Goal: Transaction & Acquisition: Purchase product/service

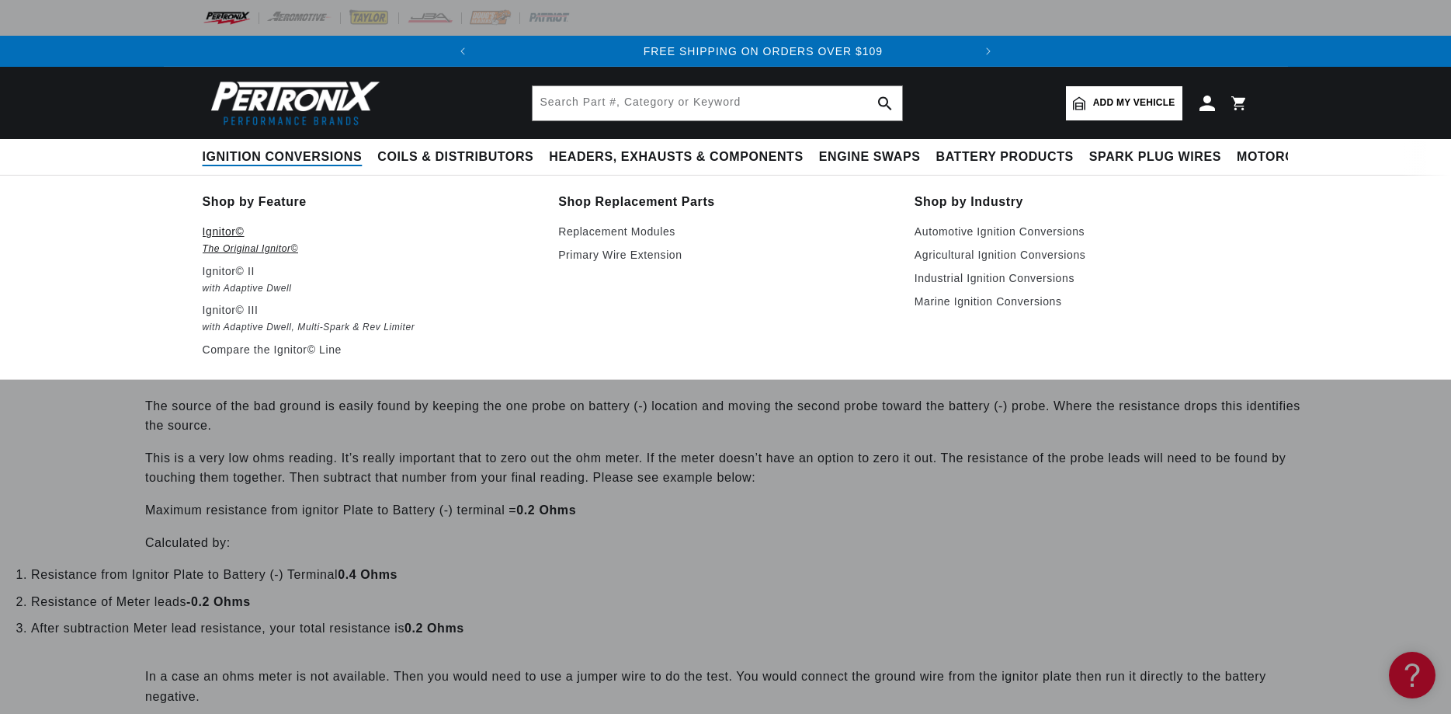
click at [223, 228] on p "Ignitor©" at bounding box center [370, 231] width 335 height 19
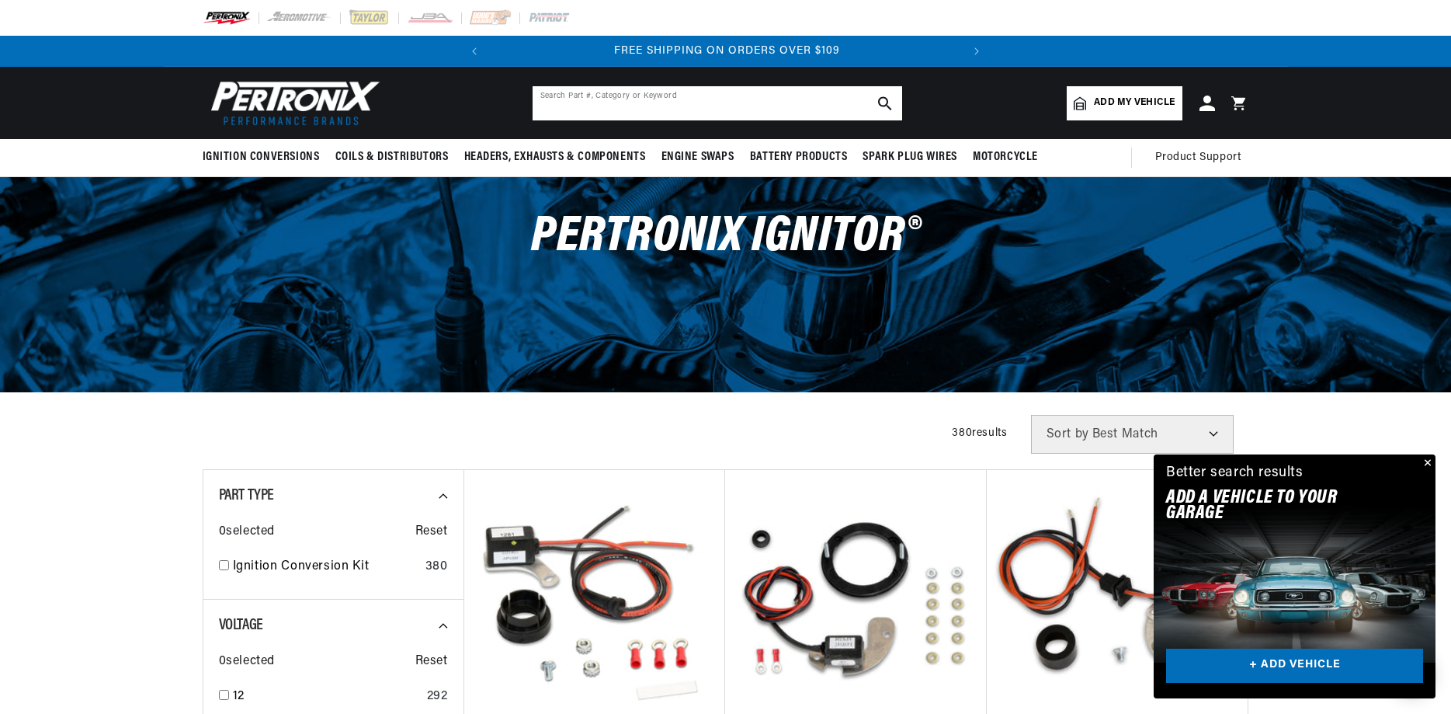
click at [623, 112] on input "text" at bounding box center [718, 103] width 370 height 34
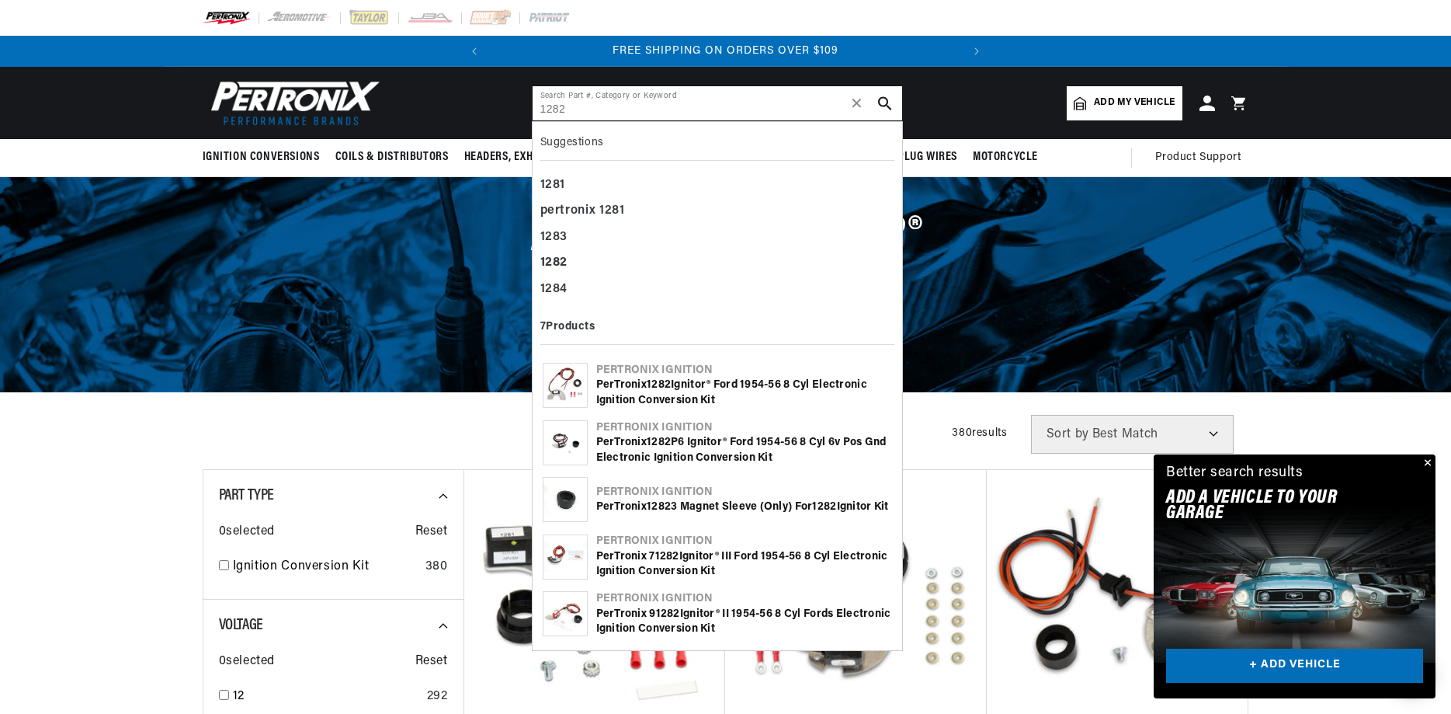
type input "1282"
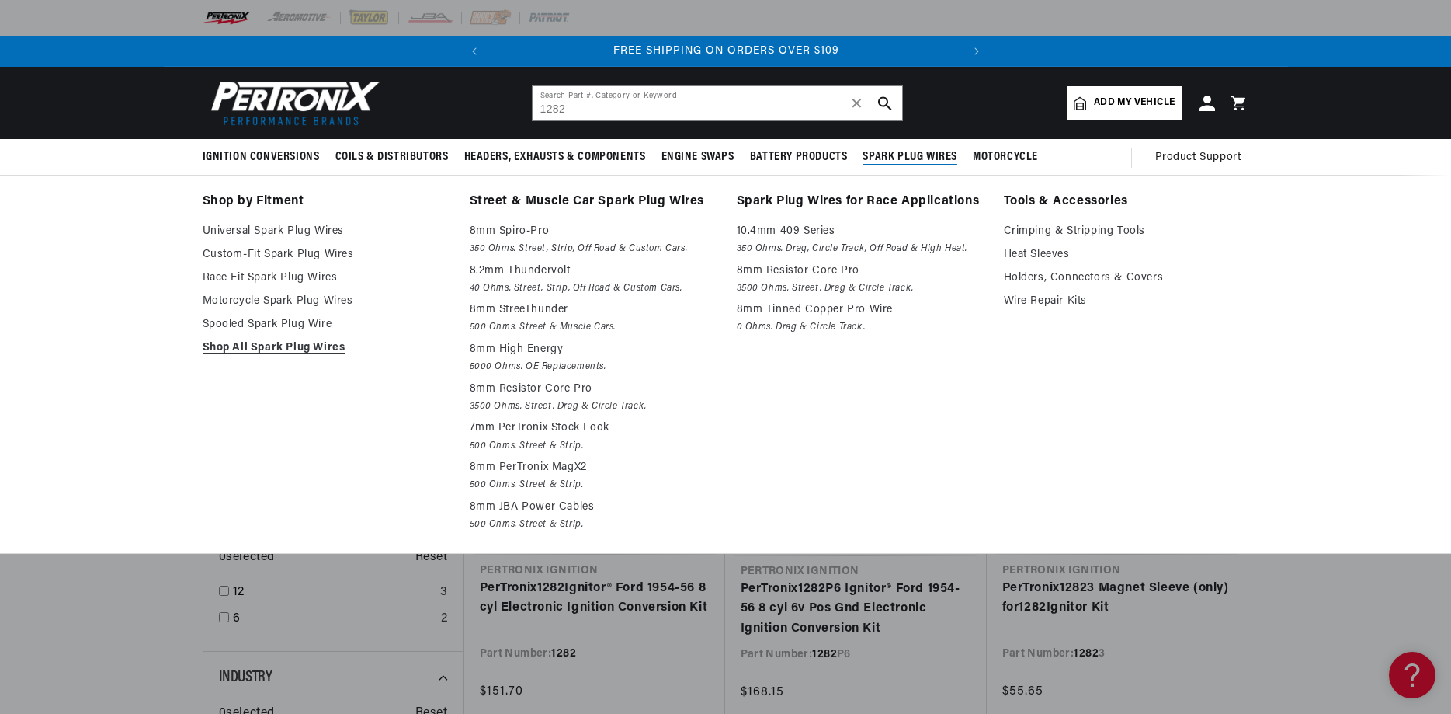
scroll to position [0, 471]
click at [298, 257] on link "Custom-Fit Spark Plug Wires" at bounding box center [325, 254] width 245 height 19
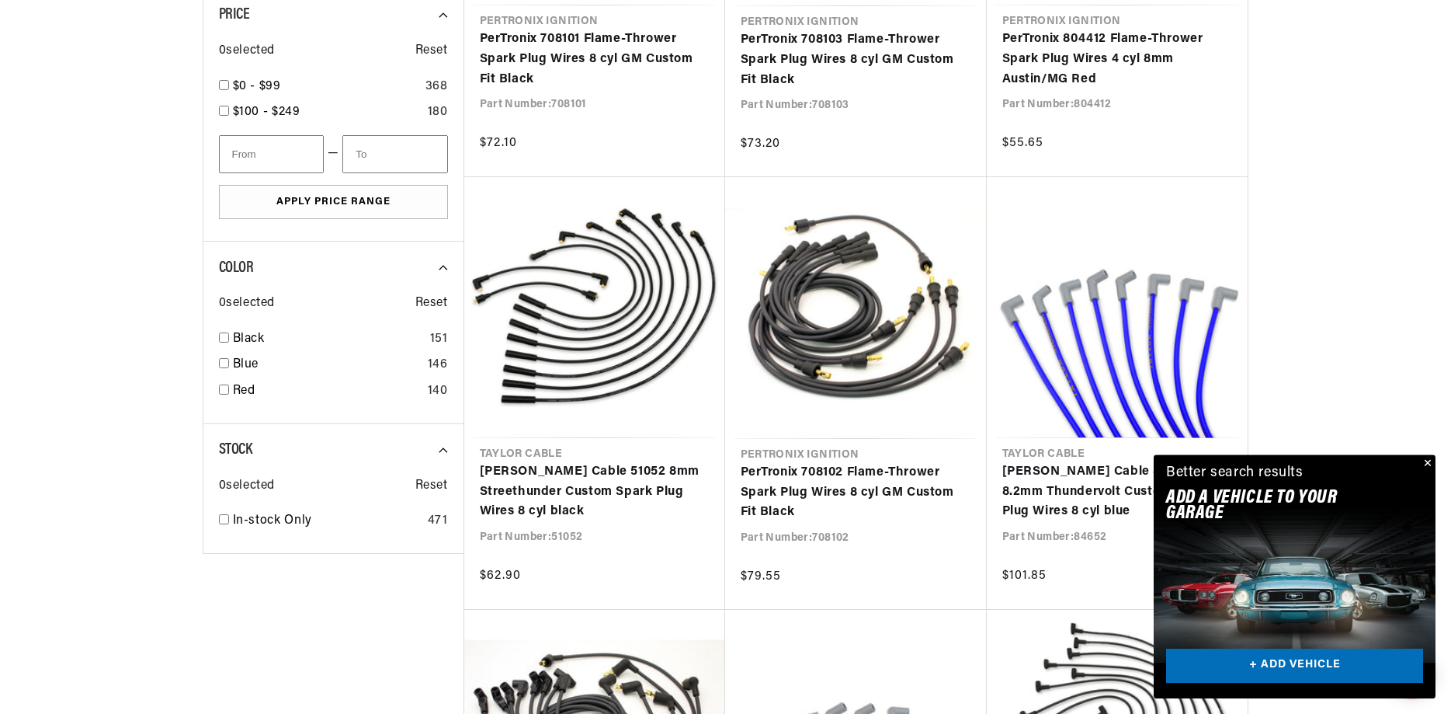
scroll to position [1267, 0]
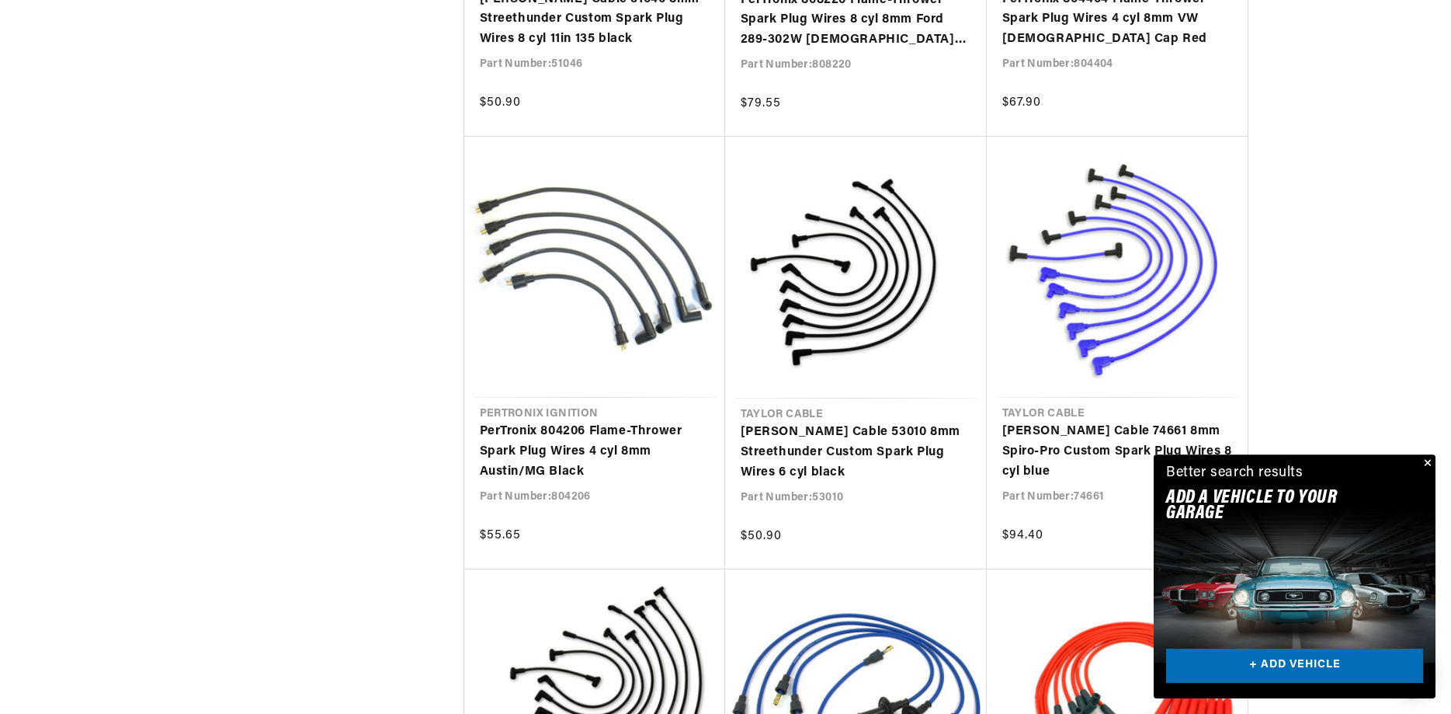
scroll to position [2931, 0]
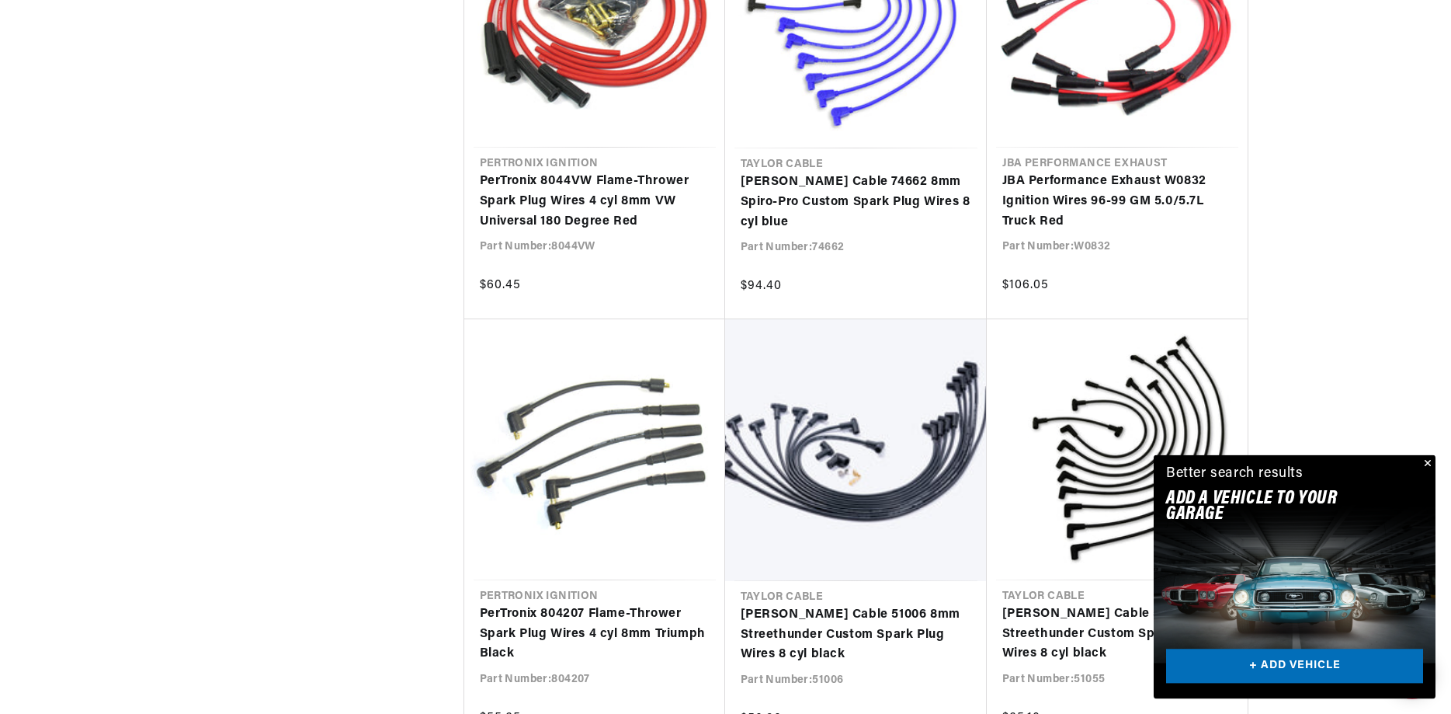
scroll to position [4911, 0]
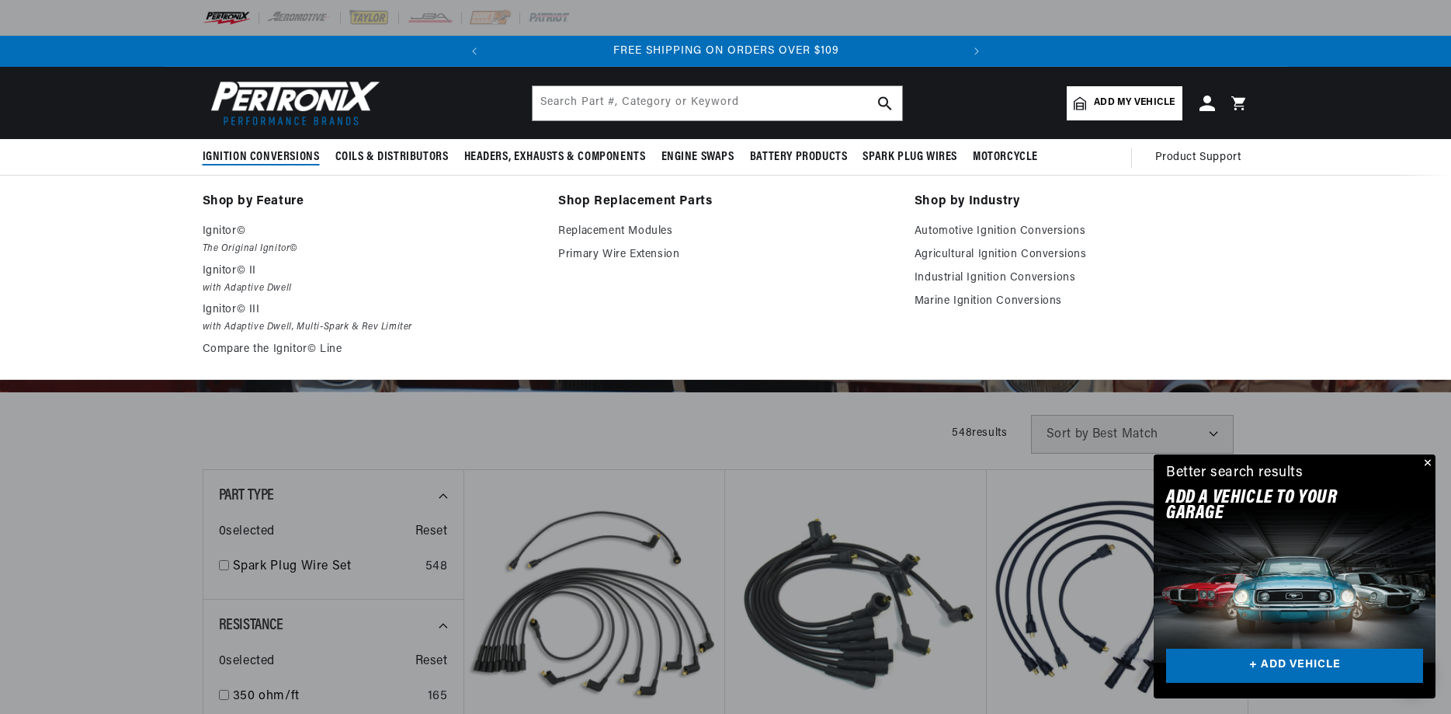
scroll to position [0, 471]
click at [226, 231] on p "Ignitor©" at bounding box center [370, 231] width 335 height 19
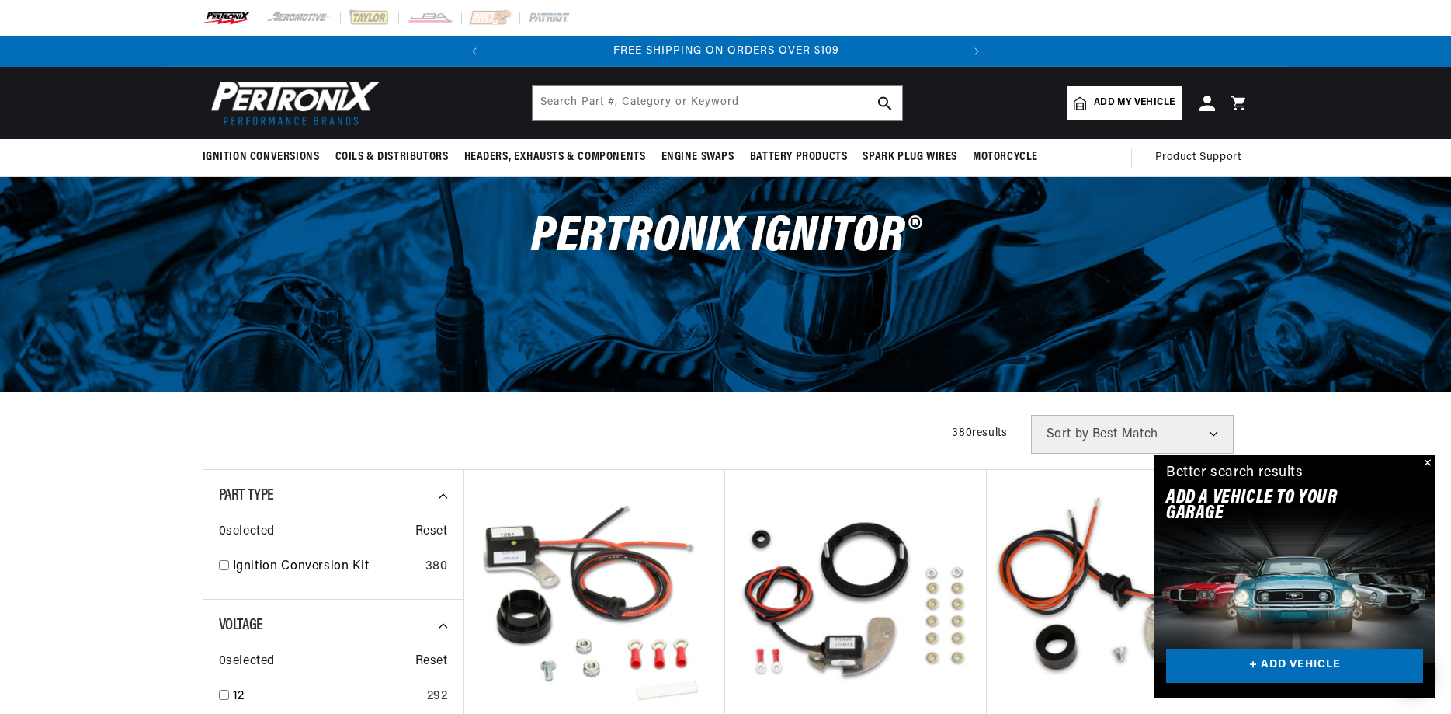
scroll to position [0, 471]
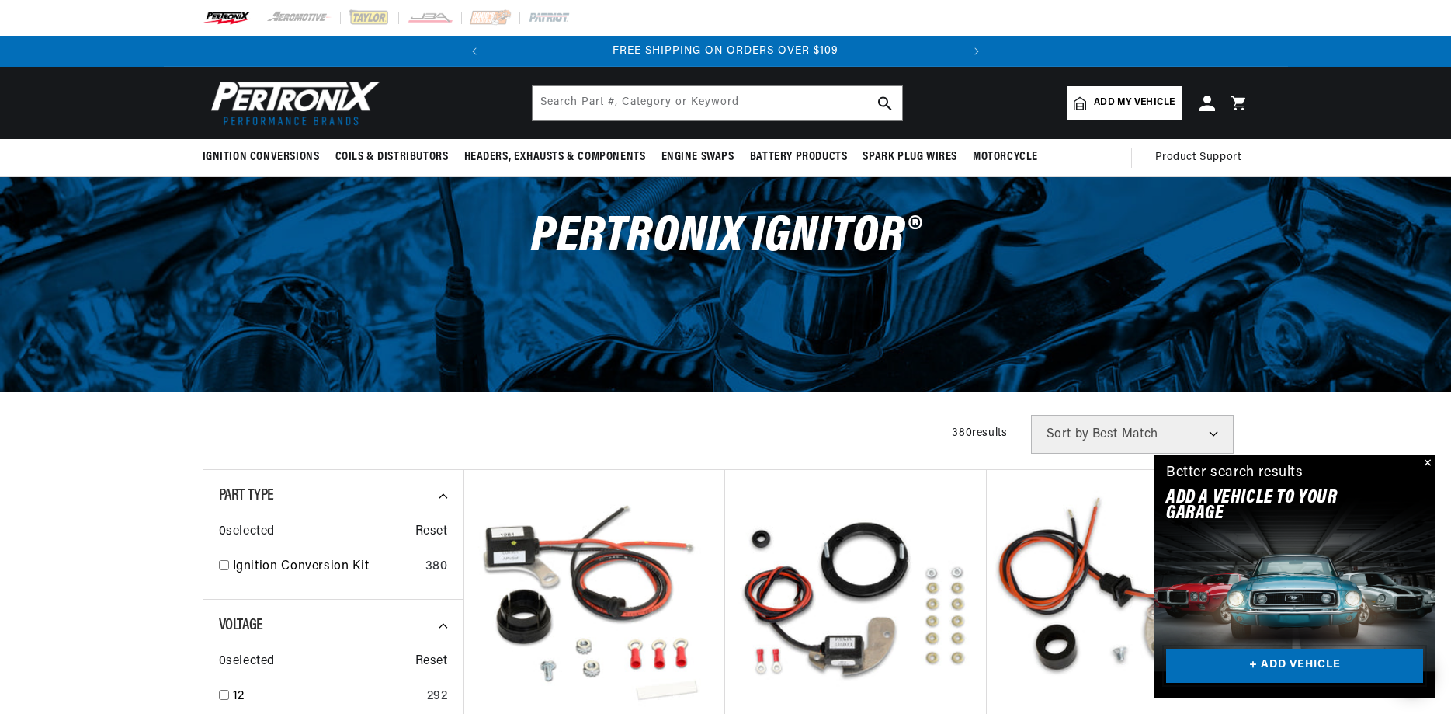
click at [1331, 672] on link "+ ADD VEHICLE" at bounding box center [1294, 665] width 257 height 35
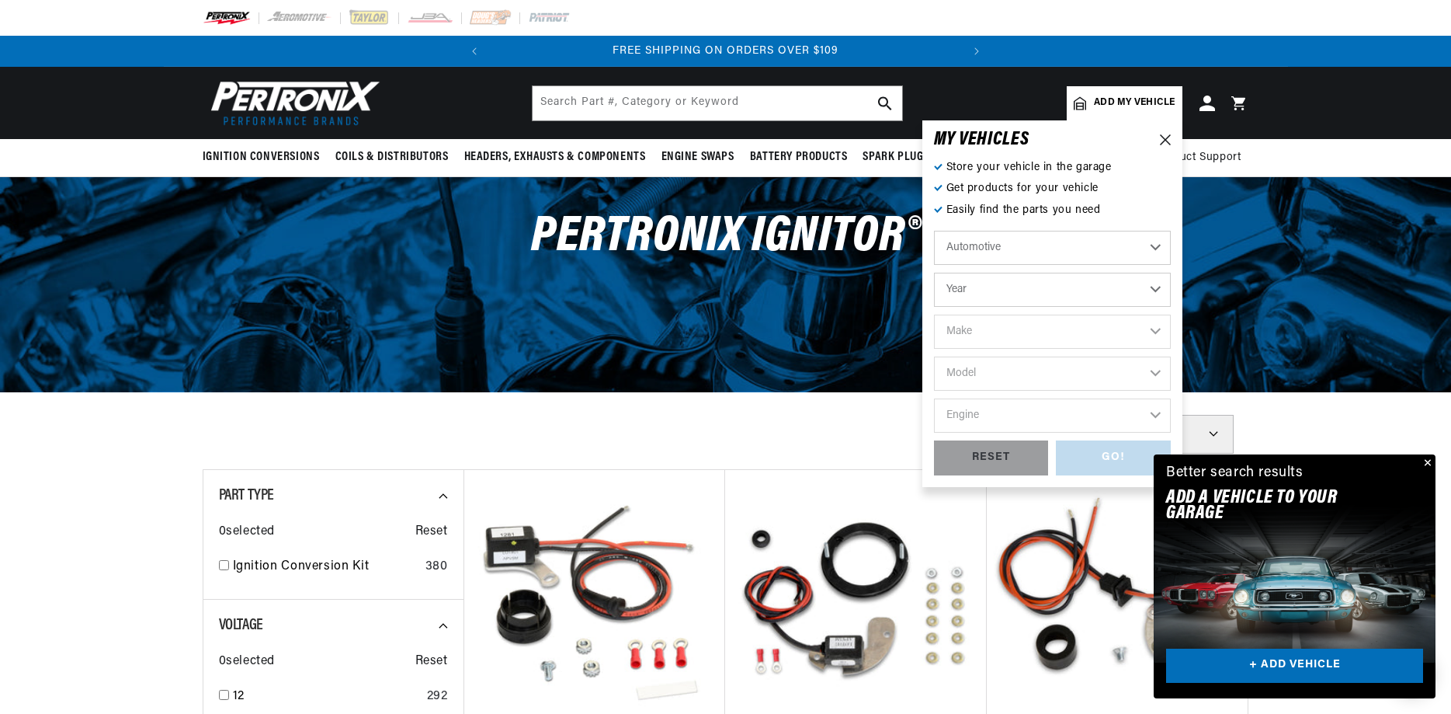
click at [934, 231] on select "Automotive Agricultural Industrial Marine Motorcycle" at bounding box center [1052, 248] width 237 height 34
click at [1157, 243] on select "Automotive Agricultural Industrial Marine Motorcycle" at bounding box center [1052, 248] width 237 height 34
click at [934, 273] on select "Year 2026 2025 2024 2023 2022 2021 2020 2019 2018 2017 2016 2015 2014 2013 2012…" at bounding box center [1052, 290] width 237 height 34
select select "1956"
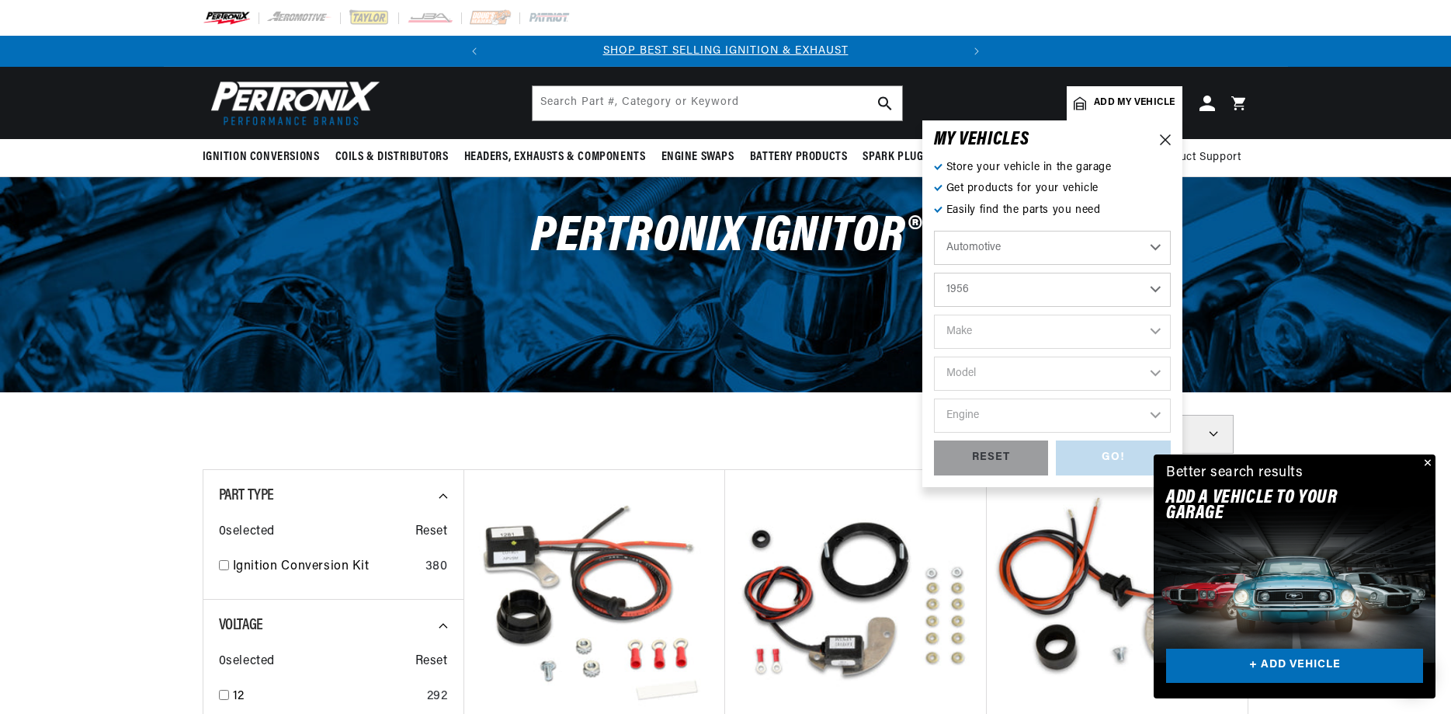
click option "1956" at bounding box center [0, 0] width 0 height 0
select select "1956"
click at [934, 315] on select "Make Alfa Romeo Aston Martin Buick Cadillac Chevrolet Chrysler Dodge Ford GMC H…" at bounding box center [1052, 332] width 237 height 34
select select "Ford"
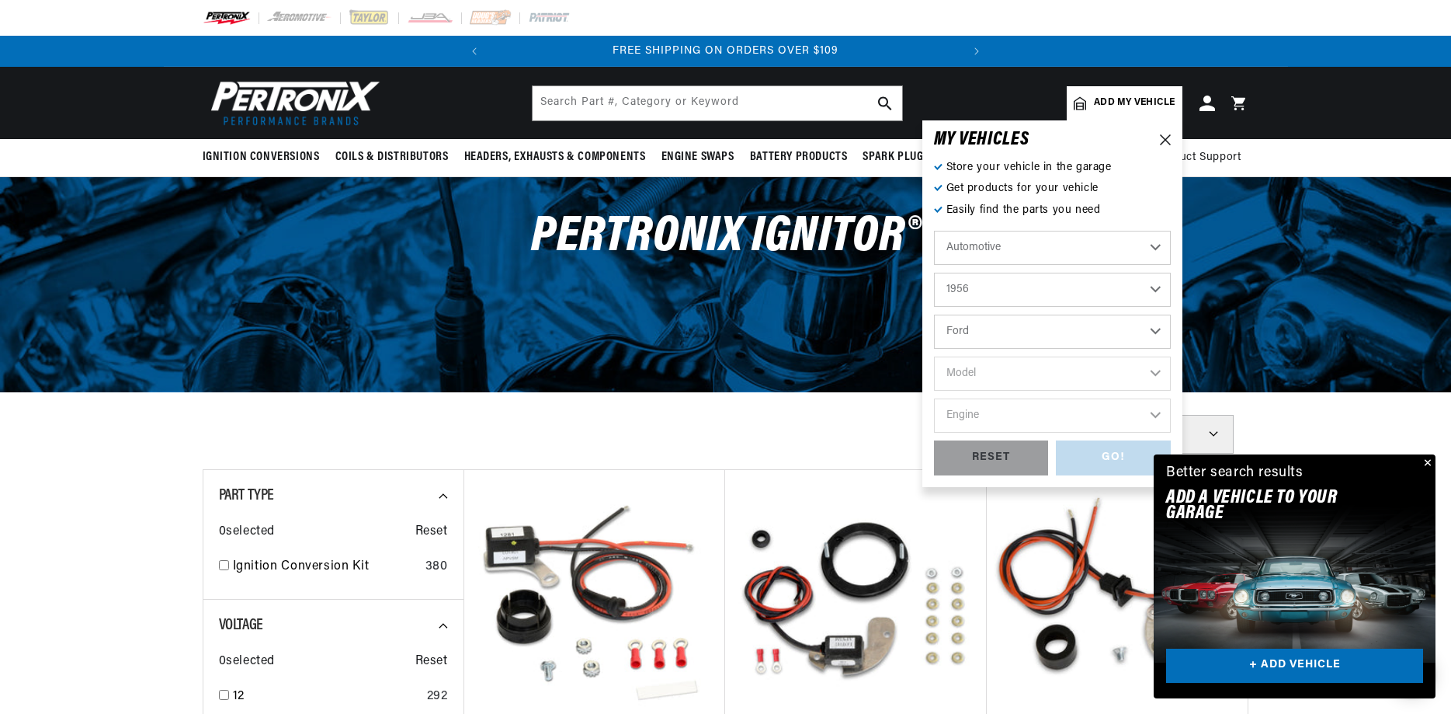
click option "Ford" at bounding box center [0, 0] width 0 height 0
select select "Ford"
click at [934, 356] on select "Model Club Country Sedan Country Squire Courier Sedan Delivery Customline F-100…" at bounding box center [1052, 373] width 237 height 34
select select "F-100"
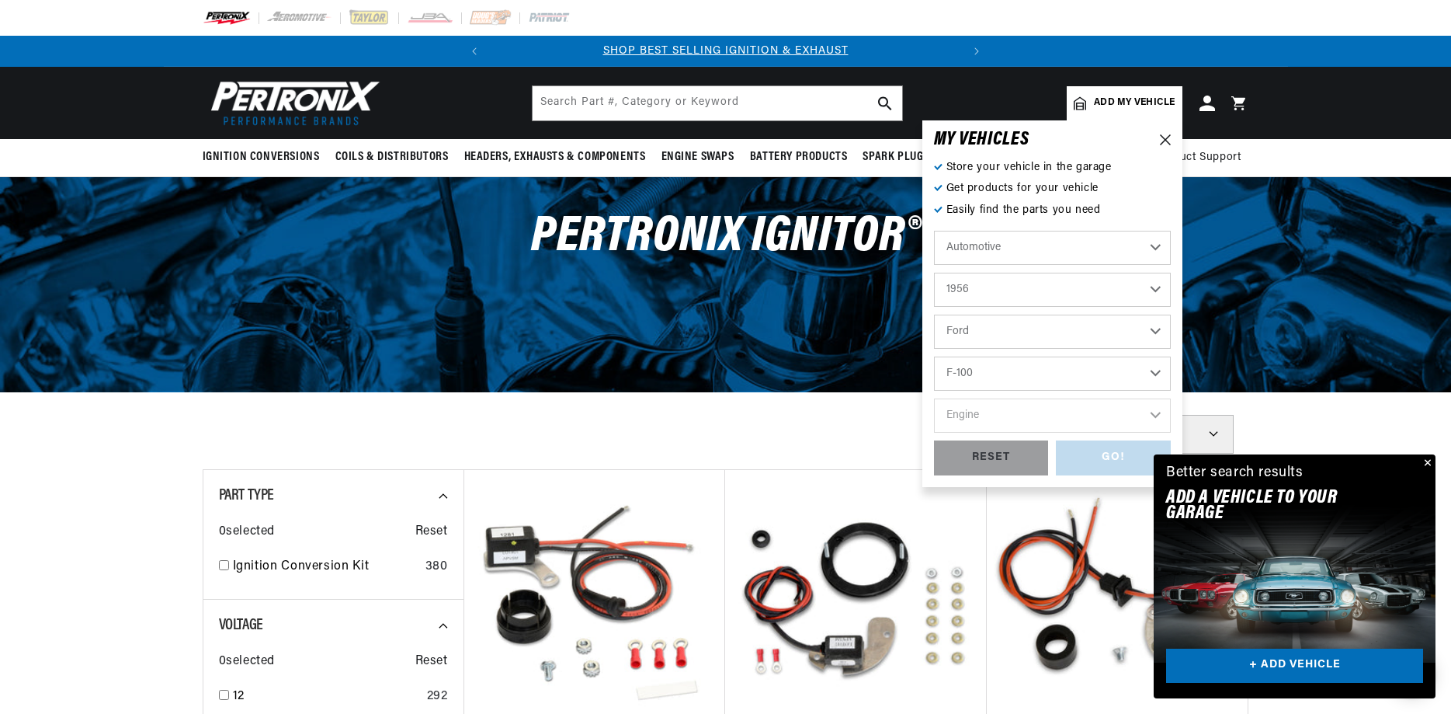
click option "F-100" at bounding box center [0, 0] width 0 height 0
select select "F-100"
click at [934, 398] on select "Engine 3.7L 4.4L 4.5L 4.8L" at bounding box center [1052, 415] width 237 height 34
select select "4.5L"
click option "4.5L" at bounding box center [0, 0] width 0 height 0
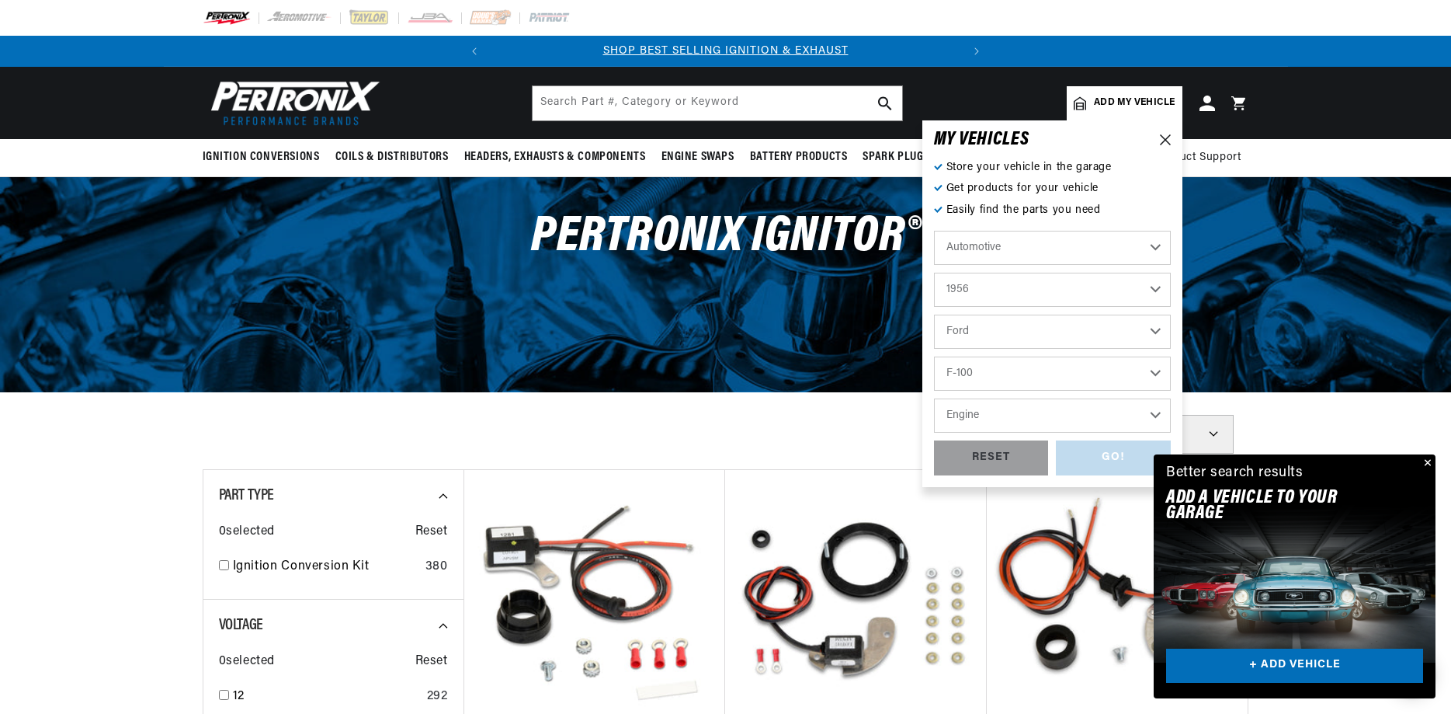
select select "4.5L"
click at [1083, 460] on div "GO!" at bounding box center [1113, 457] width 115 height 35
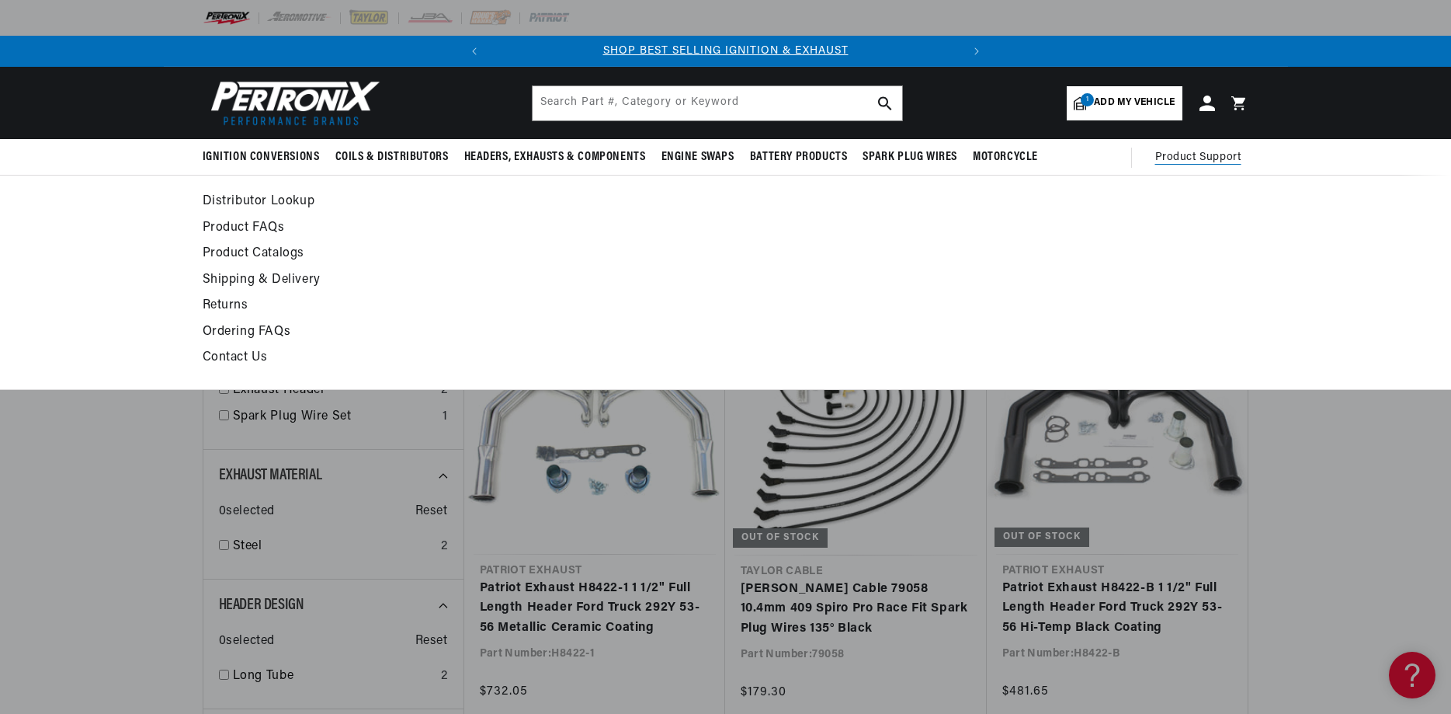
click at [259, 226] on link "Product FAQs" at bounding box center [584, 228] width 763 height 22
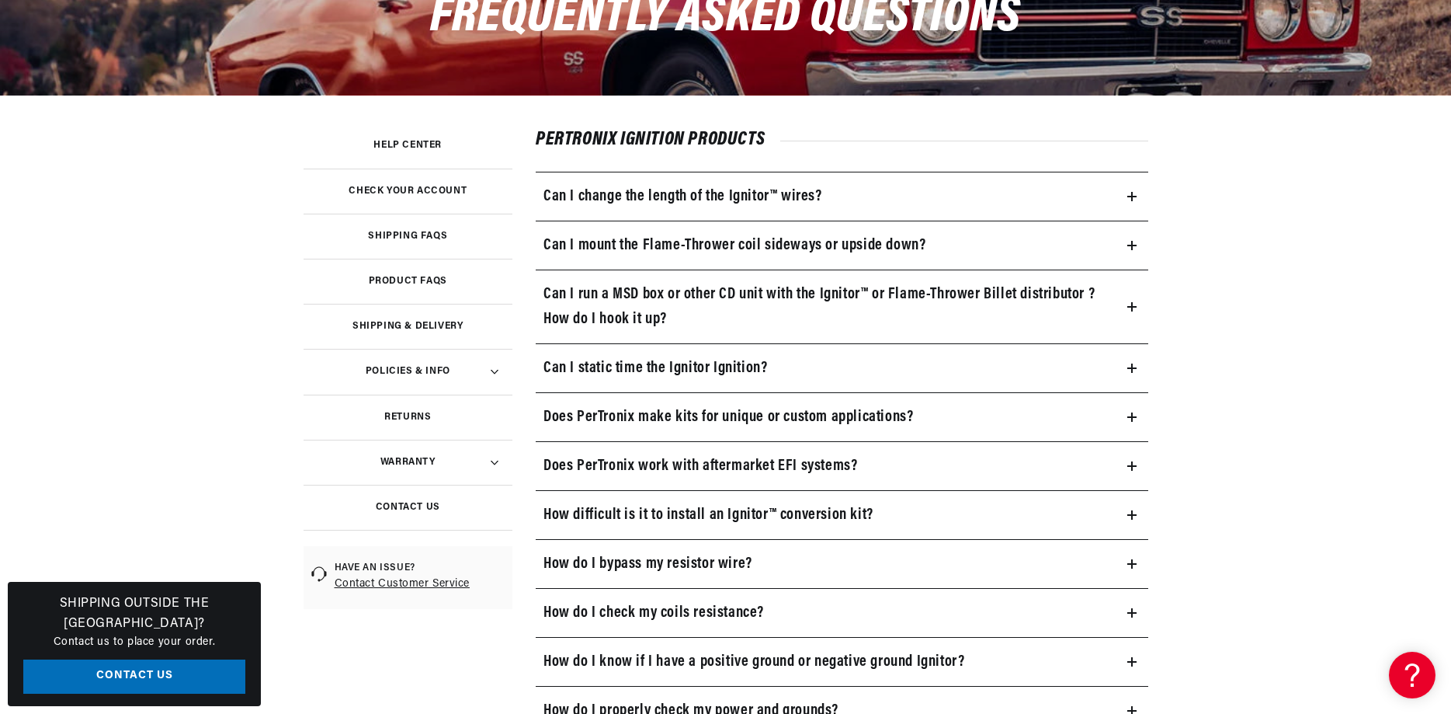
click at [1141, 242] on summary "Can I mount the Flame-Thrower coil sideways or upside down?" at bounding box center [842, 245] width 613 height 48
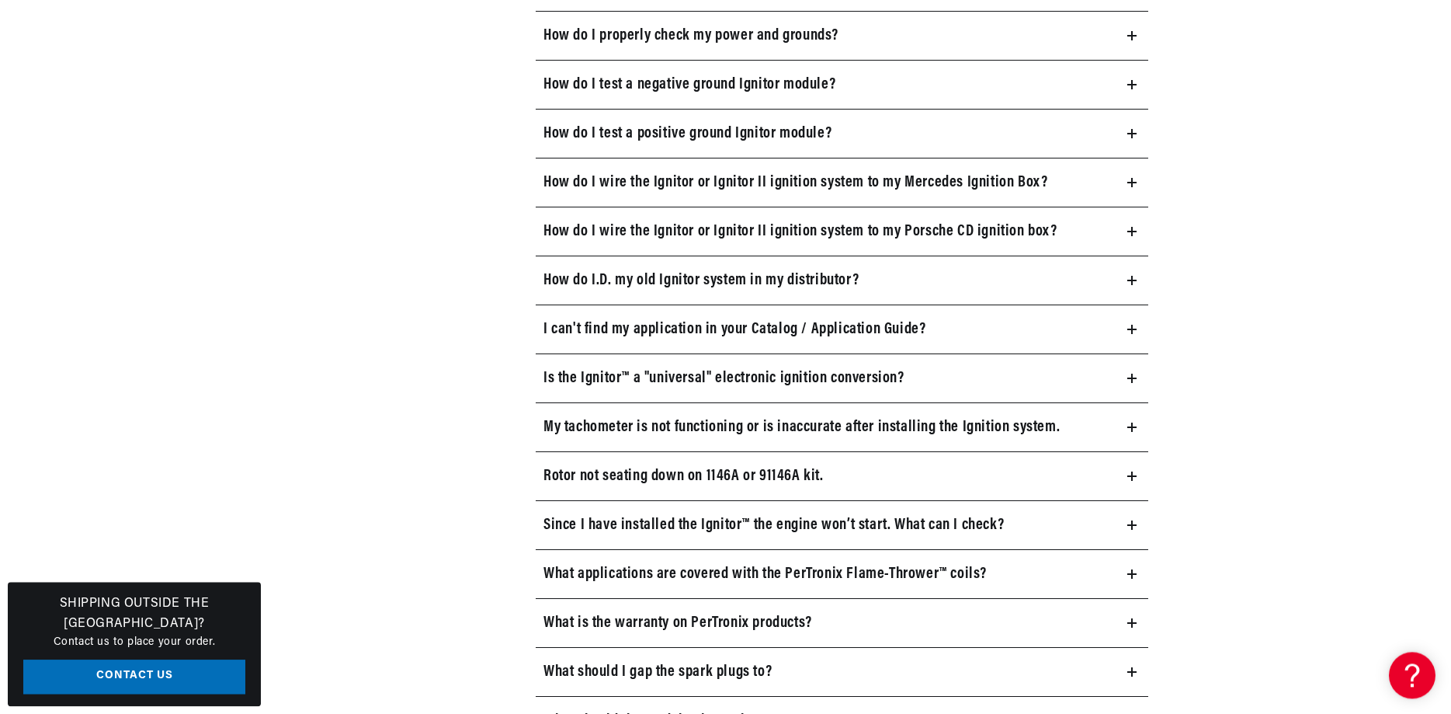
scroll to position [1347, 0]
click at [1136, 377] on icon at bounding box center [1132, 377] width 9 height 9
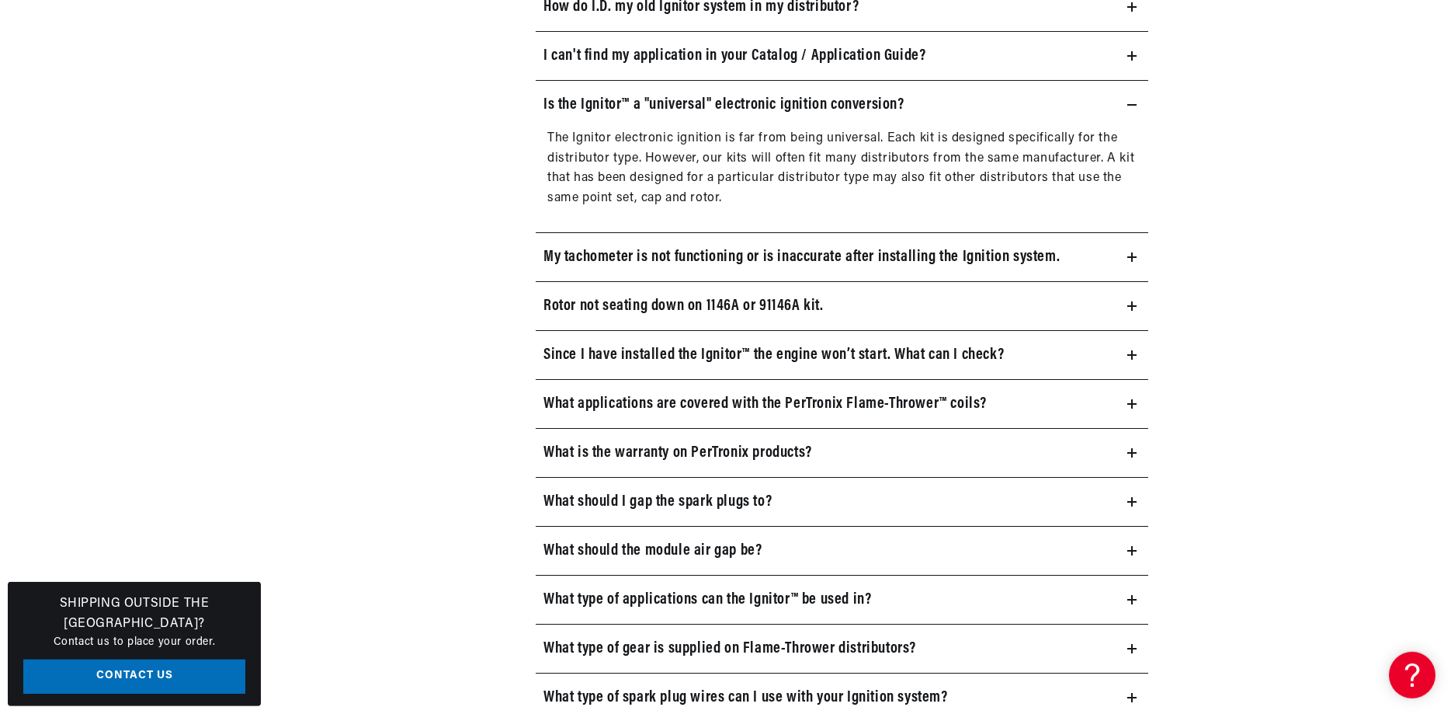
scroll to position [1663, 0]
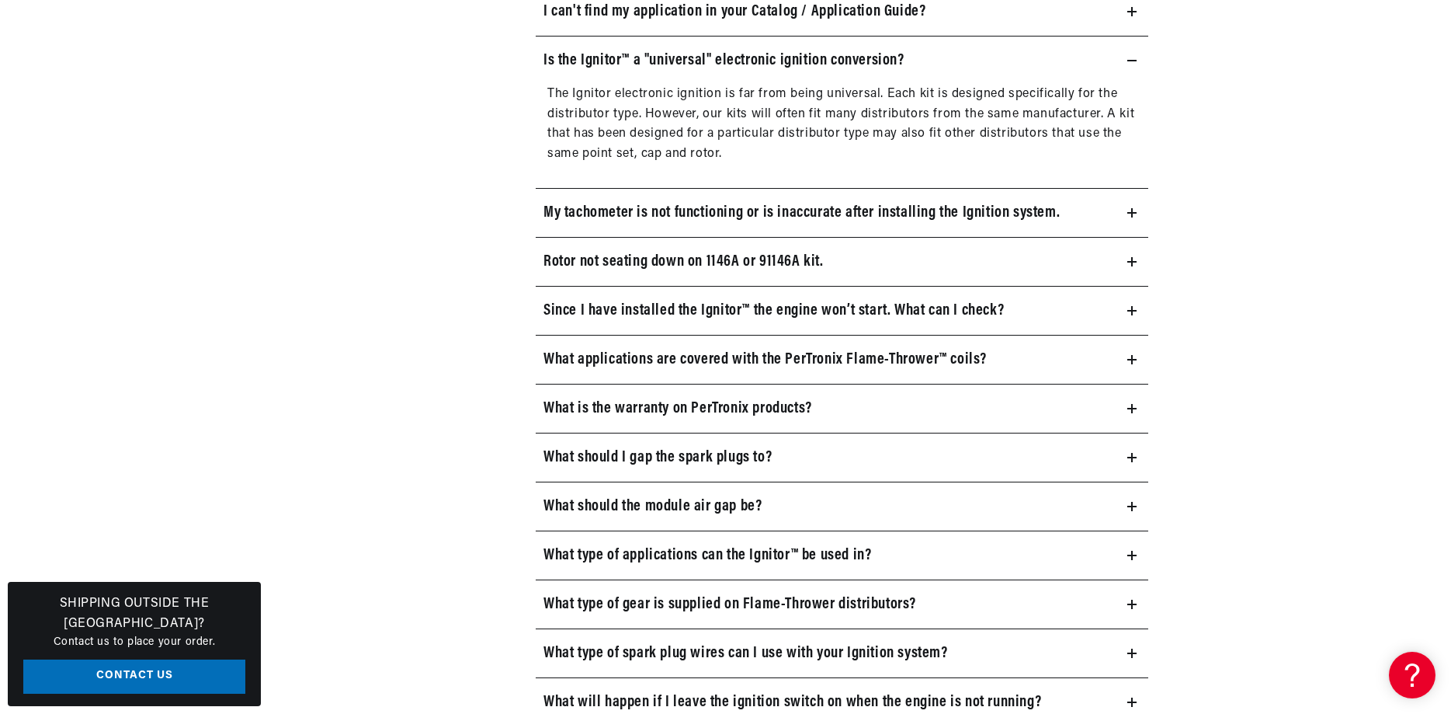
click at [1138, 363] on summary "What applications are covered with the PerTronix Flame-Thrower™ coils?" at bounding box center [842, 359] width 613 height 48
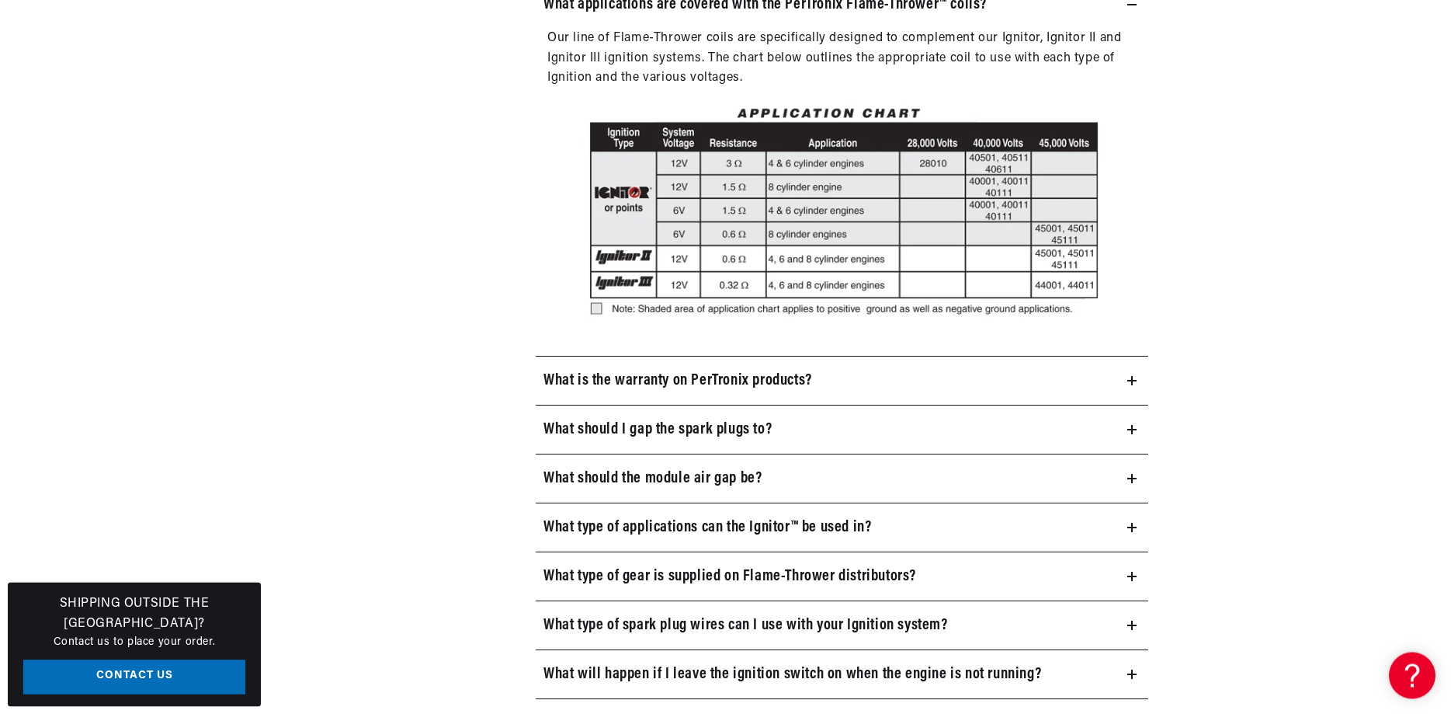
scroll to position [2060, 0]
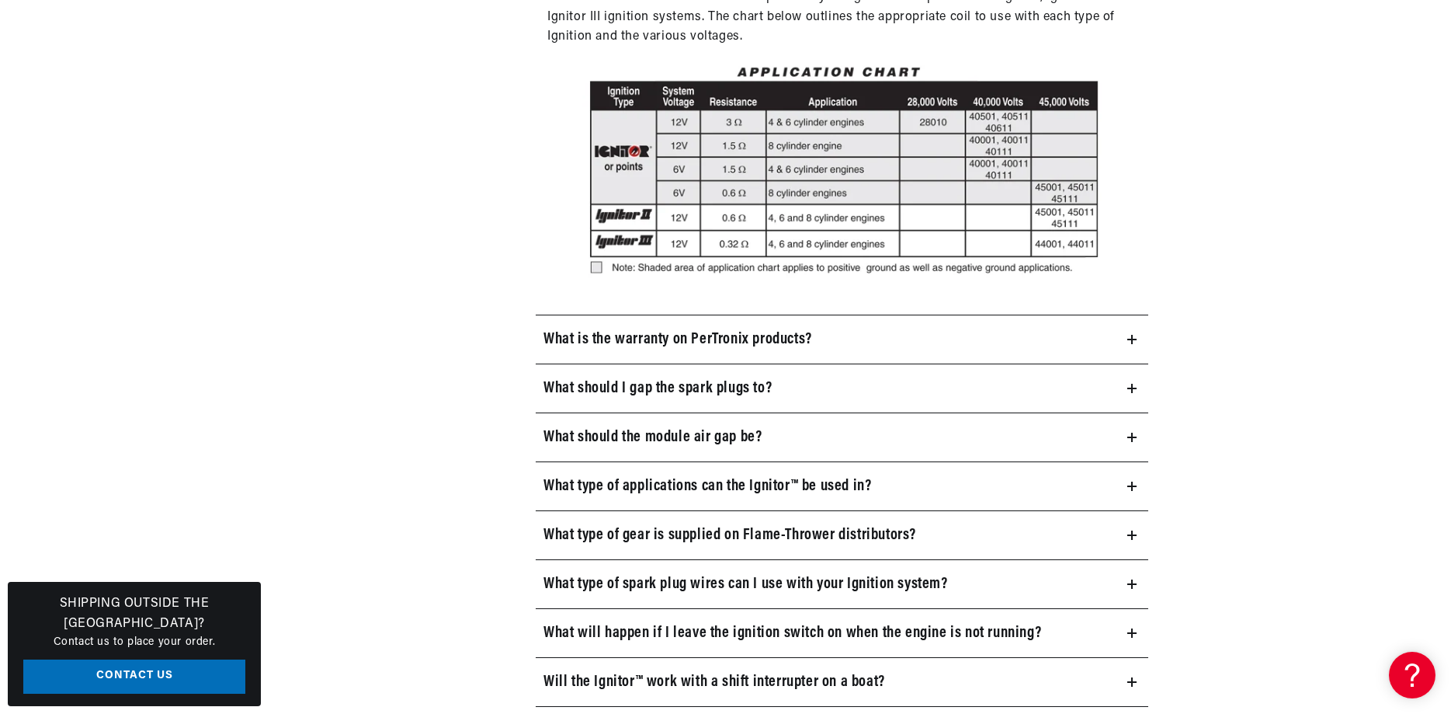
click at [1130, 391] on icon at bounding box center [1132, 388] width 9 height 9
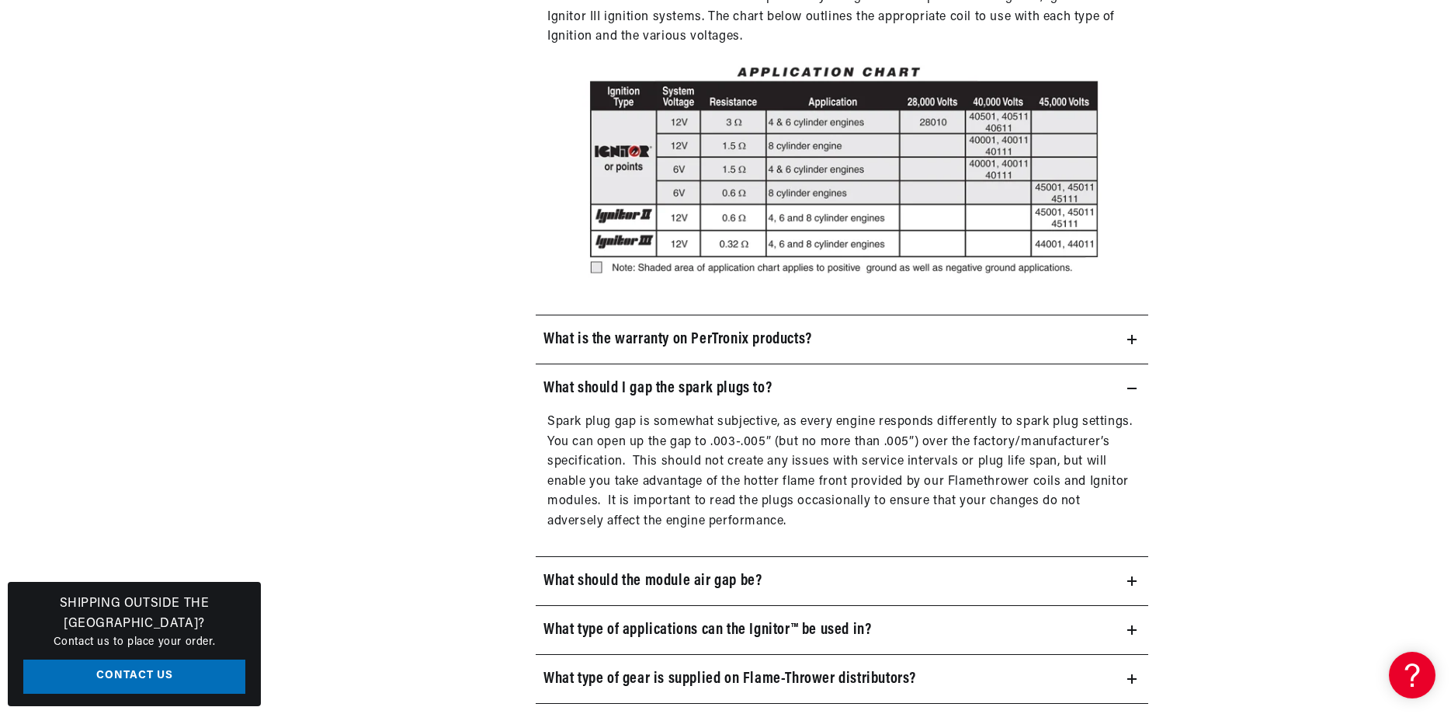
click at [1130, 391] on icon at bounding box center [1132, 388] width 9 height 9
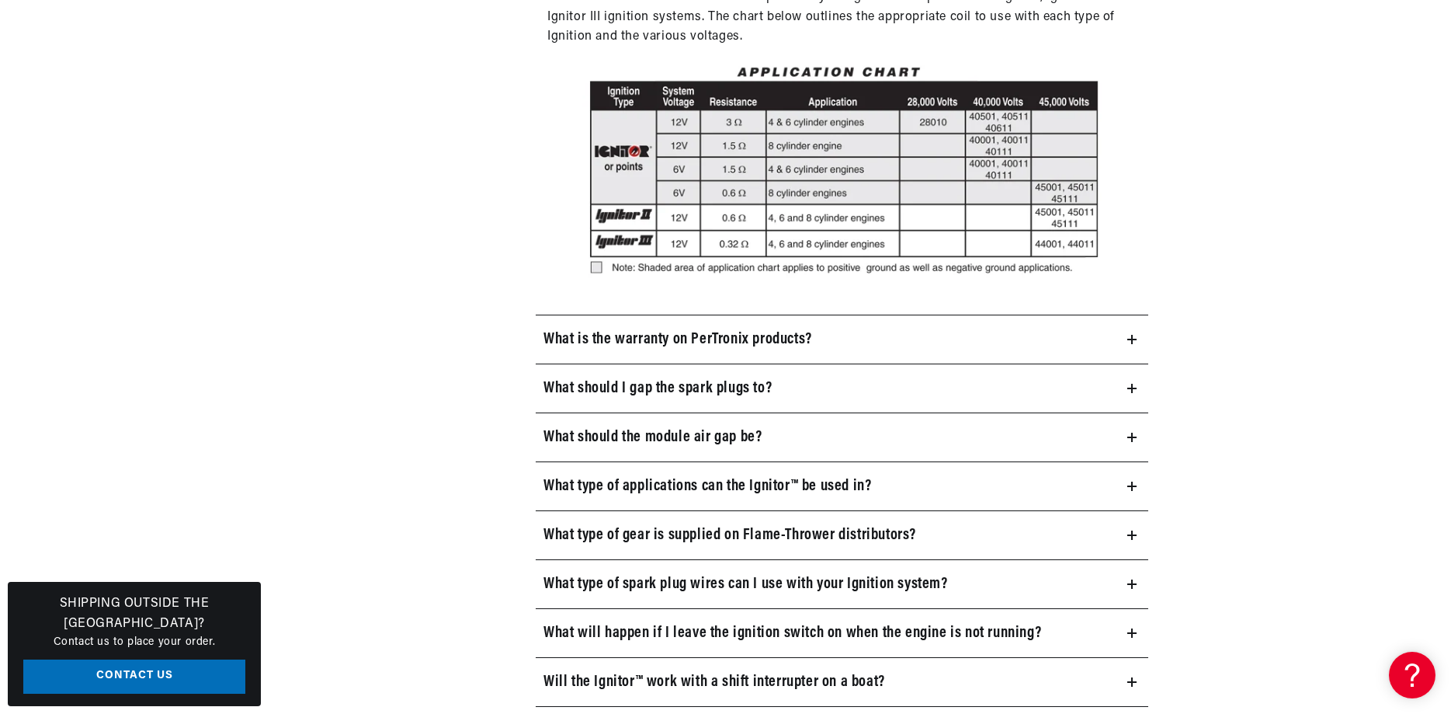
click at [1140, 487] on summary "What type of applications can the Ignitor™ be used in?" at bounding box center [842, 486] width 613 height 48
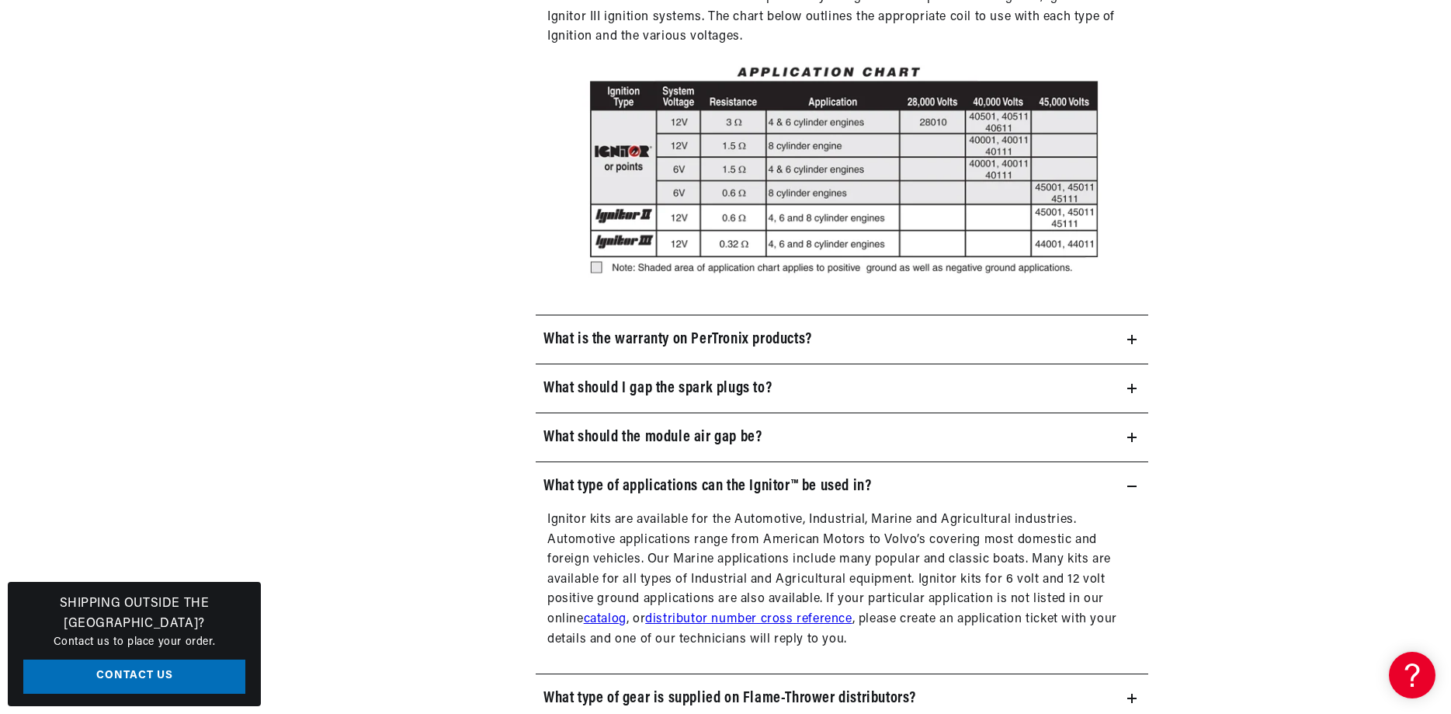
click at [1140, 487] on summary "What type of applications can the Ignitor™ be used in?" at bounding box center [842, 486] width 613 height 48
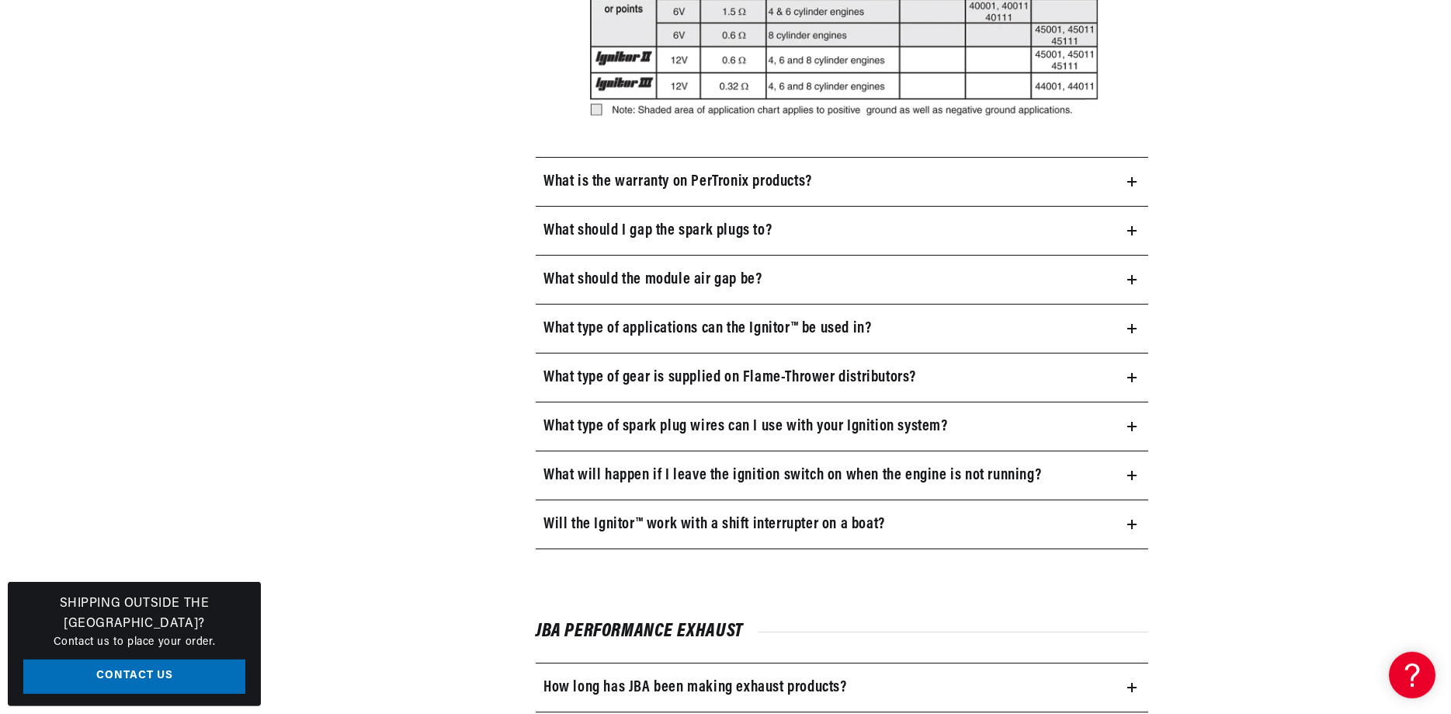
scroll to position [2218, 0]
click at [1131, 419] on summary "What type of spark plug wires can I use with your Ignition system?" at bounding box center [842, 425] width 613 height 48
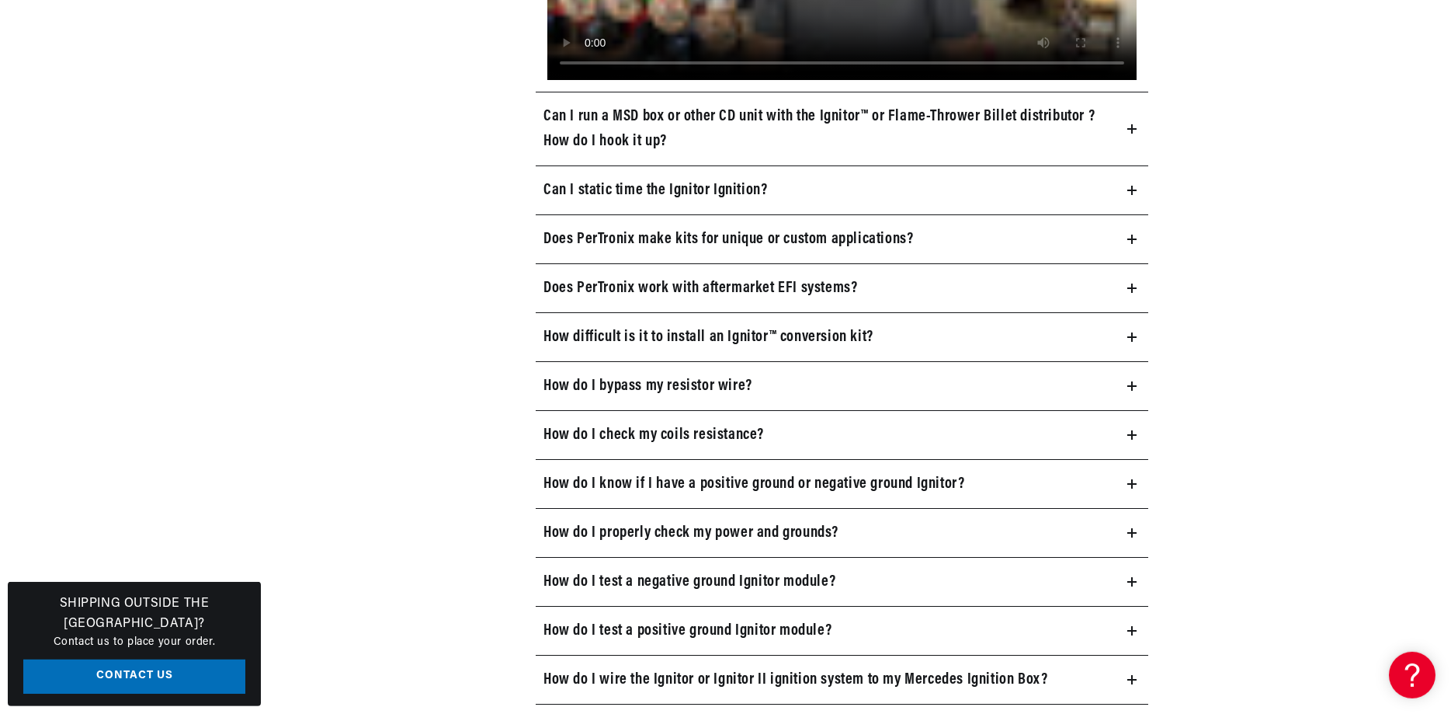
scroll to position [871, 0]
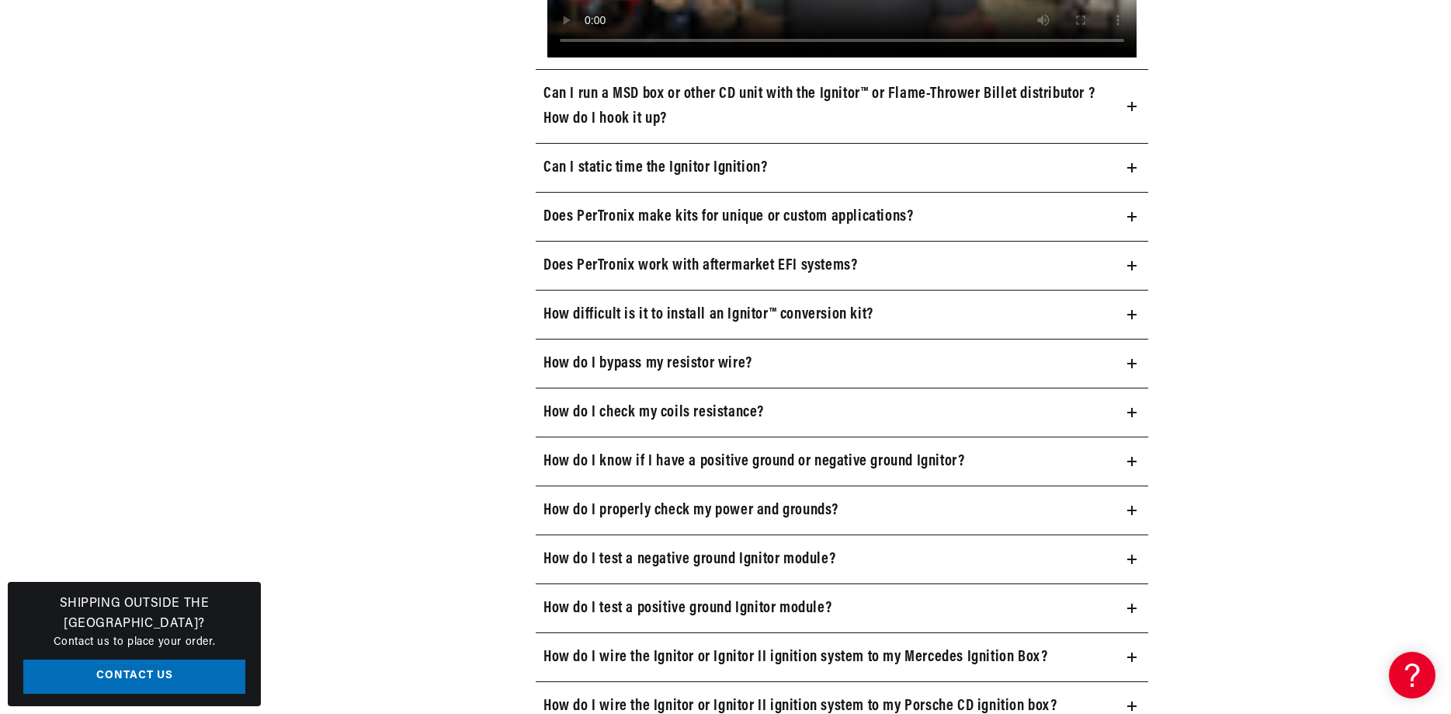
click at [1138, 368] on summary "How do I bypass my resistor wire?" at bounding box center [842, 363] width 613 height 48
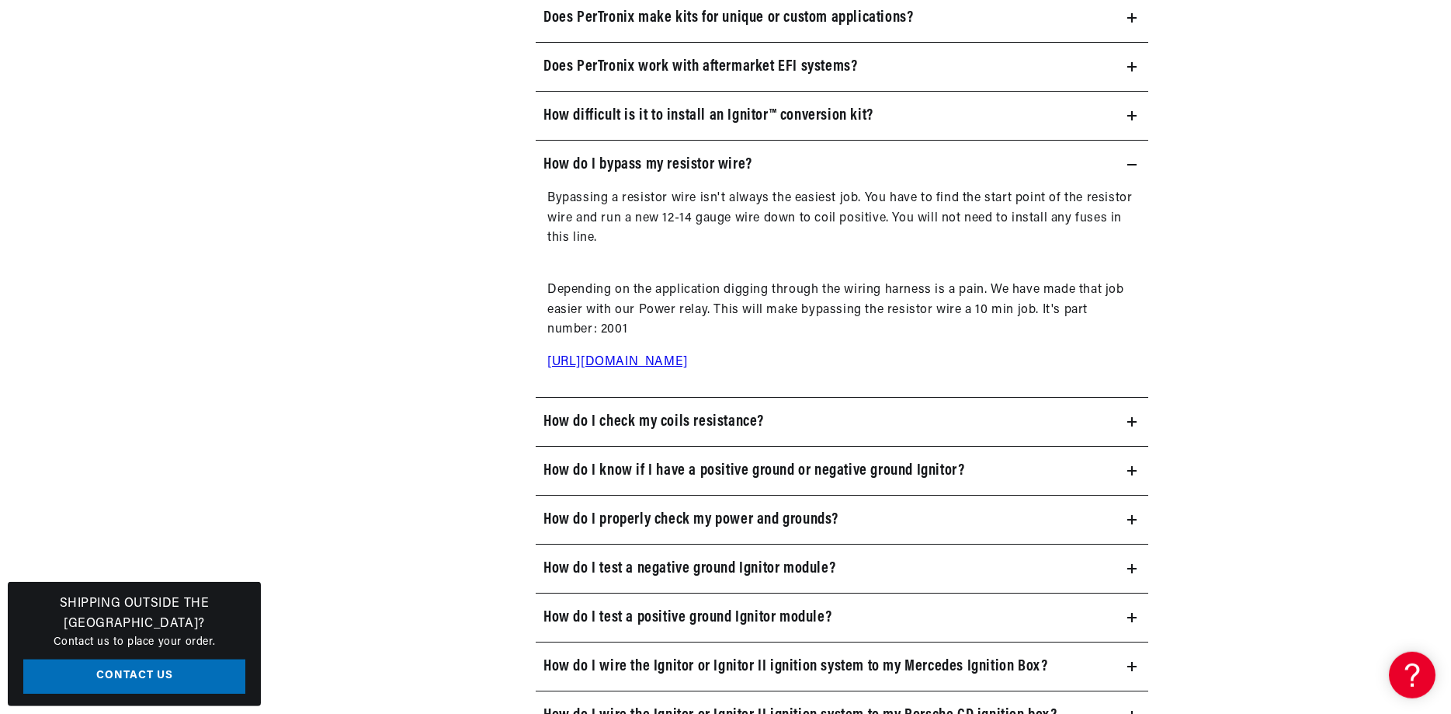
scroll to position [1109, 0]
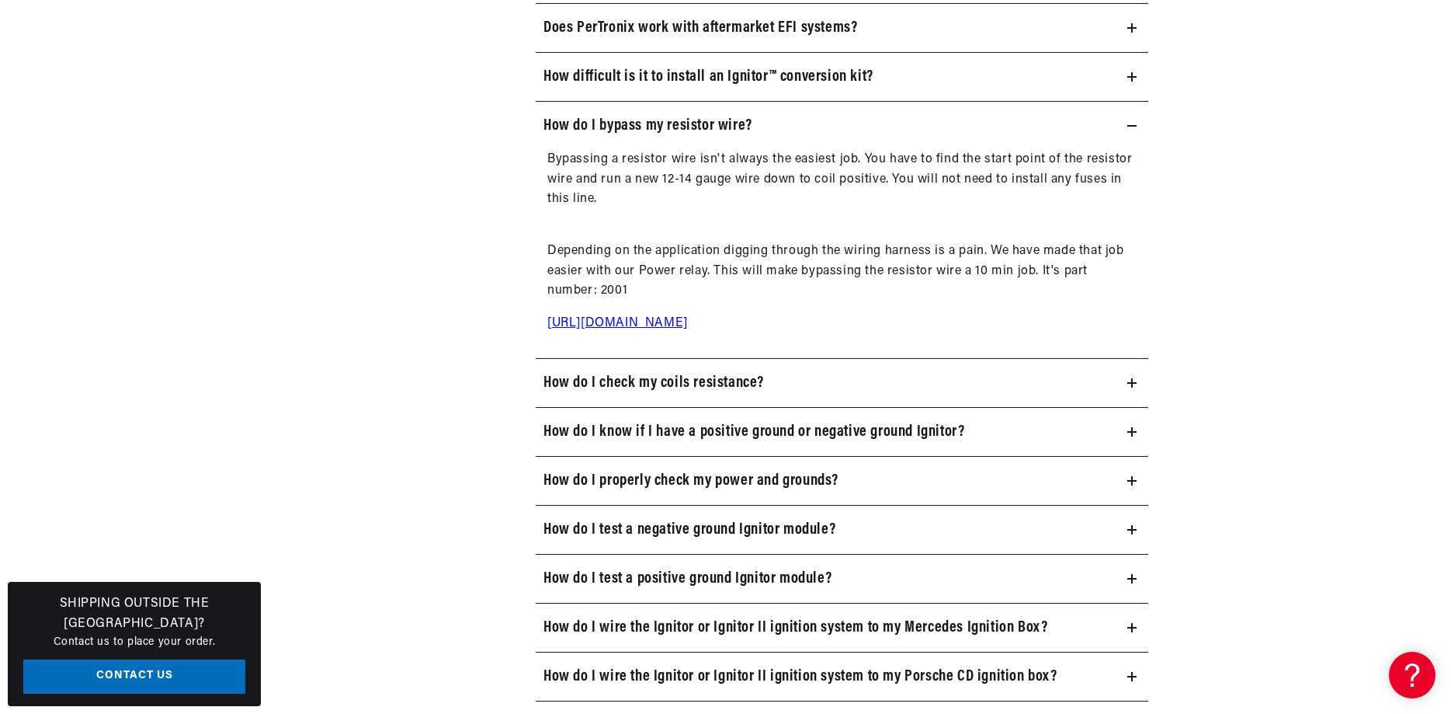
click at [1132, 390] on summary "How do I check my coils resistance?" at bounding box center [842, 383] width 613 height 48
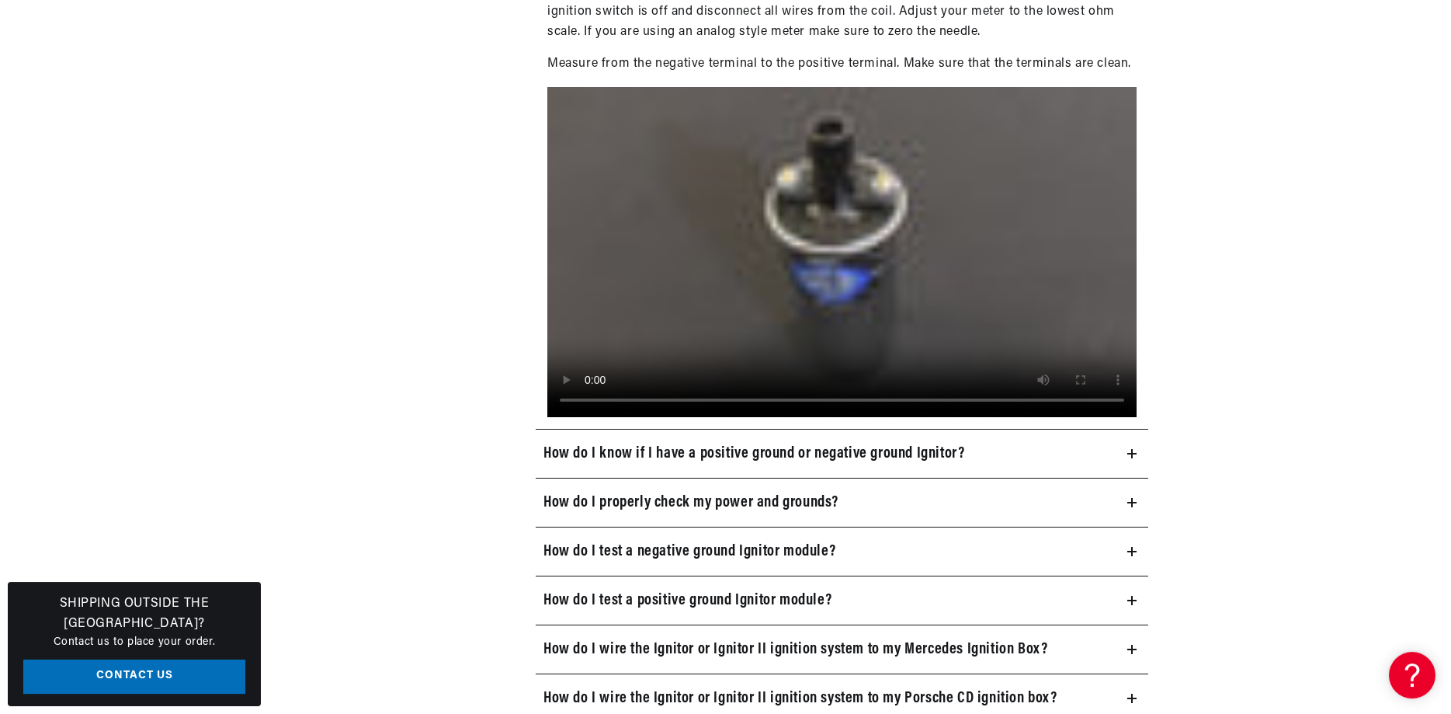
scroll to position [1584, 0]
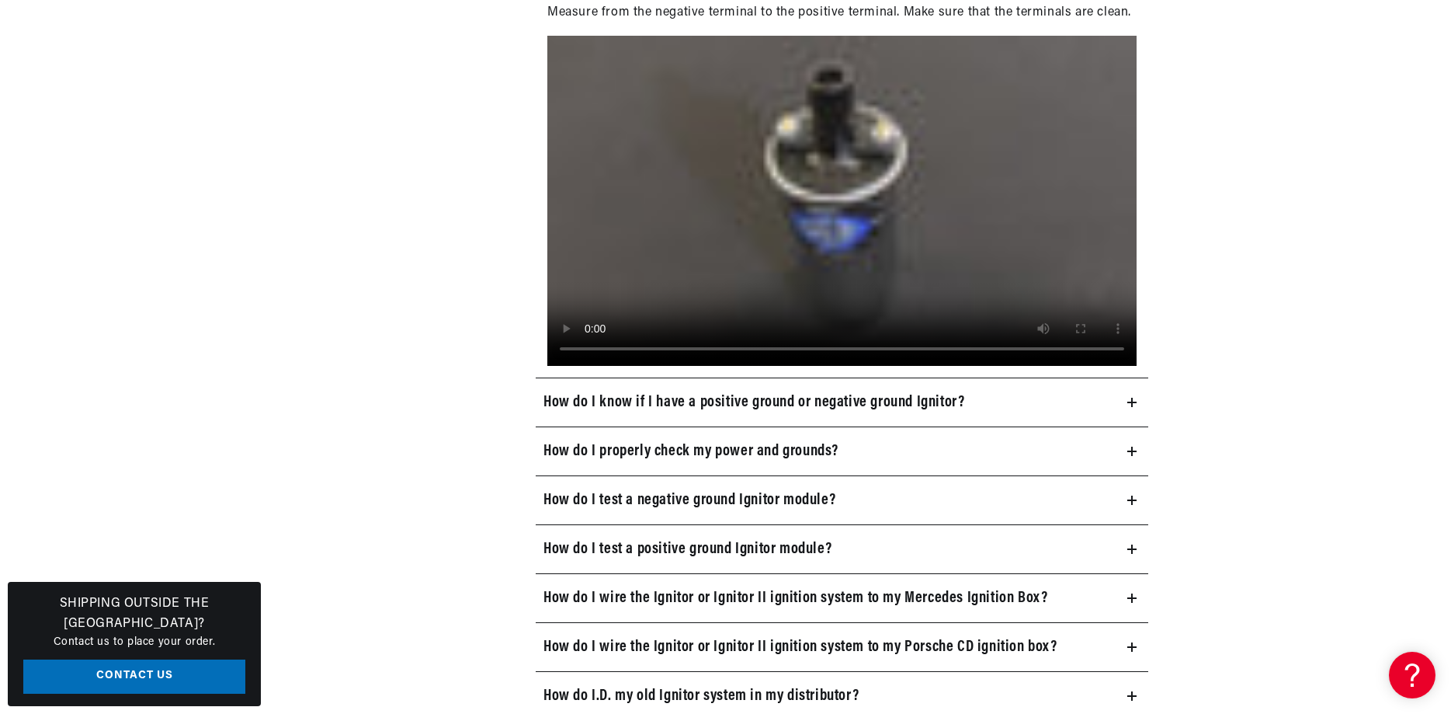
click at [1132, 402] on icon at bounding box center [1132, 402] width 9 height 0
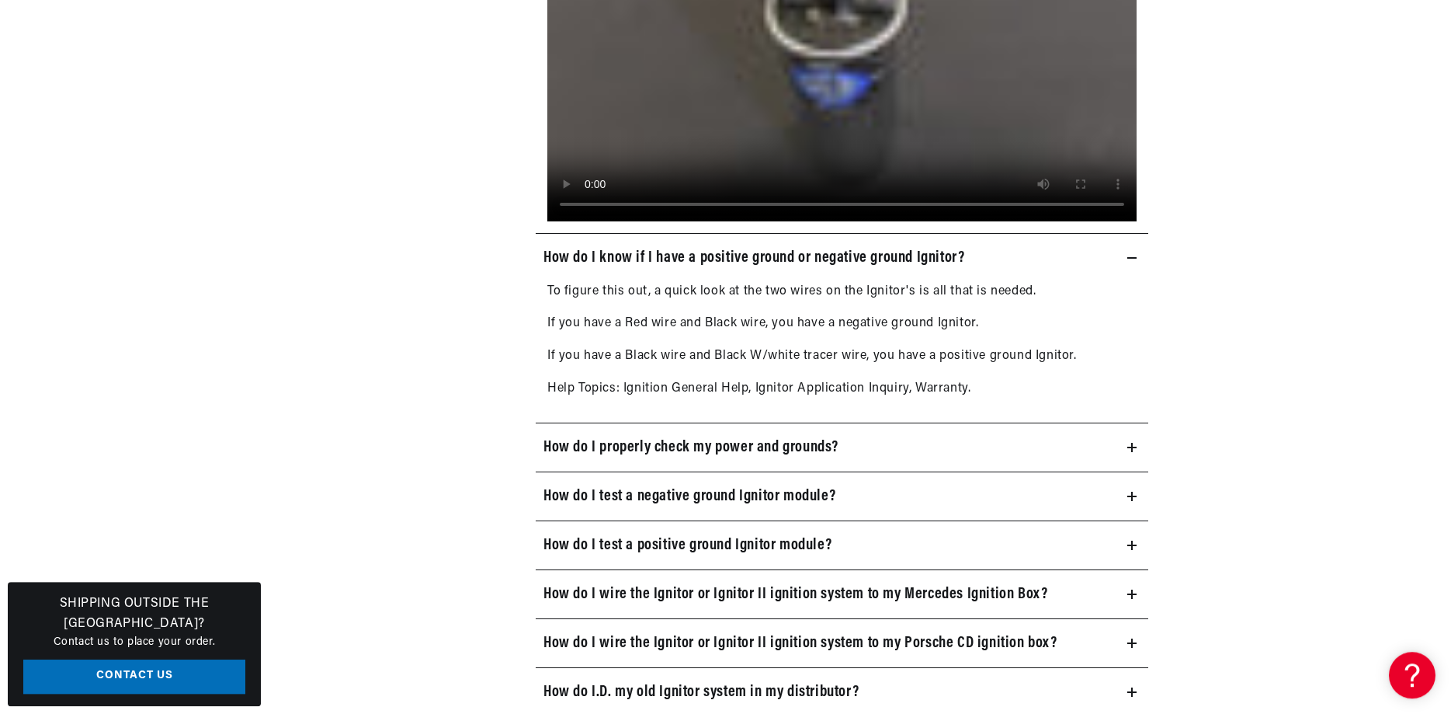
scroll to position [1743, 0]
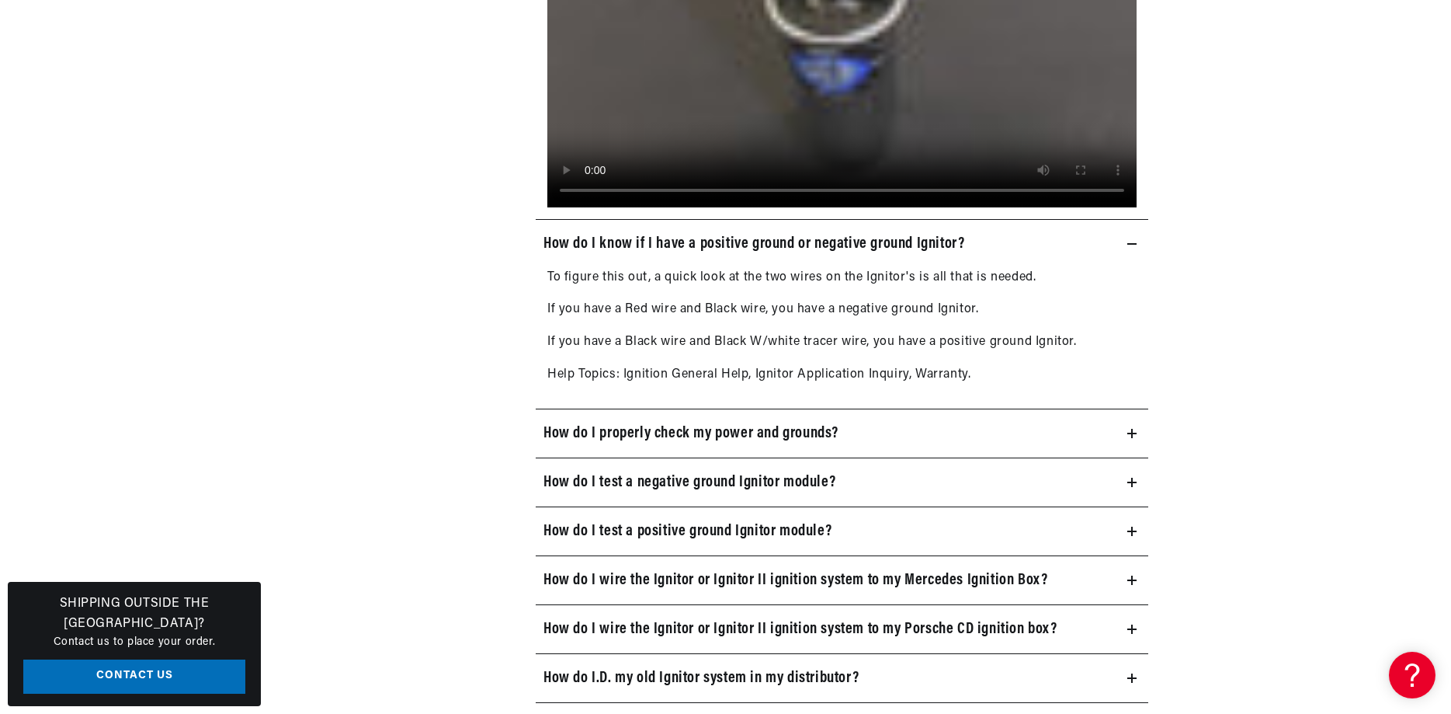
click at [1132, 435] on icon at bounding box center [1132, 433] width 0 height 9
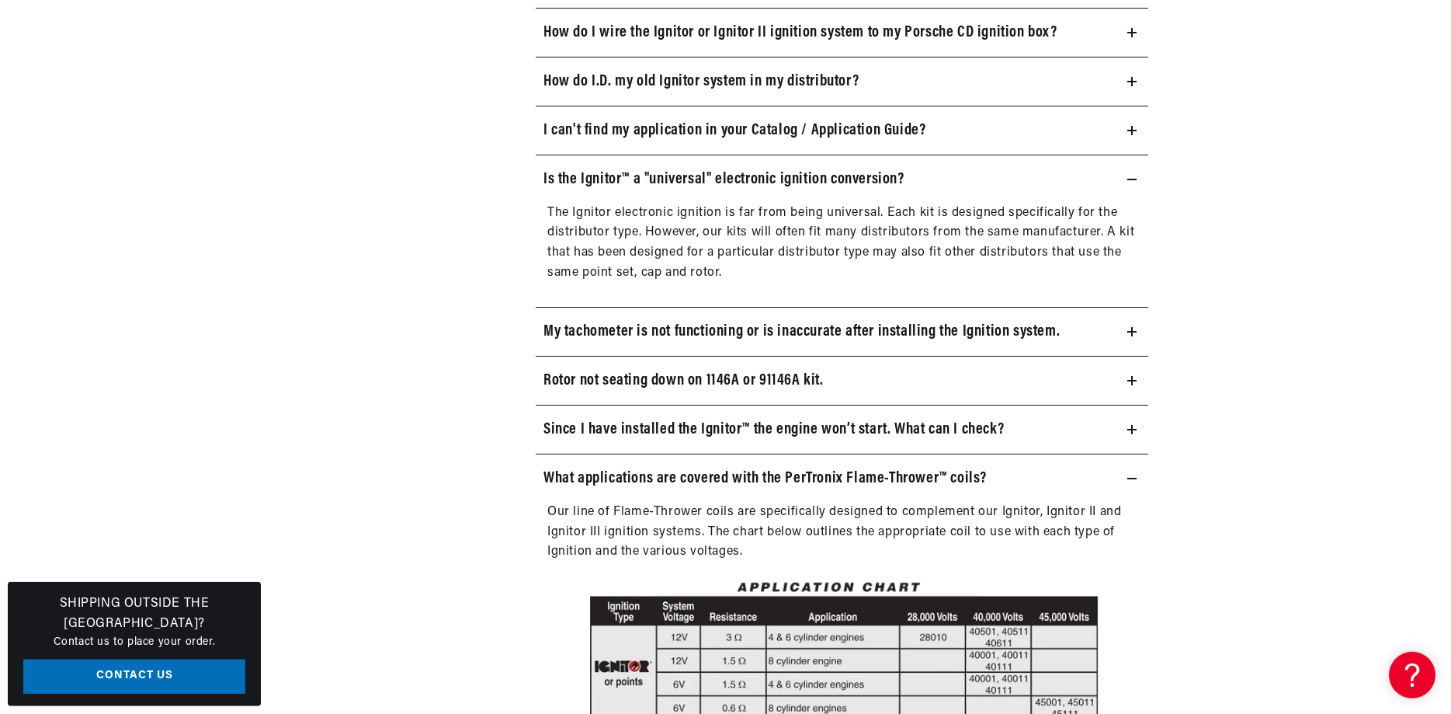
scroll to position [2535, 0]
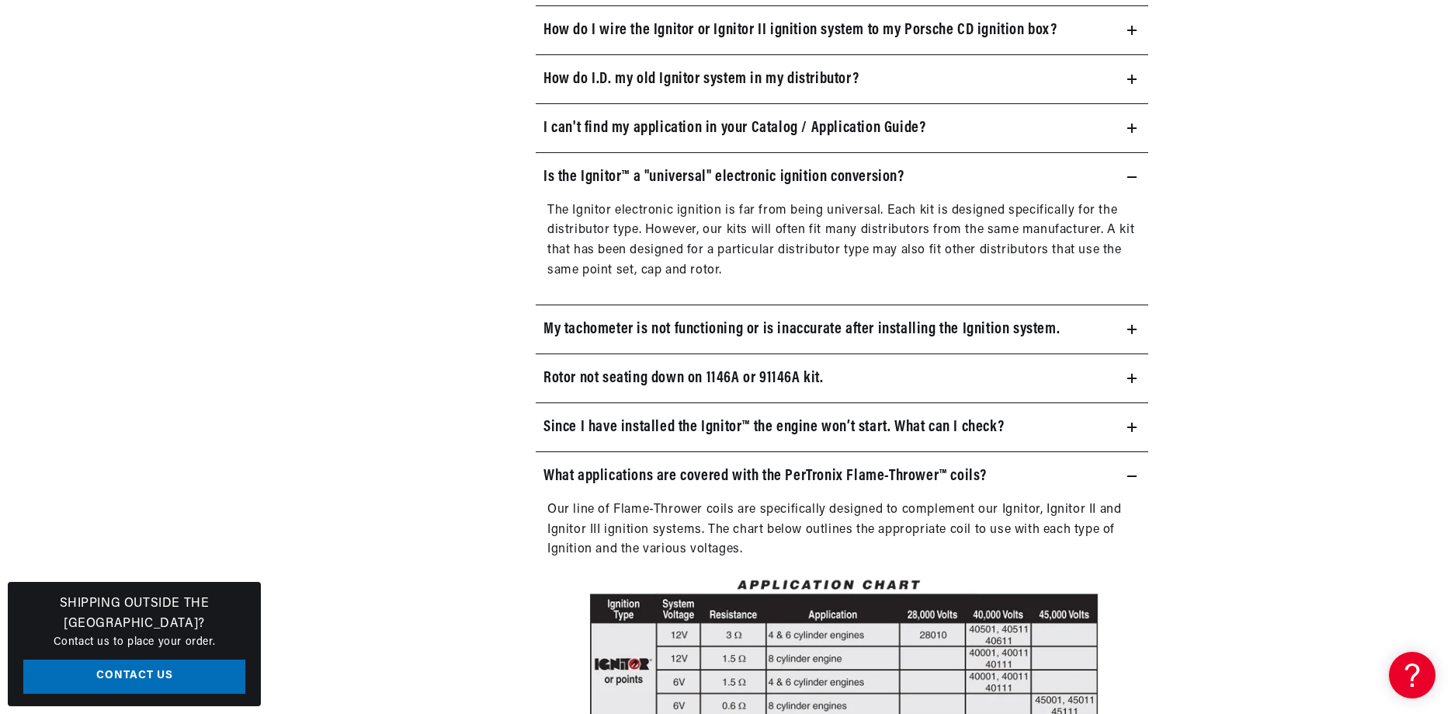
click at [1134, 426] on summary "Since I have installed the Ignitor™ the engine won’t start. What can I check?" at bounding box center [842, 427] width 613 height 48
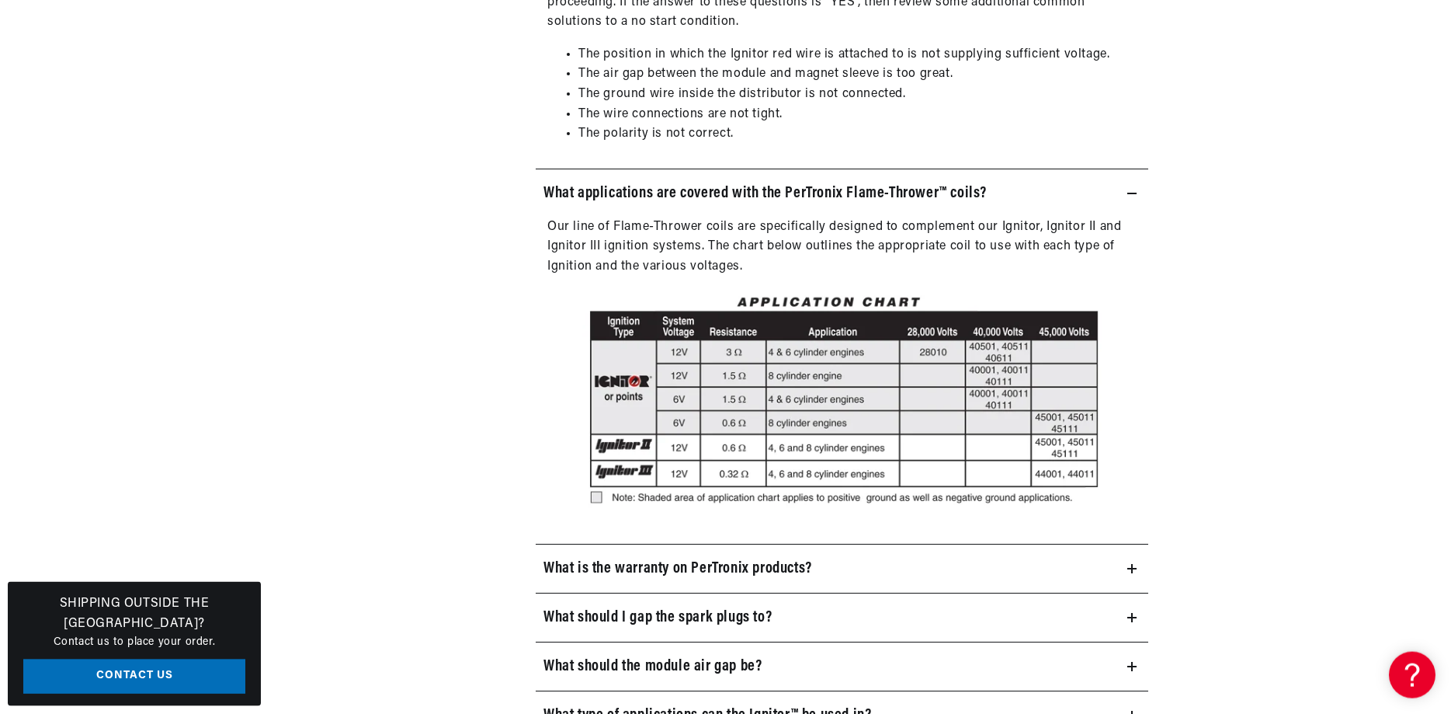
scroll to position [3248, 0]
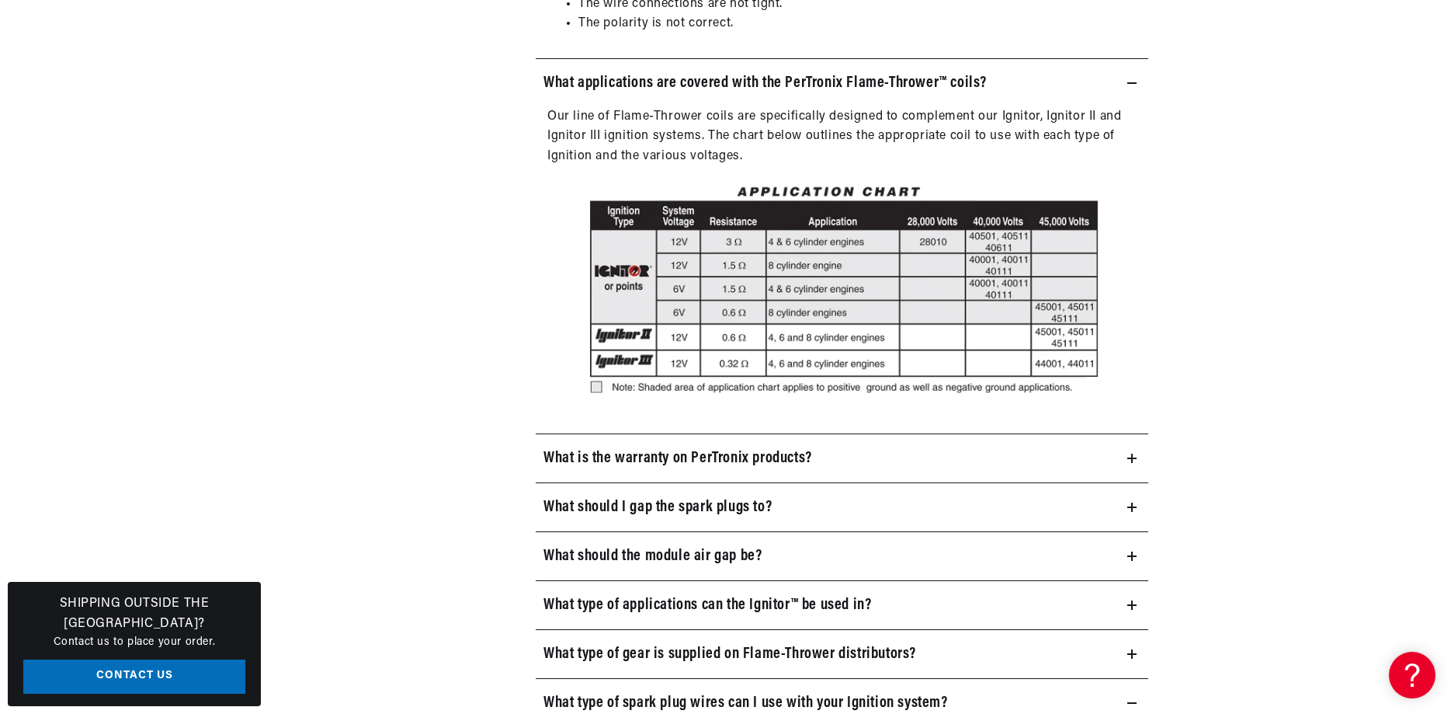
click at [1135, 463] on icon at bounding box center [1132, 458] width 9 height 9
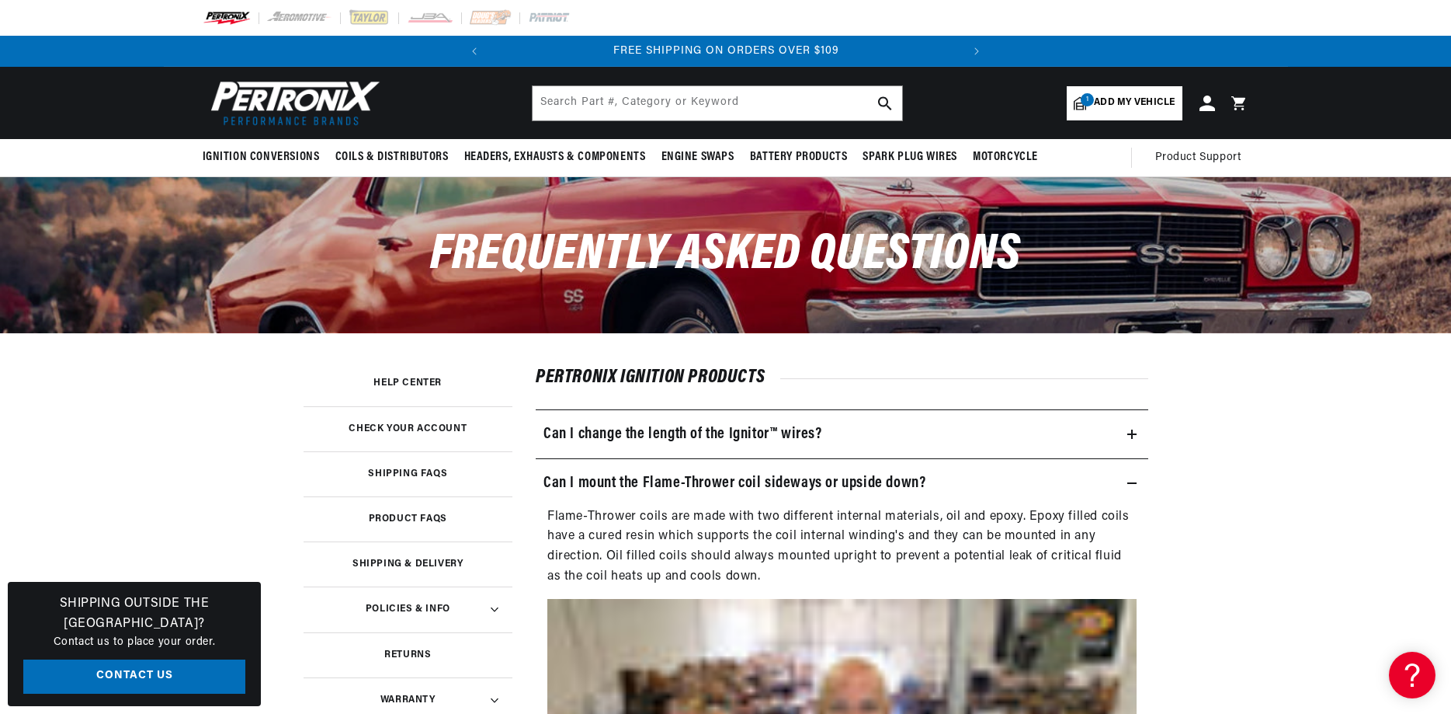
scroll to position [0, 471]
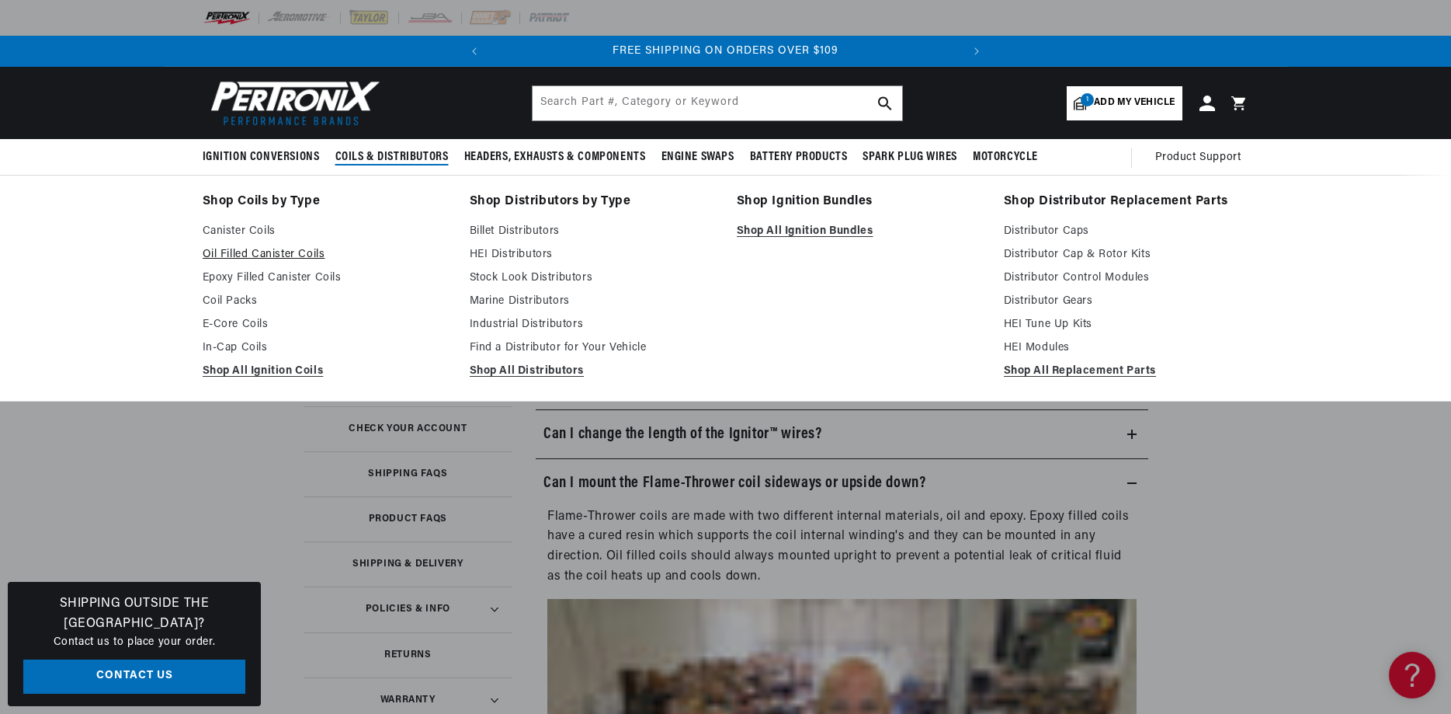
click at [317, 257] on link "Oil Filled Canister Coils" at bounding box center [325, 254] width 245 height 19
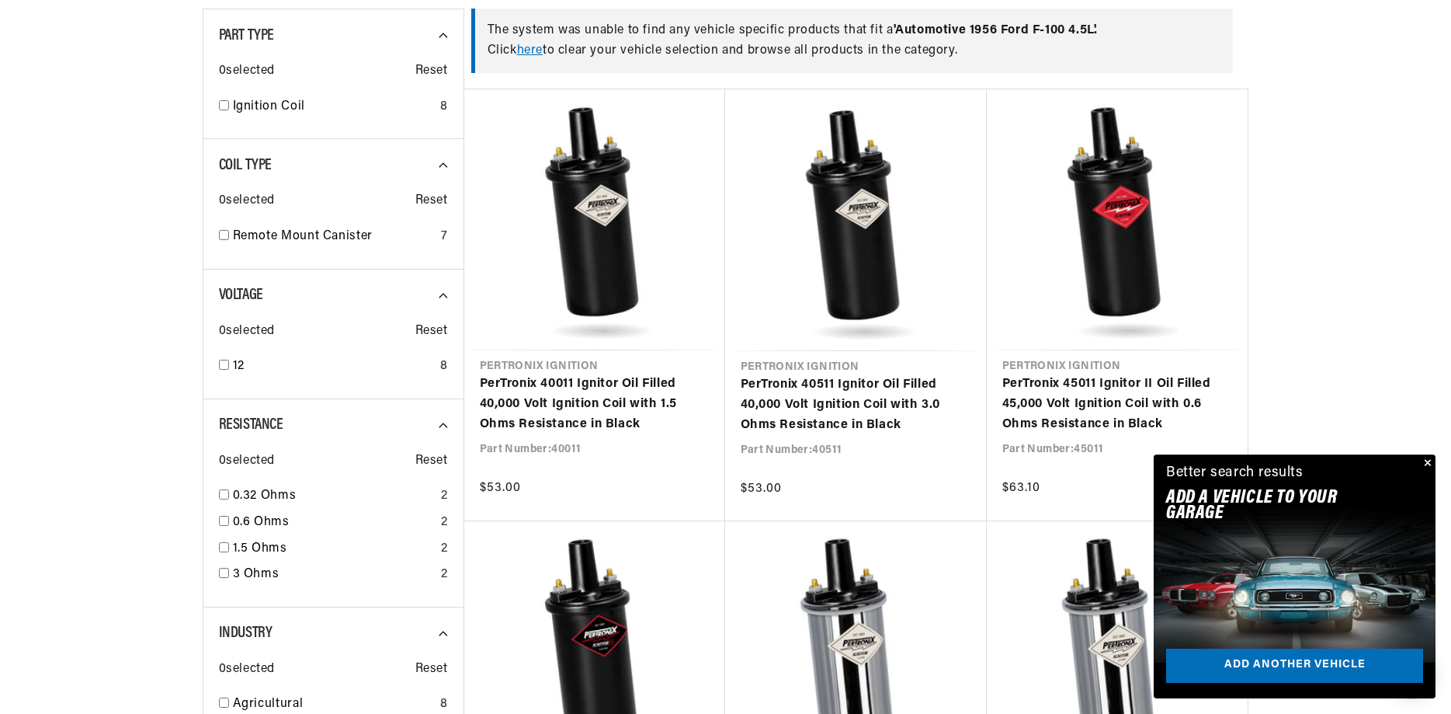
scroll to position [634, 0]
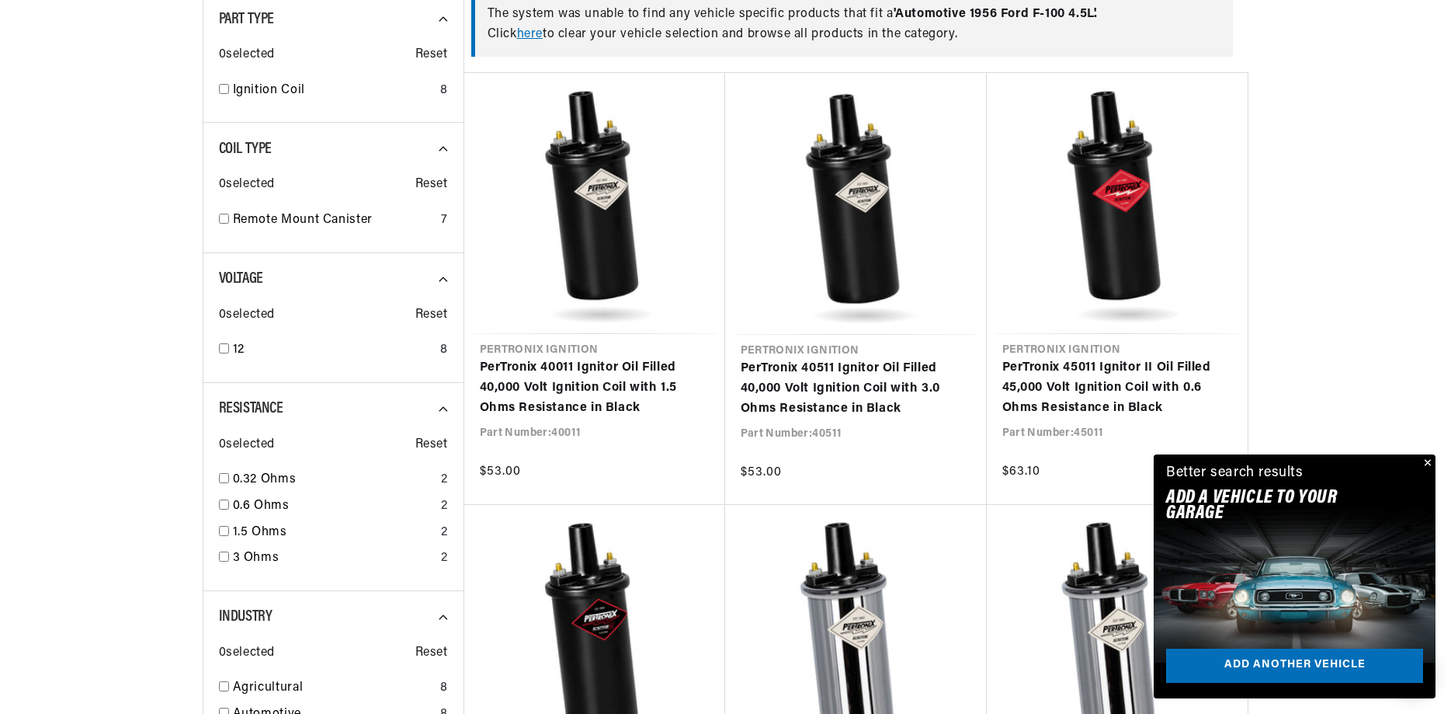
click at [1430, 461] on button "Close" at bounding box center [1426, 463] width 19 height 19
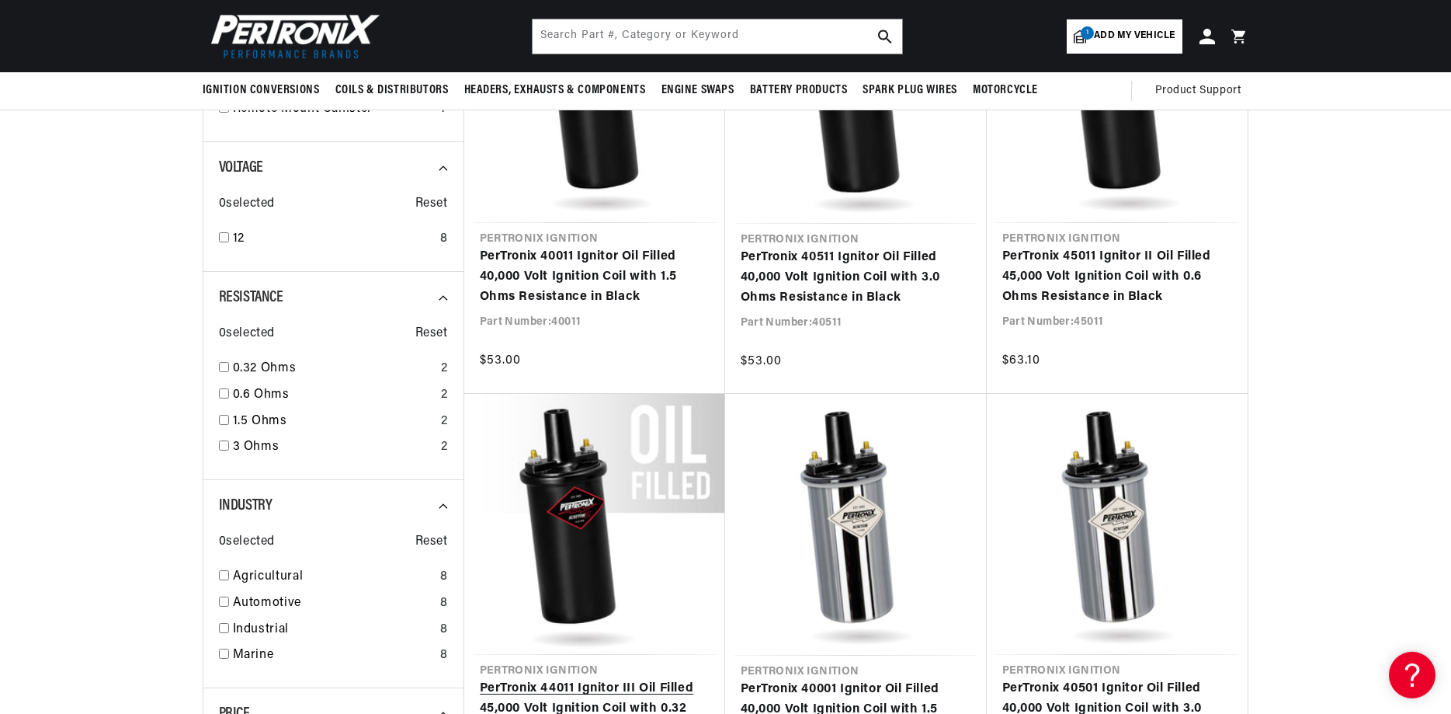
scroll to position [713, 0]
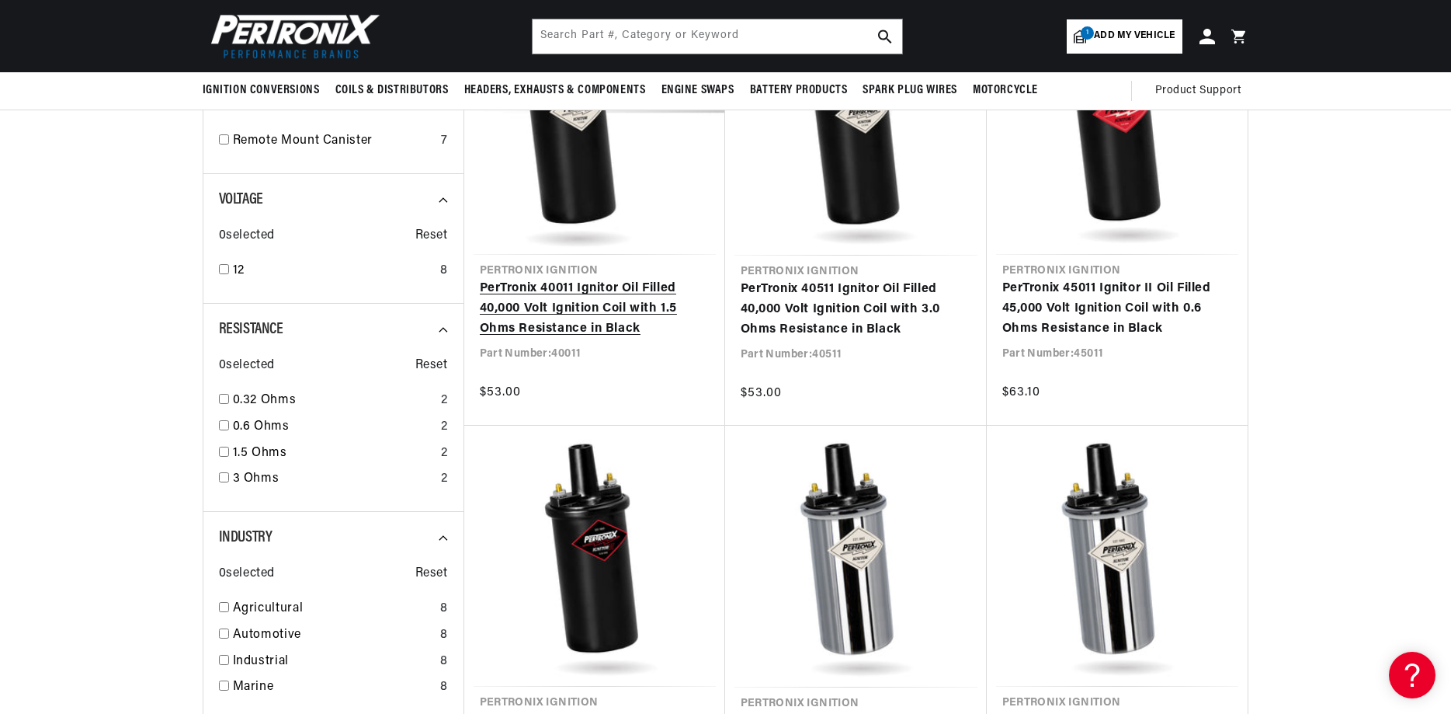
click at [611, 290] on link "PerTronix 40011 Ignitor Oil Filled 40,000 Volt Ignition Coil with 1.5 Ohms Resi…" at bounding box center [595, 309] width 230 height 60
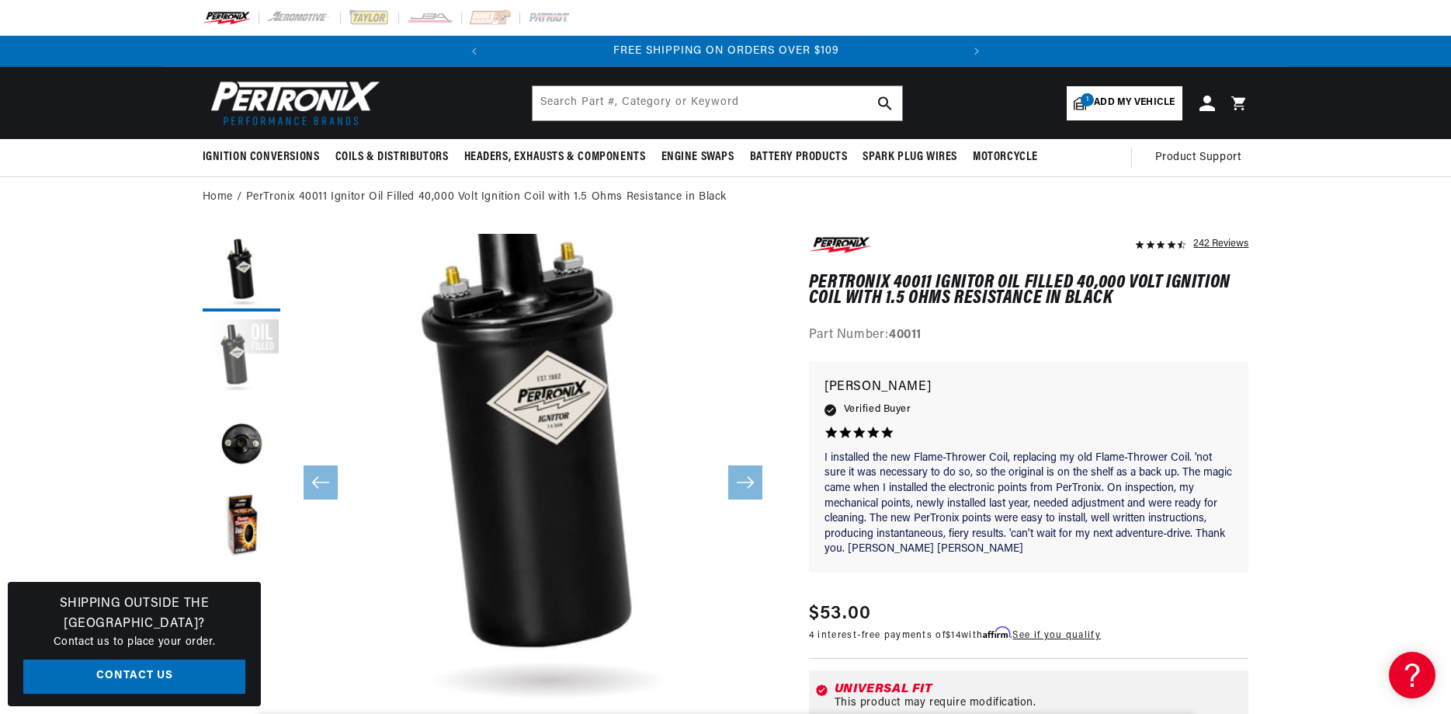
scroll to position [0, 471]
click at [247, 347] on button "Load image 2 in gallery view" at bounding box center [242, 358] width 78 height 78
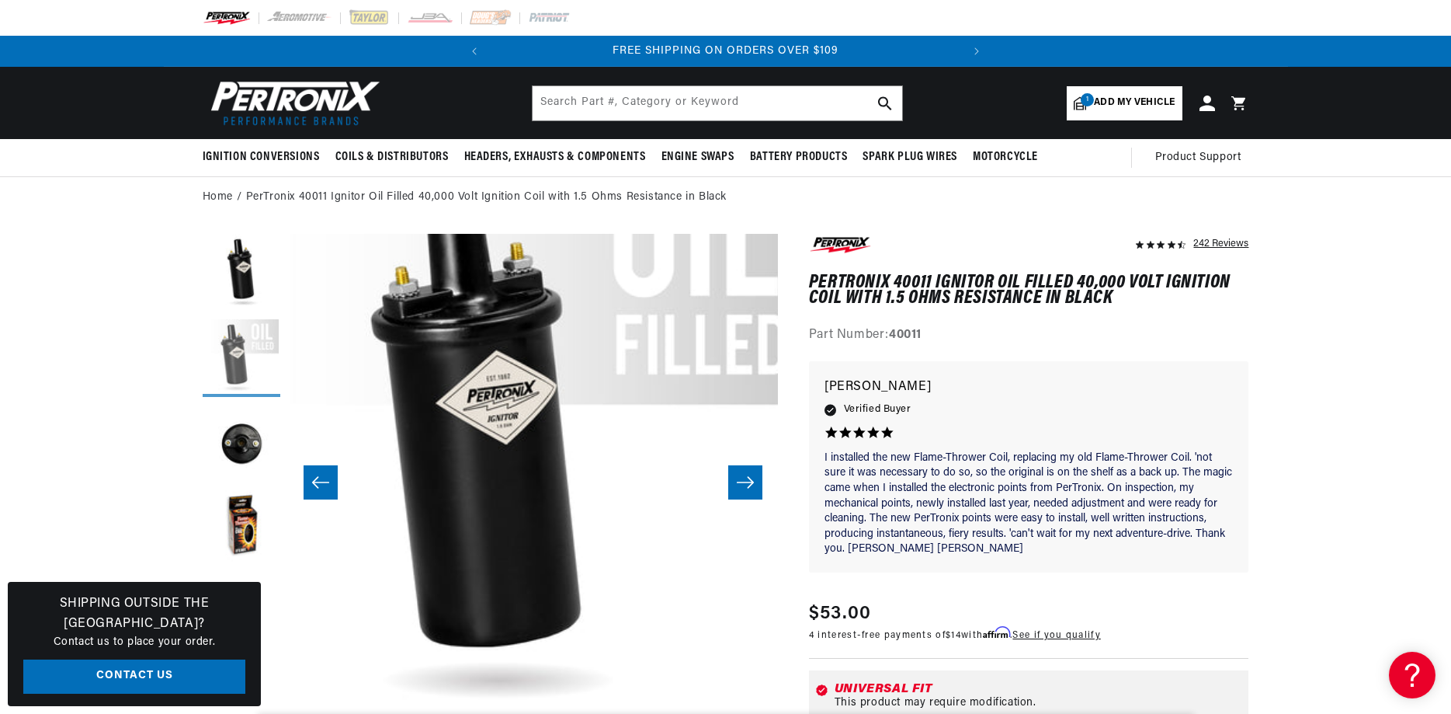
scroll to position [49, 490]
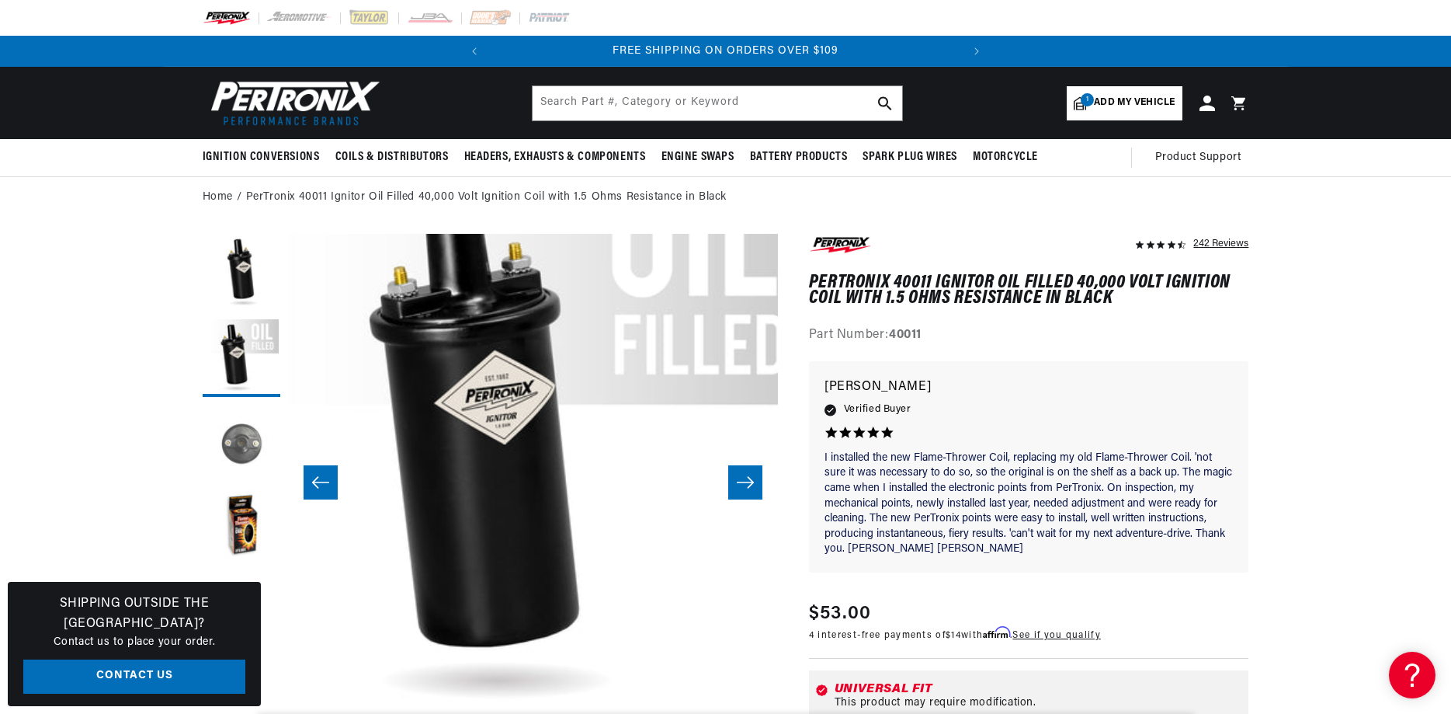
click at [242, 447] on button "Load image 3 in gallery view" at bounding box center [242, 444] width 78 height 78
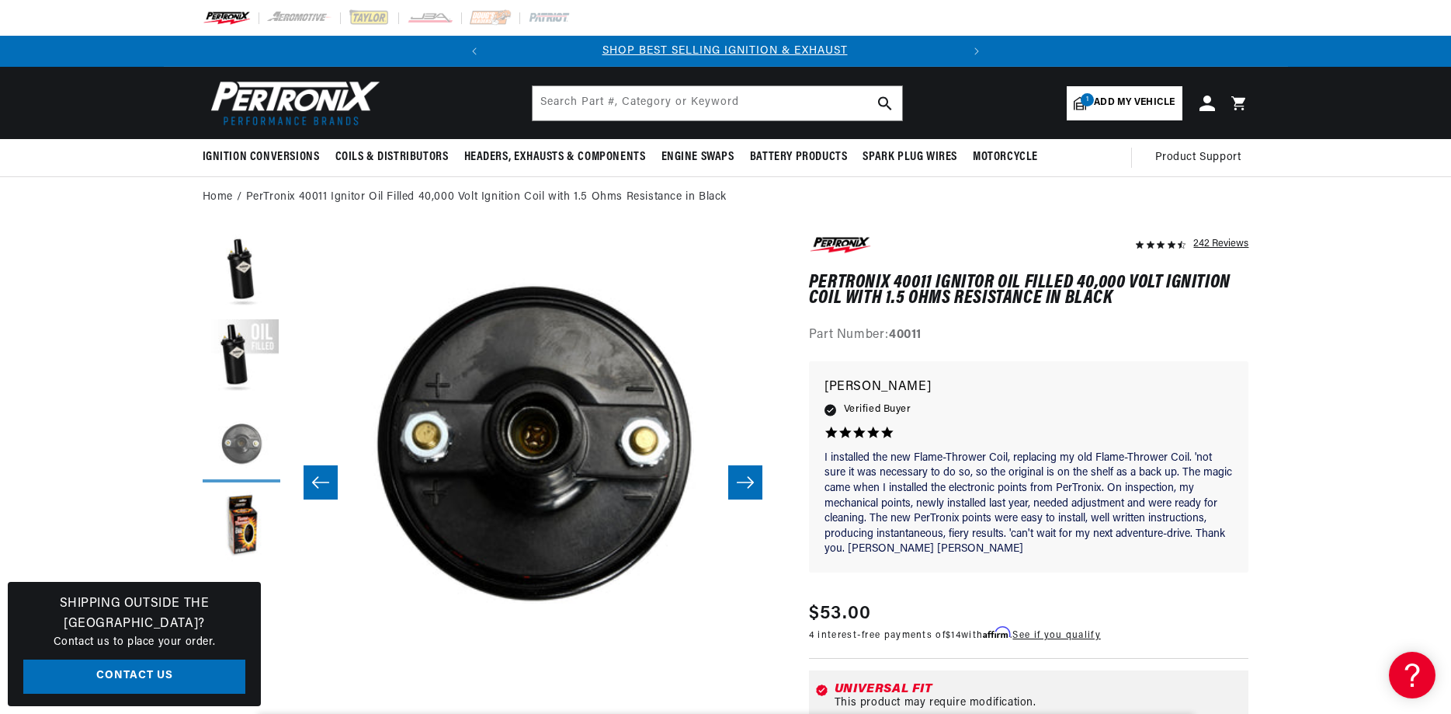
scroll to position [0, 0]
click at [241, 537] on button "Load image 4 in gallery view" at bounding box center [242, 529] width 78 height 78
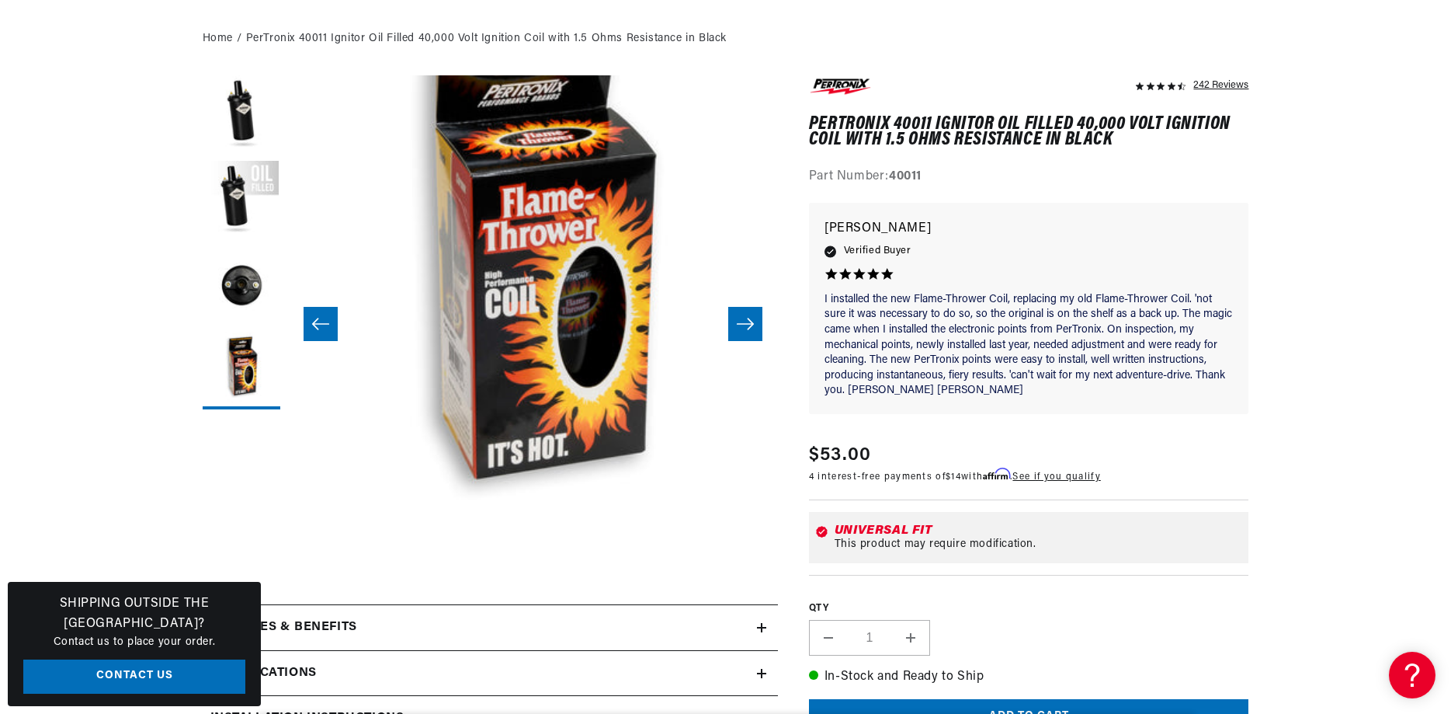
scroll to position [475, 0]
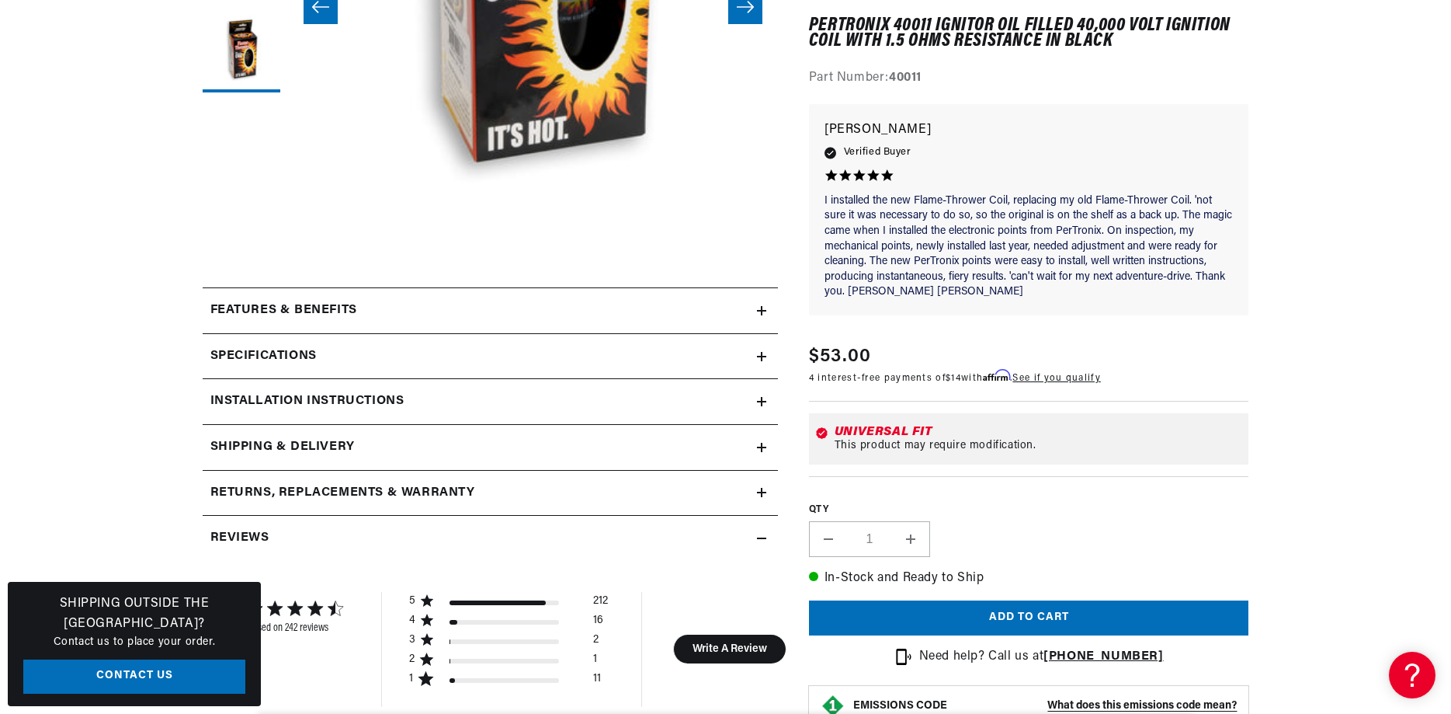
click at [742, 403] on div "Installation instructions" at bounding box center [480, 401] width 554 height 20
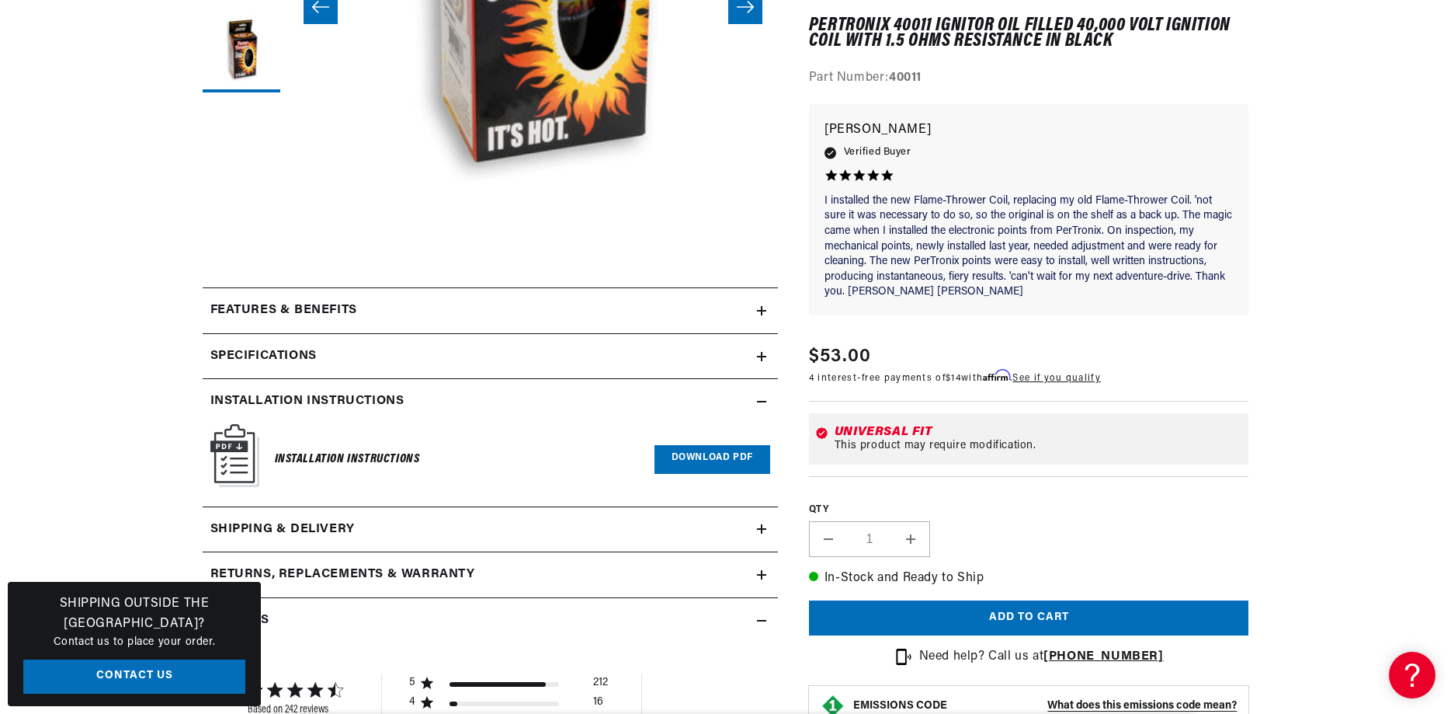
click at [693, 461] on link "Download PDF" at bounding box center [713, 459] width 116 height 29
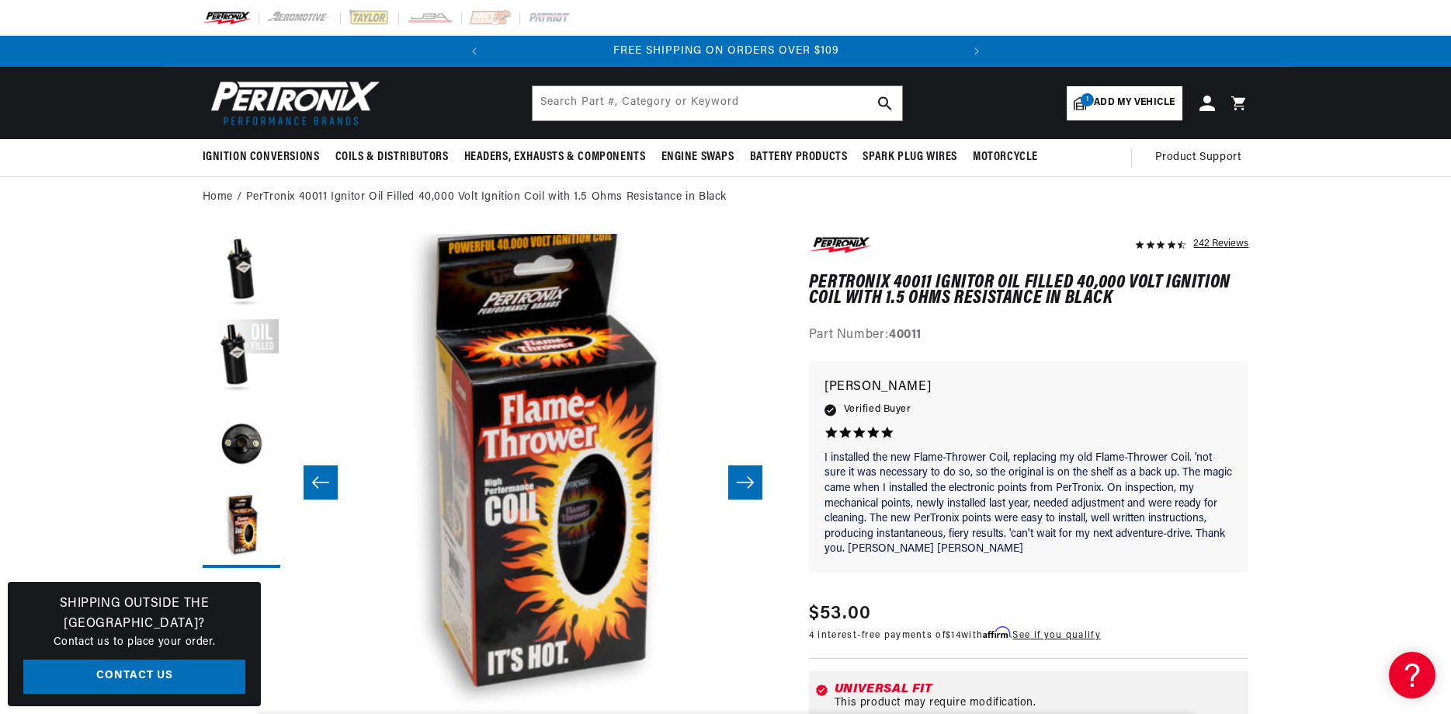
scroll to position [0, 471]
click at [1235, 239] on div "242 Reviews" at bounding box center [1221, 243] width 55 height 19
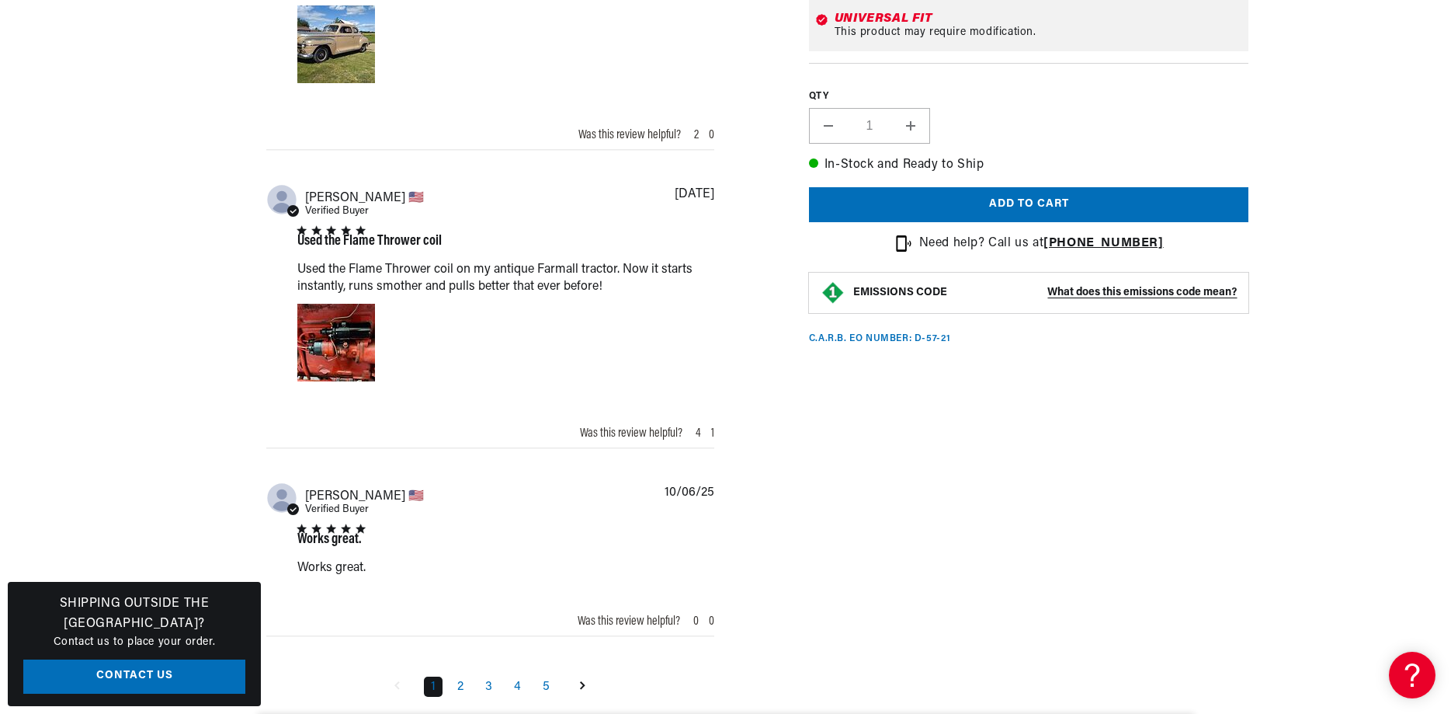
scroll to position [2498, 0]
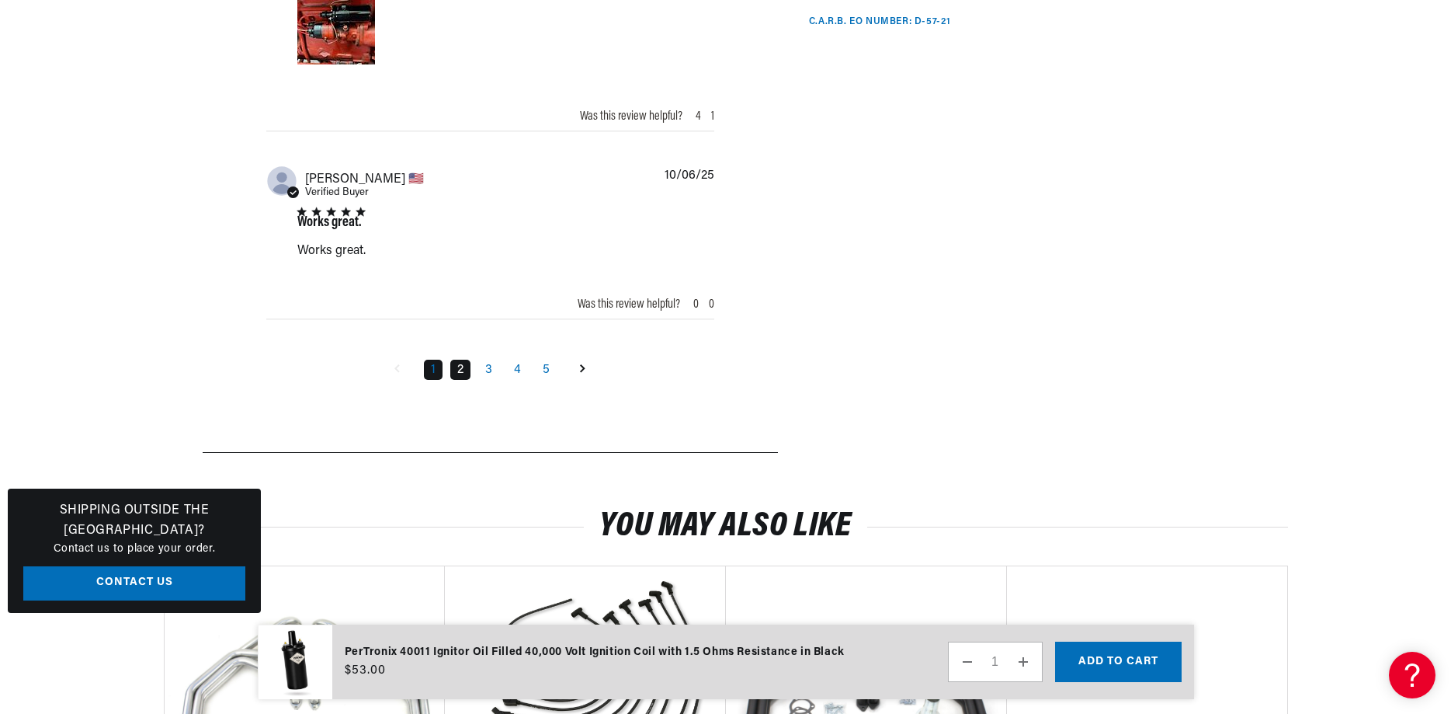
click at [464, 370] on link "2" at bounding box center [460, 370] width 20 height 20
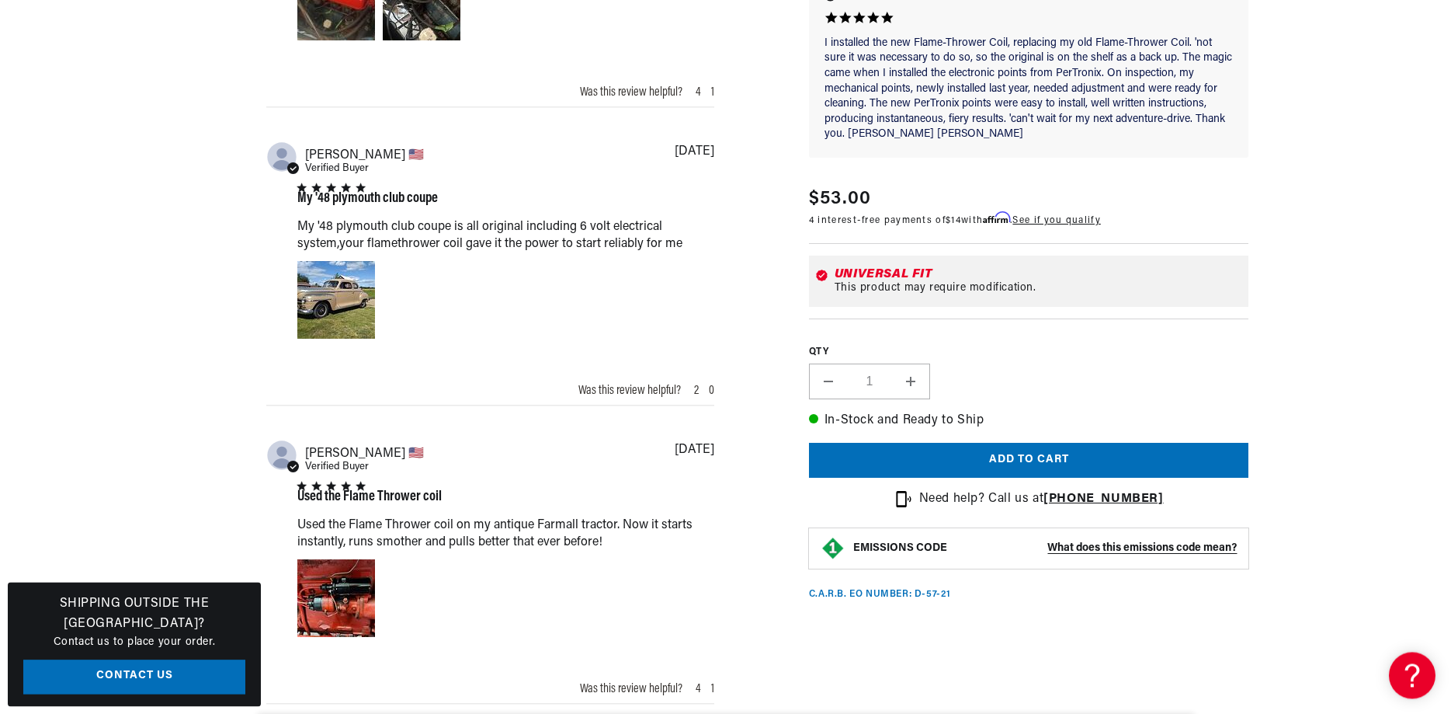
scroll to position [2322, 0]
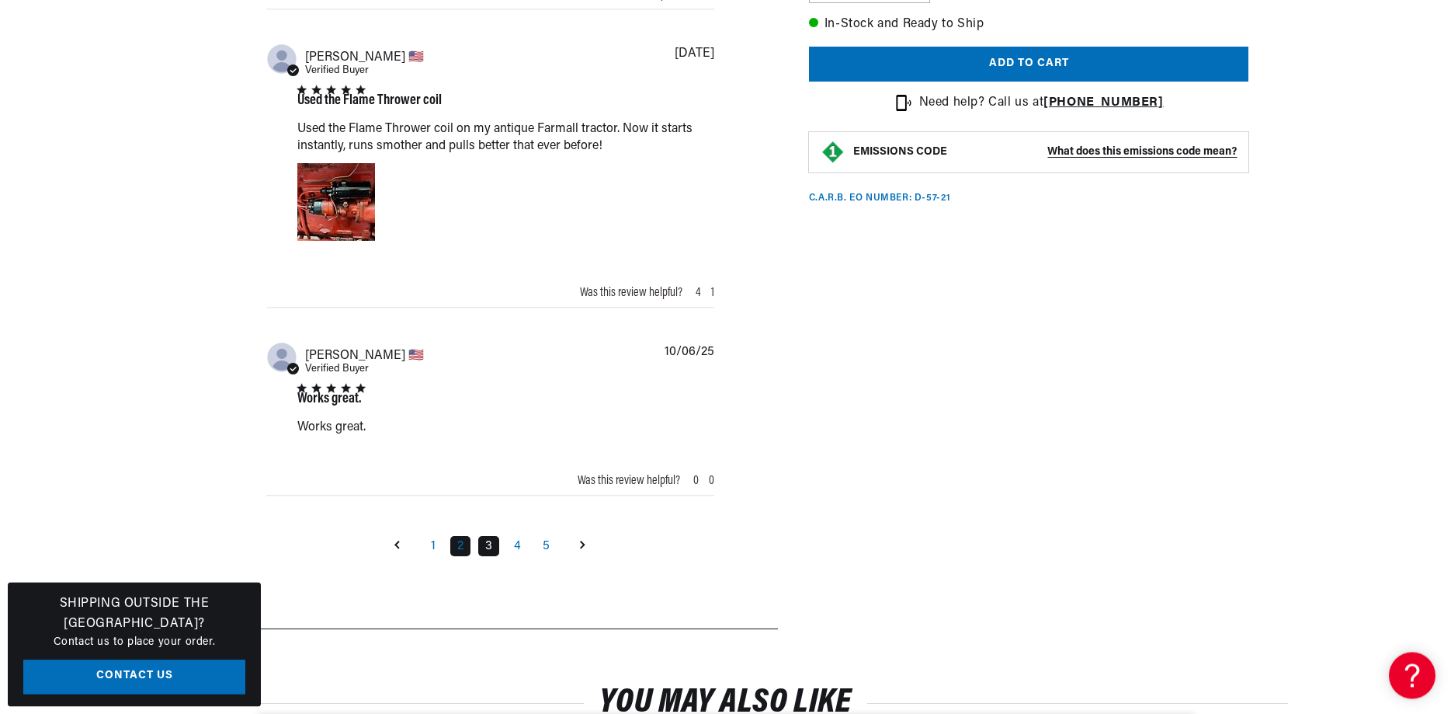
click at [485, 549] on link "3" at bounding box center [488, 546] width 21 height 20
click at [589, 553] on link "Goto next page" at bounding box center [583, 546] width 30 height 25
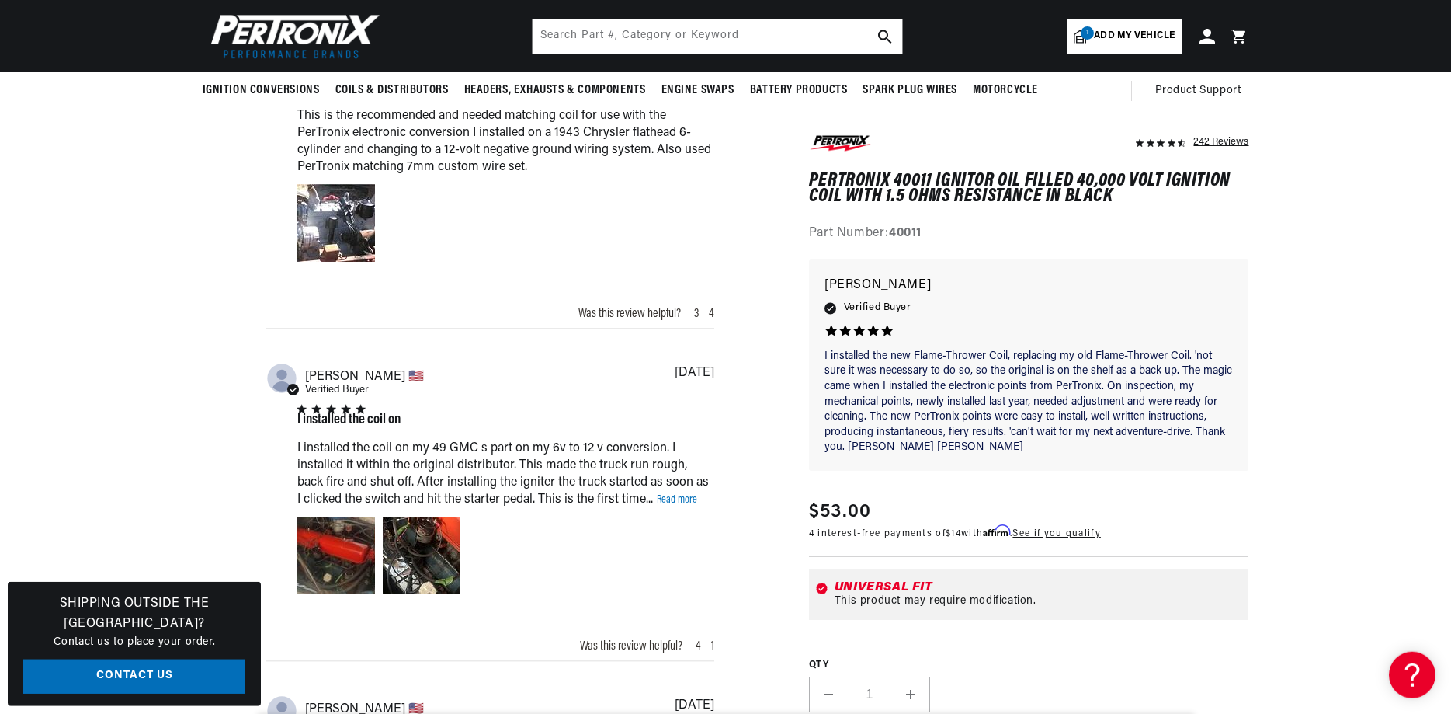
scroll to position [1371, 0]
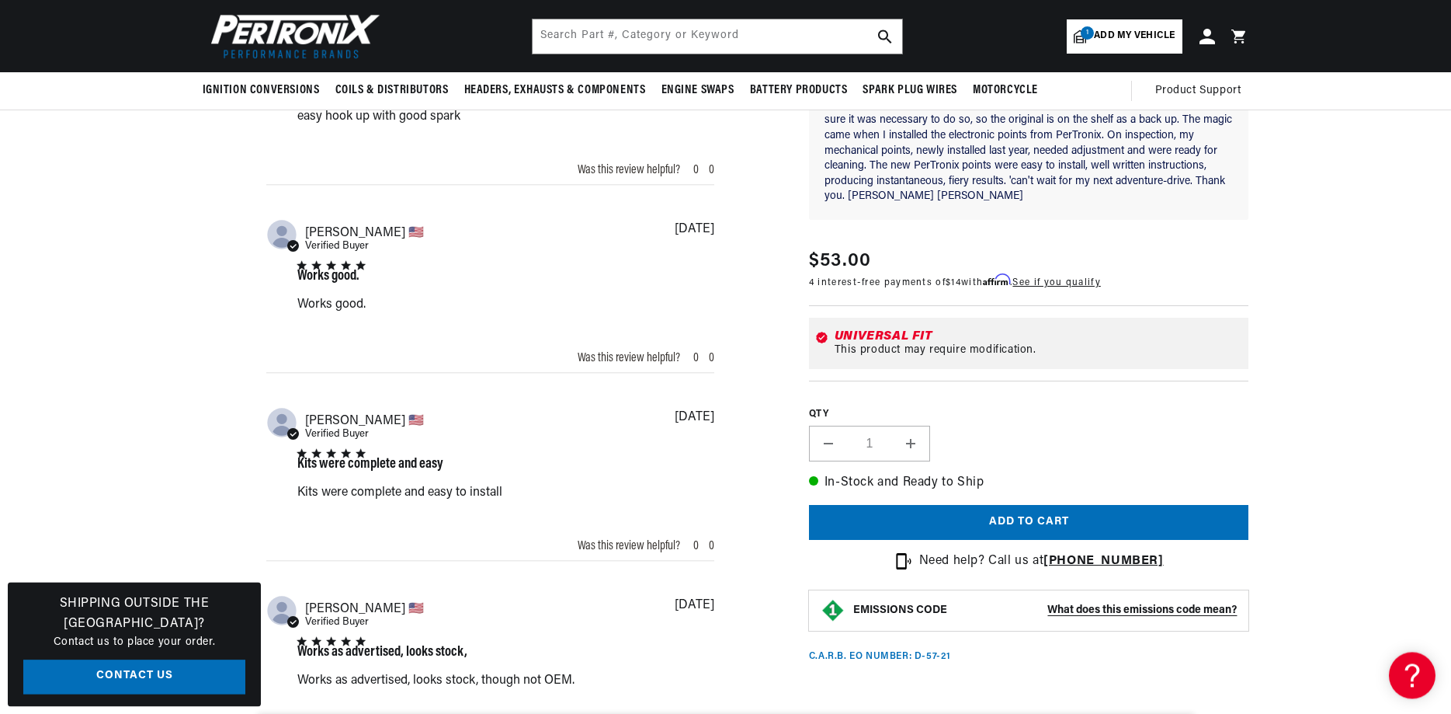
click at [687, 497] on div "Kits were complete and easy Kits were complete and easy to install read more ab…" at bounding box center [505, 479] width 417 height 60
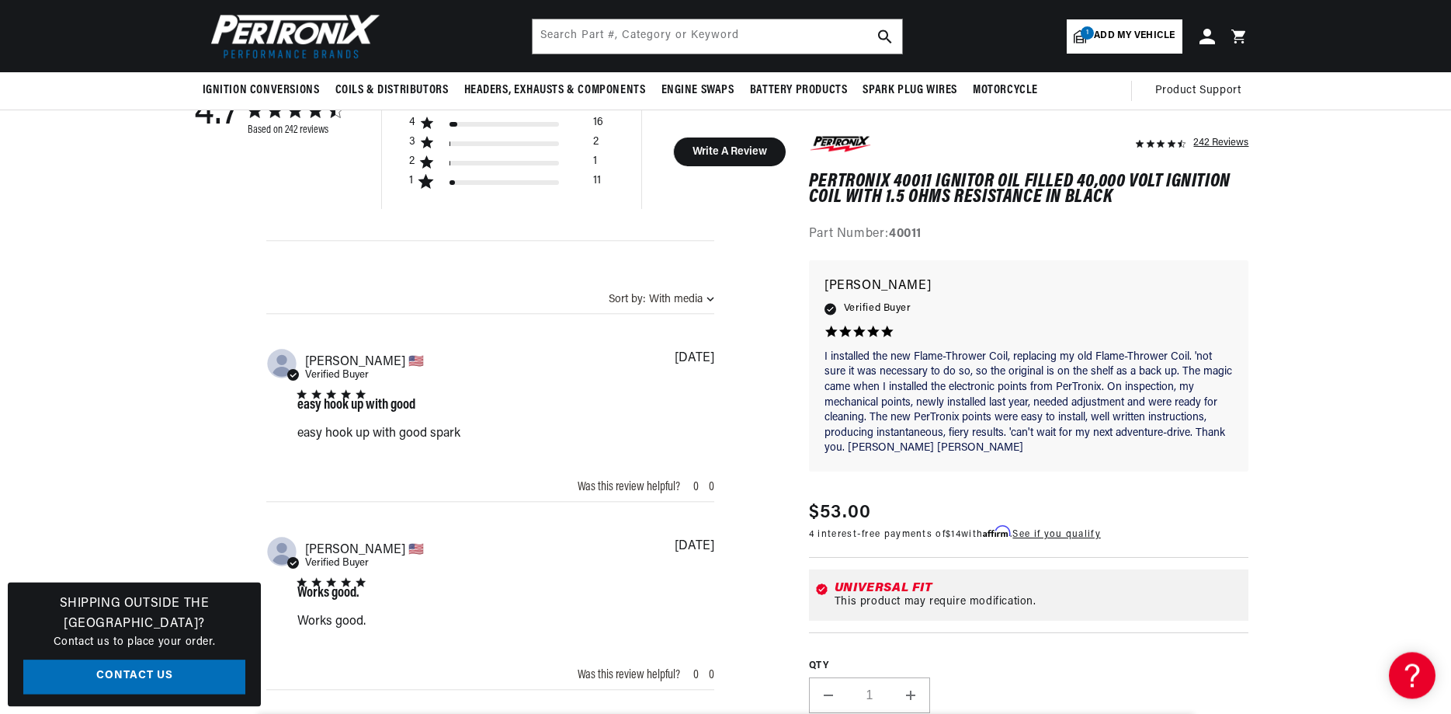
scroll to position [738, 0]
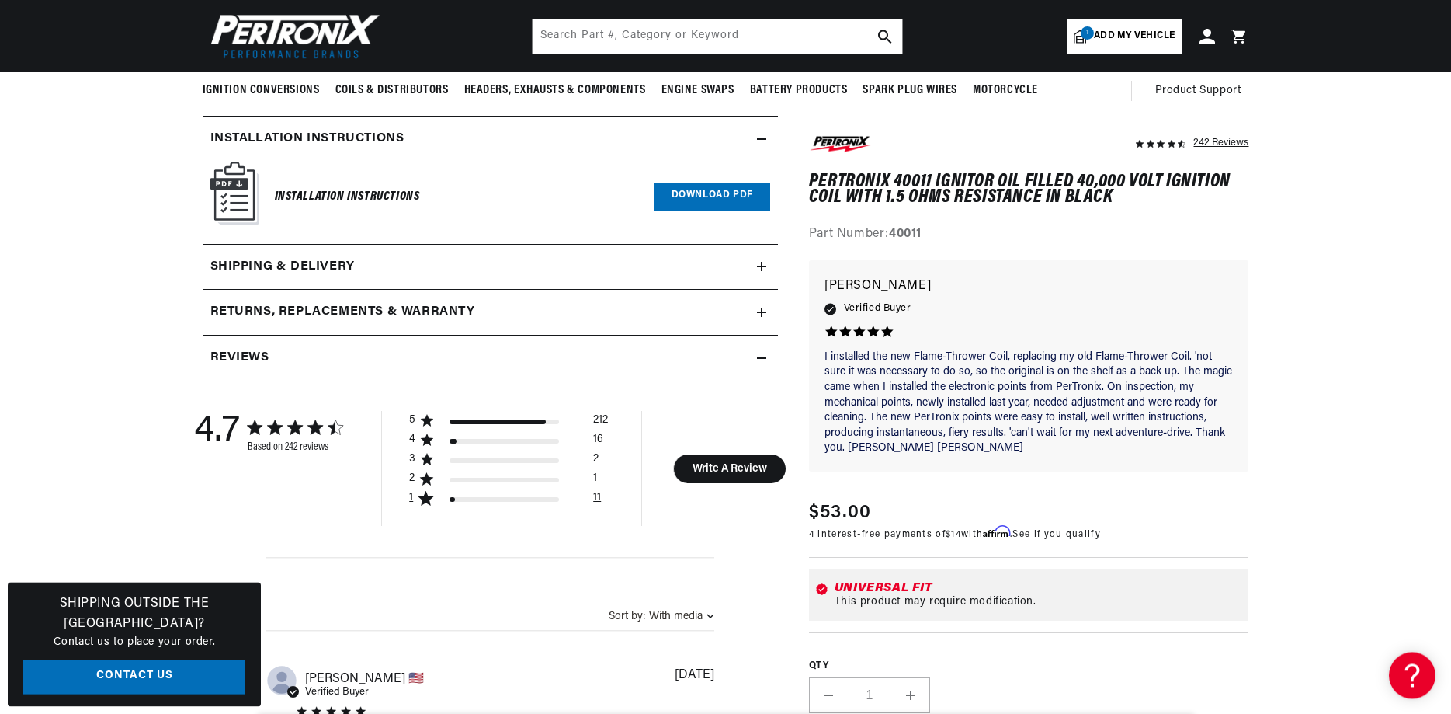
click at [600, 497] on div "11" at bounding box center [597, 500] width 8 height 19
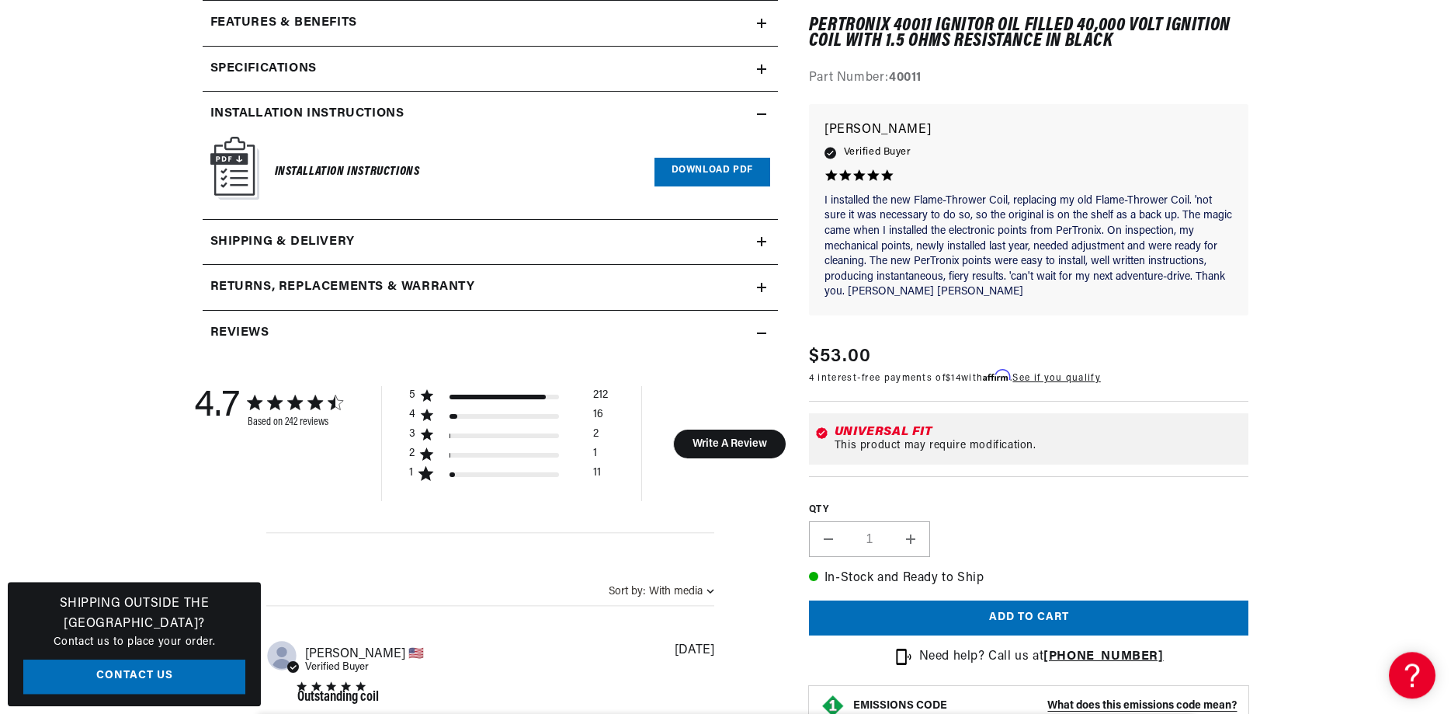
scroll to position [0, 1]
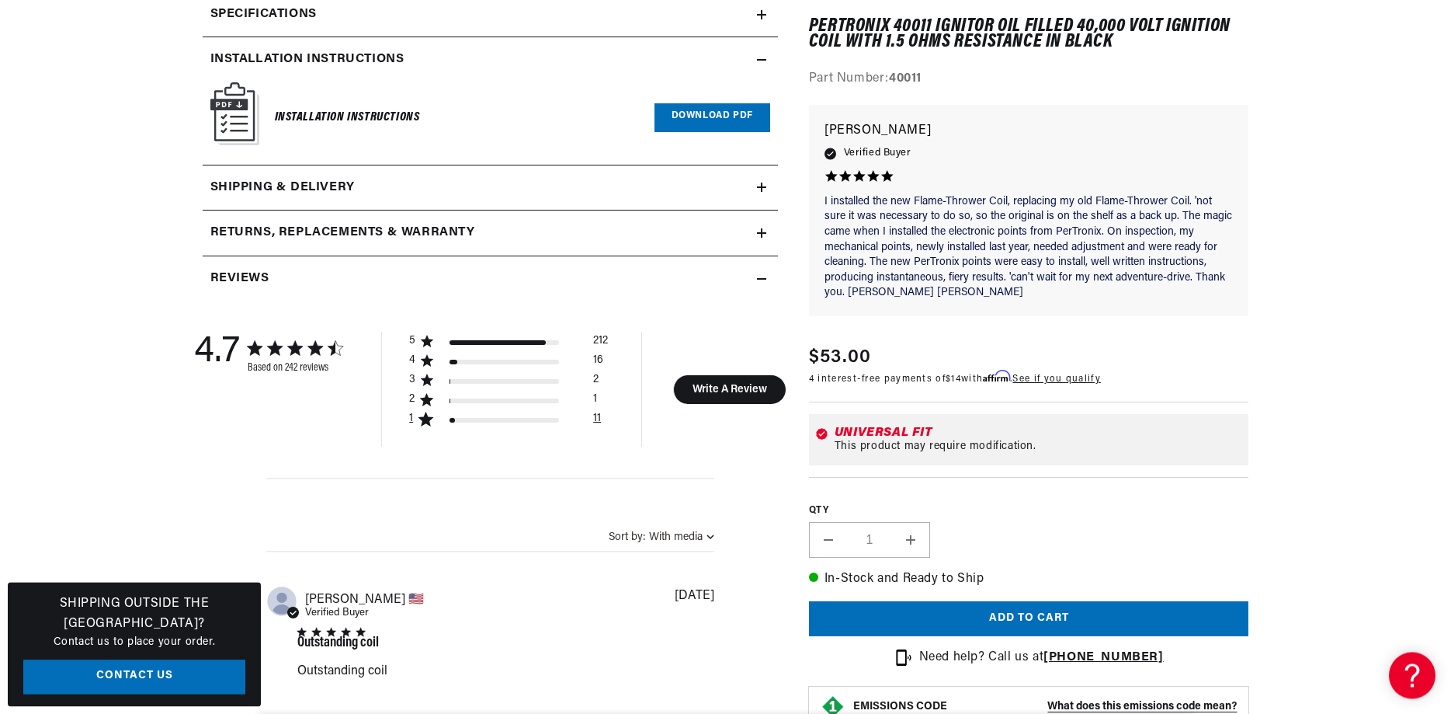
click at [414, 422] on div "1" at bounding box center [420, 419] width 23 height 14
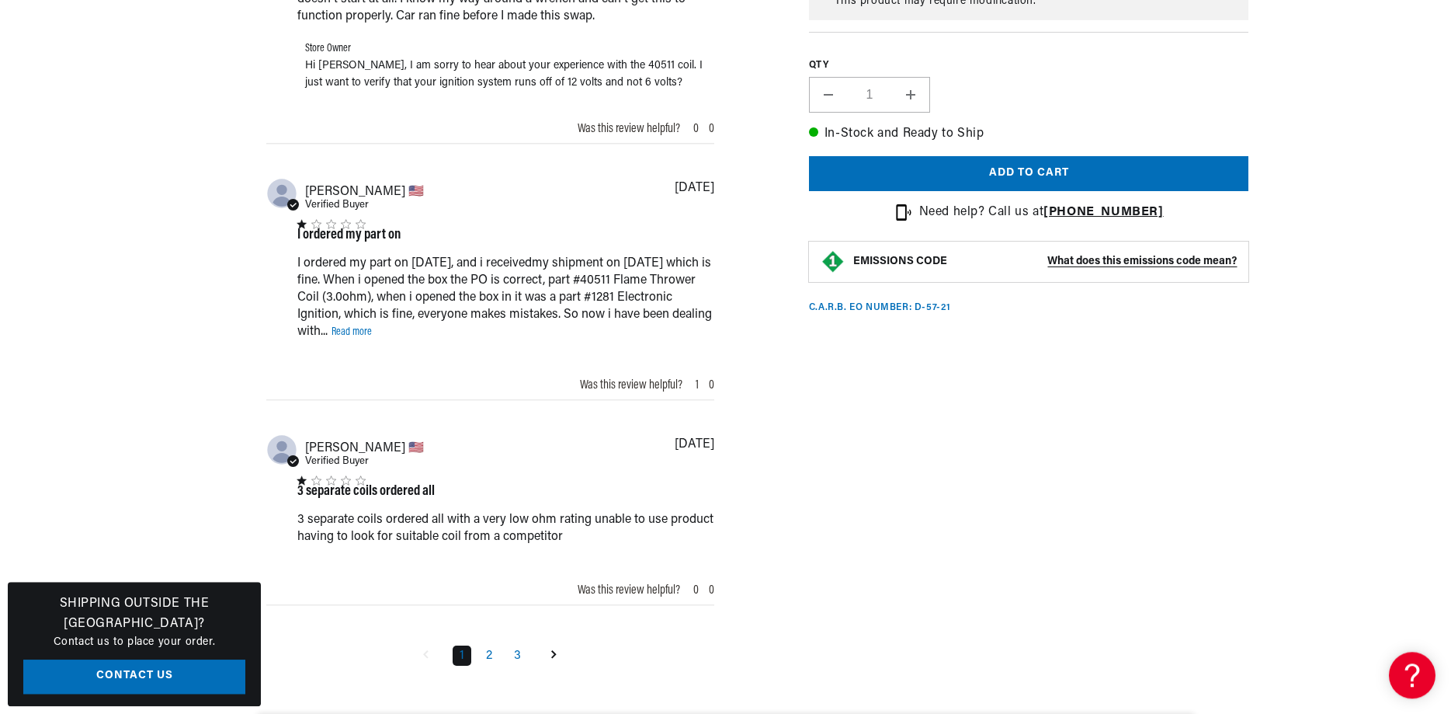
scroll to position [2084, 0]
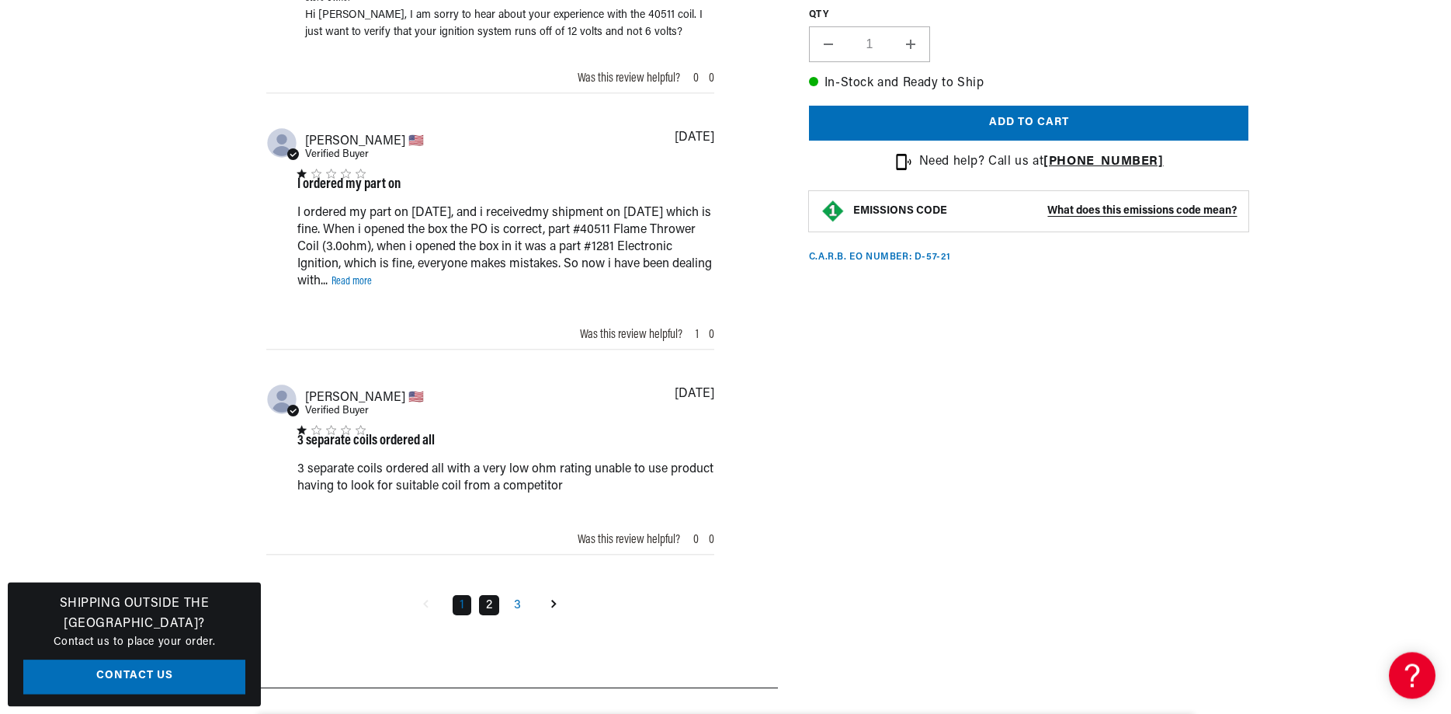
click at [495, 615] on link "2" at bounding box center [489, 605] width 20 height 20
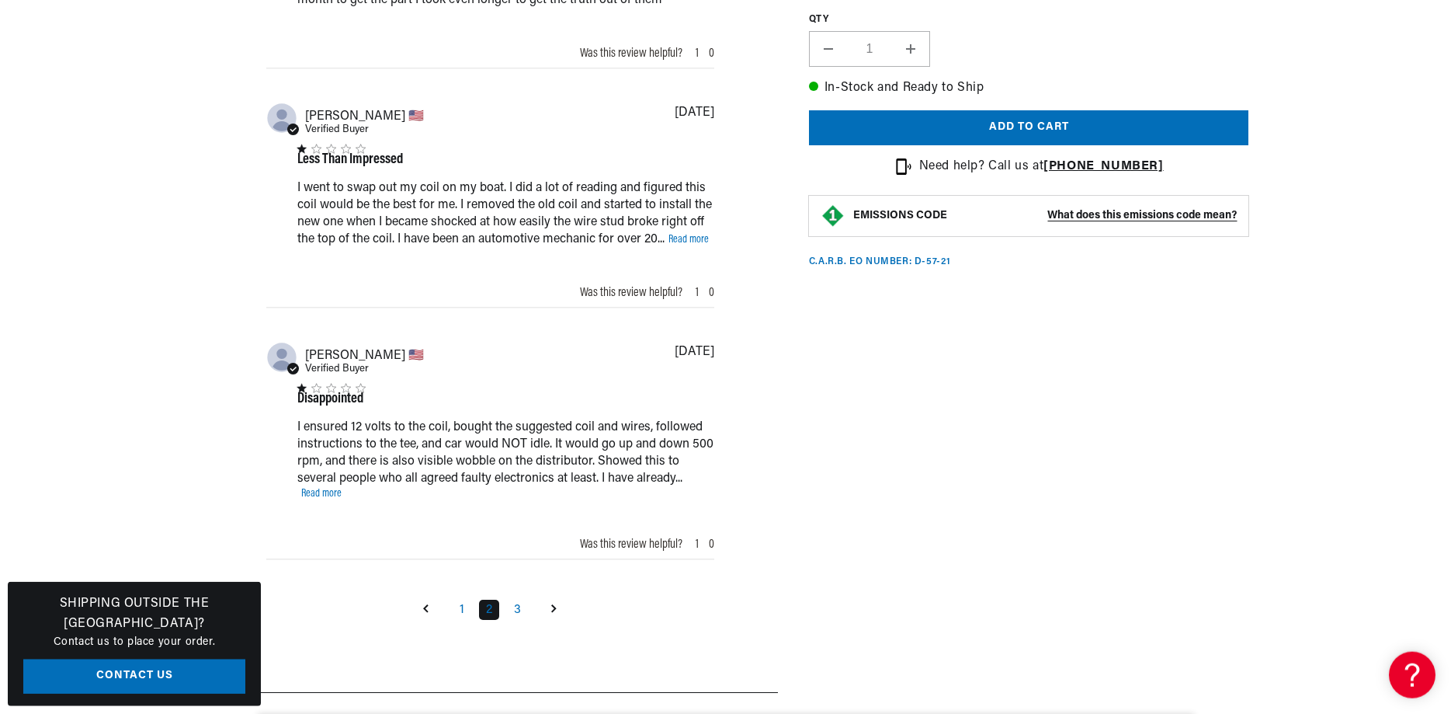
scroll to position [1960, 0]
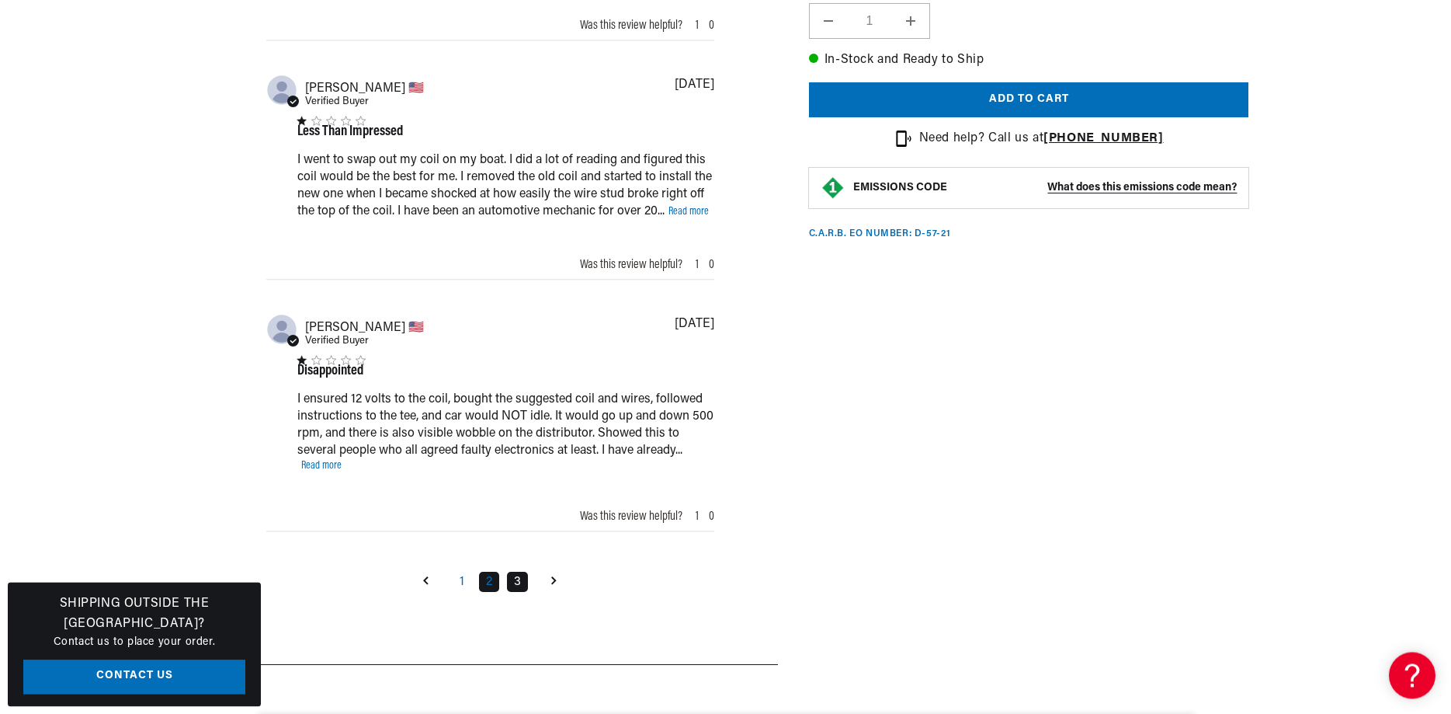
click at [516, 592] on link "3" at bounding box center [517, 582] width 21 height 20
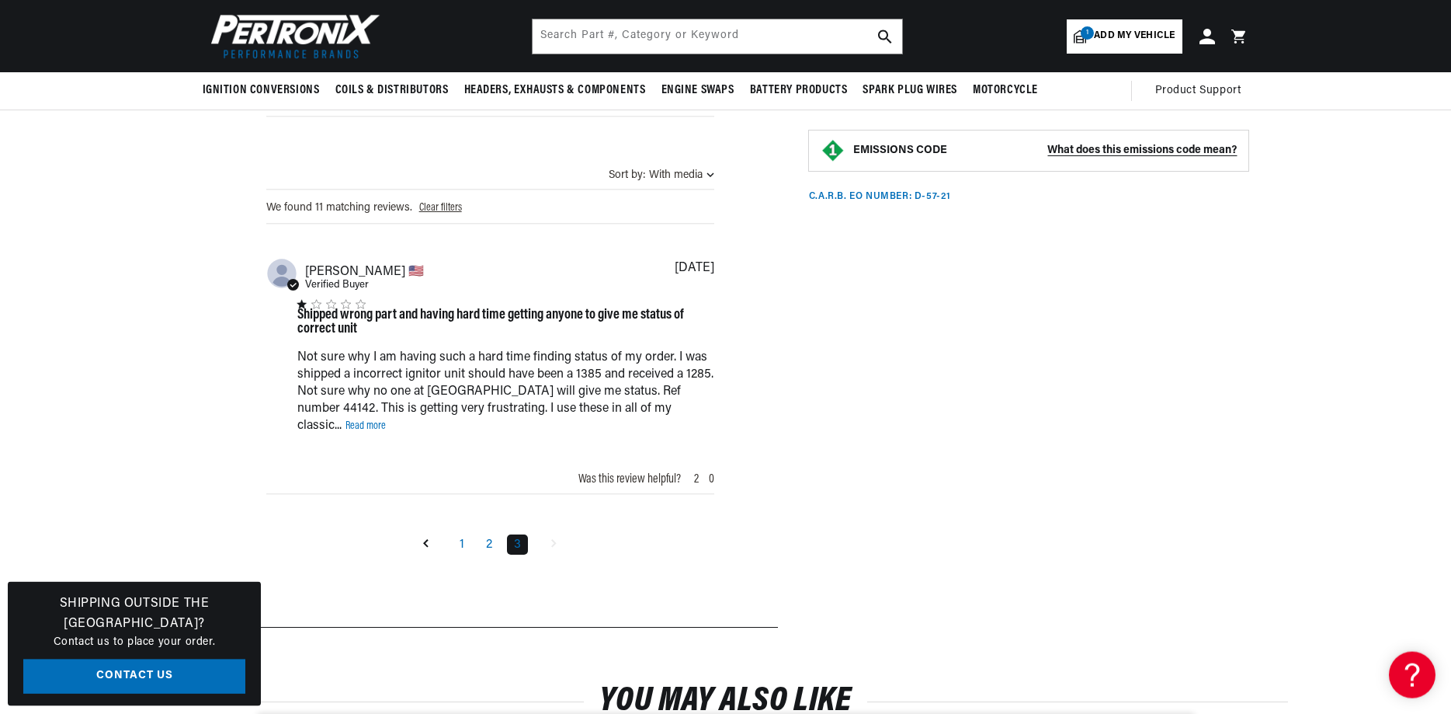
scroll to position [1168, 0]
